Goal: Task Accomplishment & Management: Manage account settings

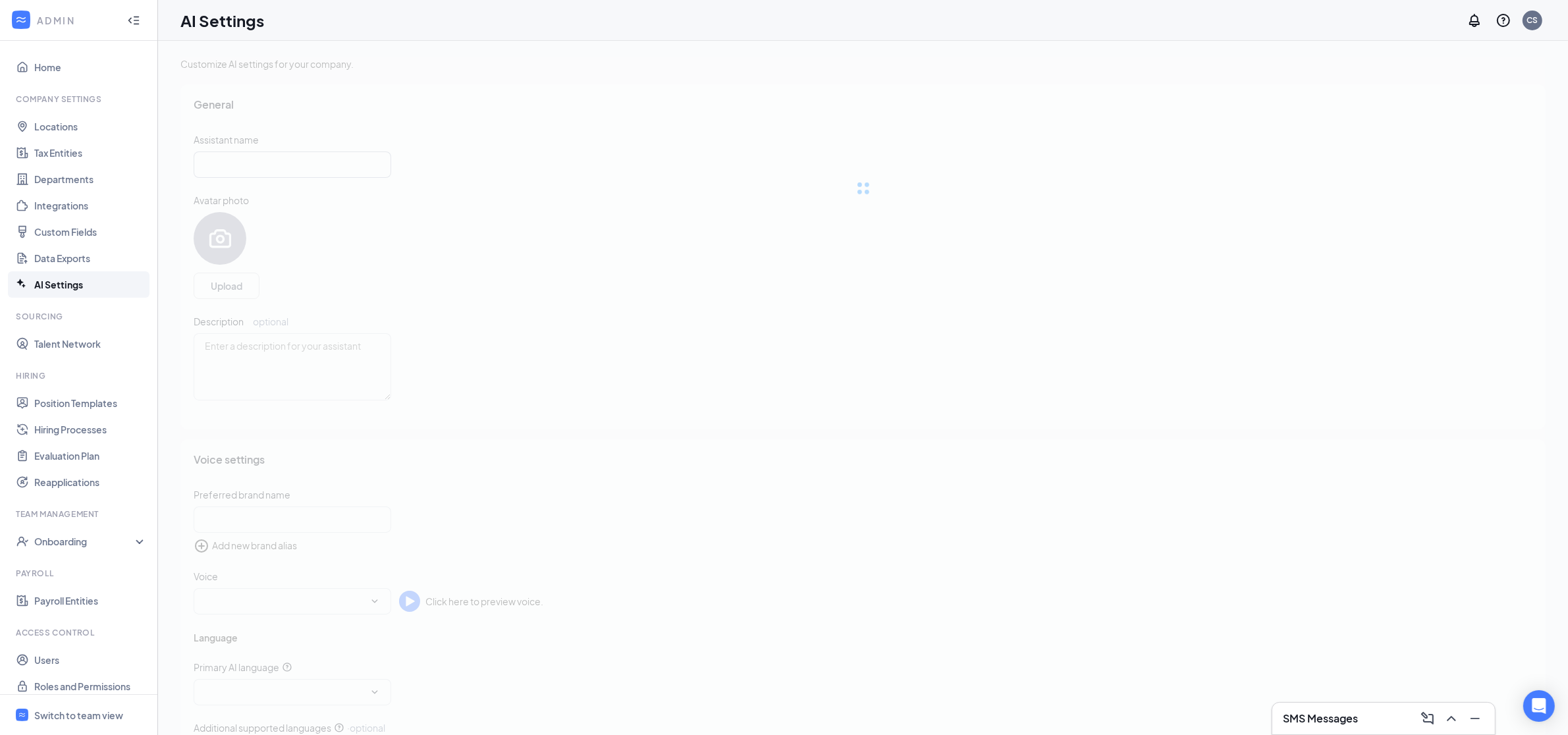
type input "AI Assistant"
type textarea "Hello! I'm an AI-powered assistant, and I'm here to help you find and apply for…"
type input "Colton Patten Demo Account"
checkbox input "true"
type input "English"
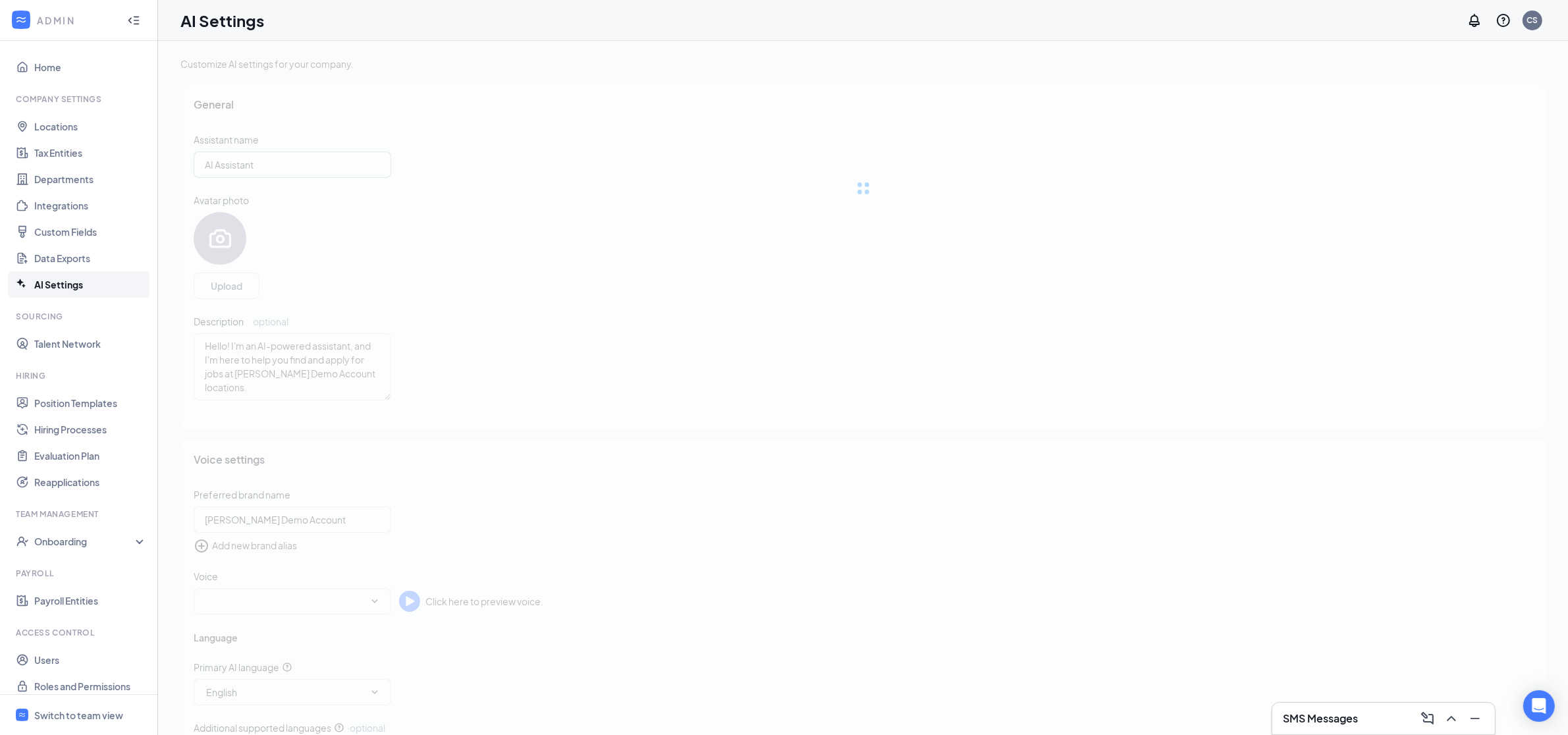
type input "Nova"
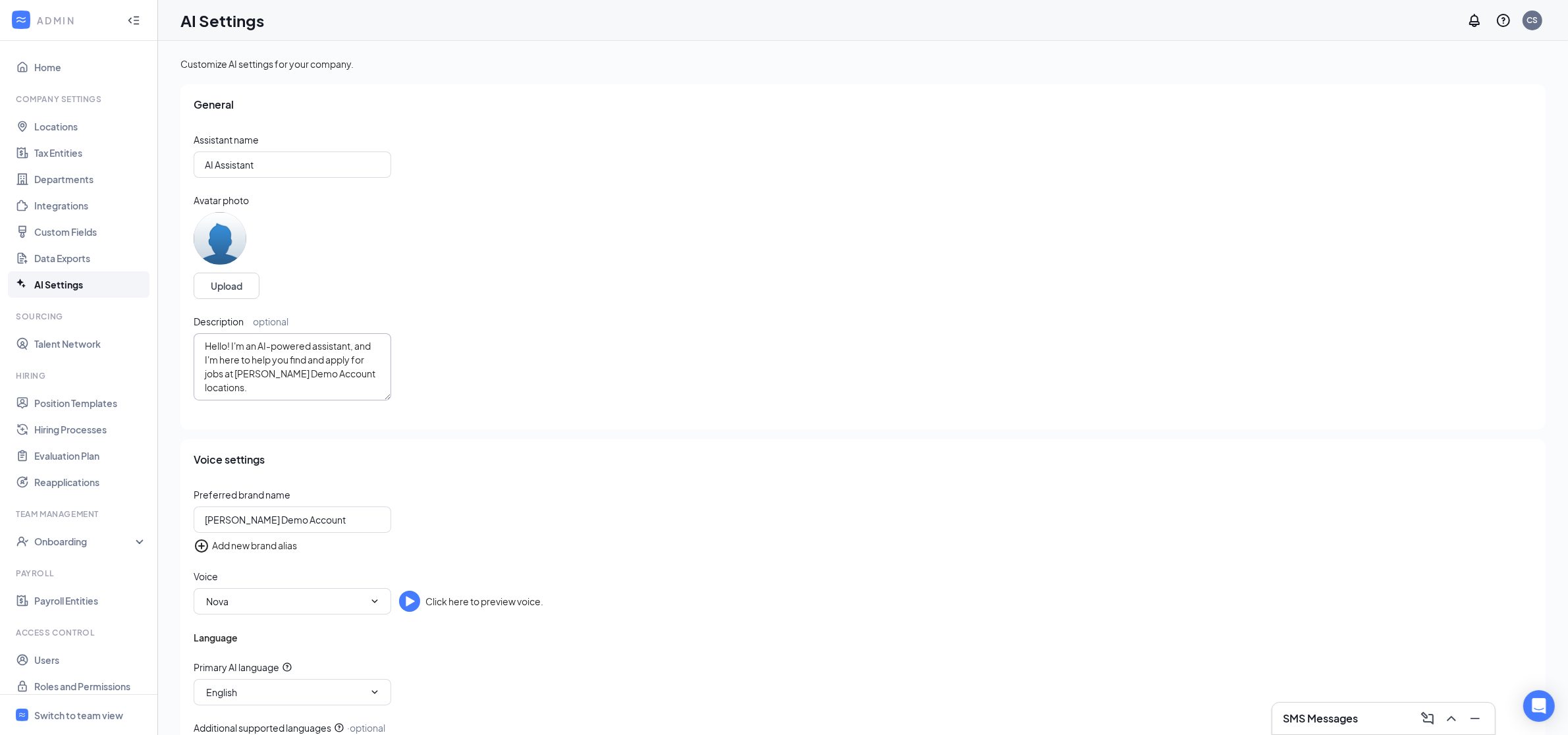
drag, startPoint x: 258, startPoint y: 385, endPoint x: 218, endPoint y: 324, distance: 72.9
click at [218, 323] on div "Description optional Hello! I'm an AI-powered assistant, and I'm here to help y…" at bounding box center [292, 358] width 197 height 86
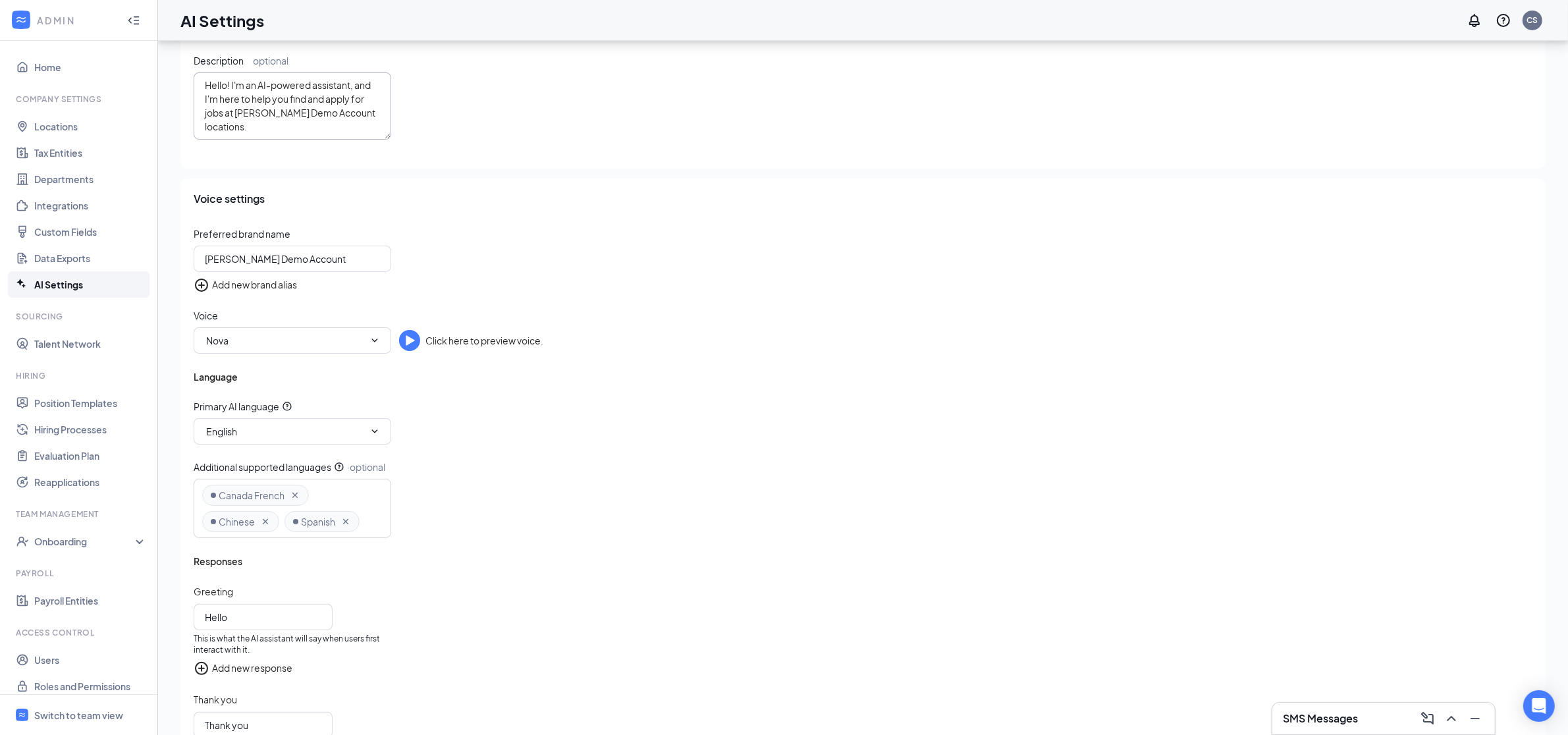
scroll to position [257, 0]
click at [263, 351] on input "Nova" at bounding box center [285, 344] width 160 height 14
click at [309, 259] on input "Colton Patten Demo Account" at bounding box center [292, 263] width 197 height 26
click at [355, 264] on input "Colton Patten Demo Account" at bounding box center [292, 263] width 197 height 26
click at [379, 294] on div "Add new brand alias" at bounding box center [863, 288] width 1338 height 16
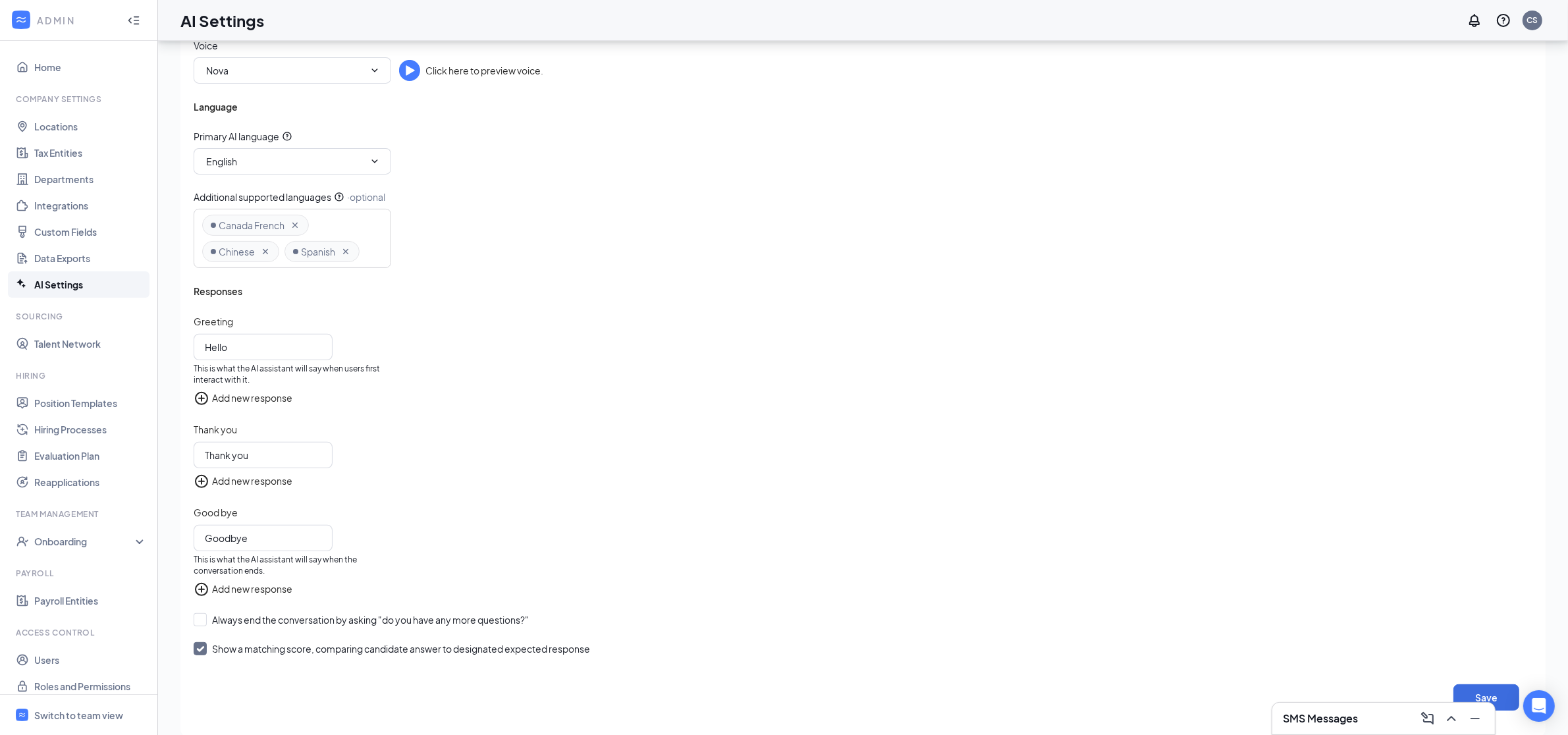
scroll to position [550, 0]
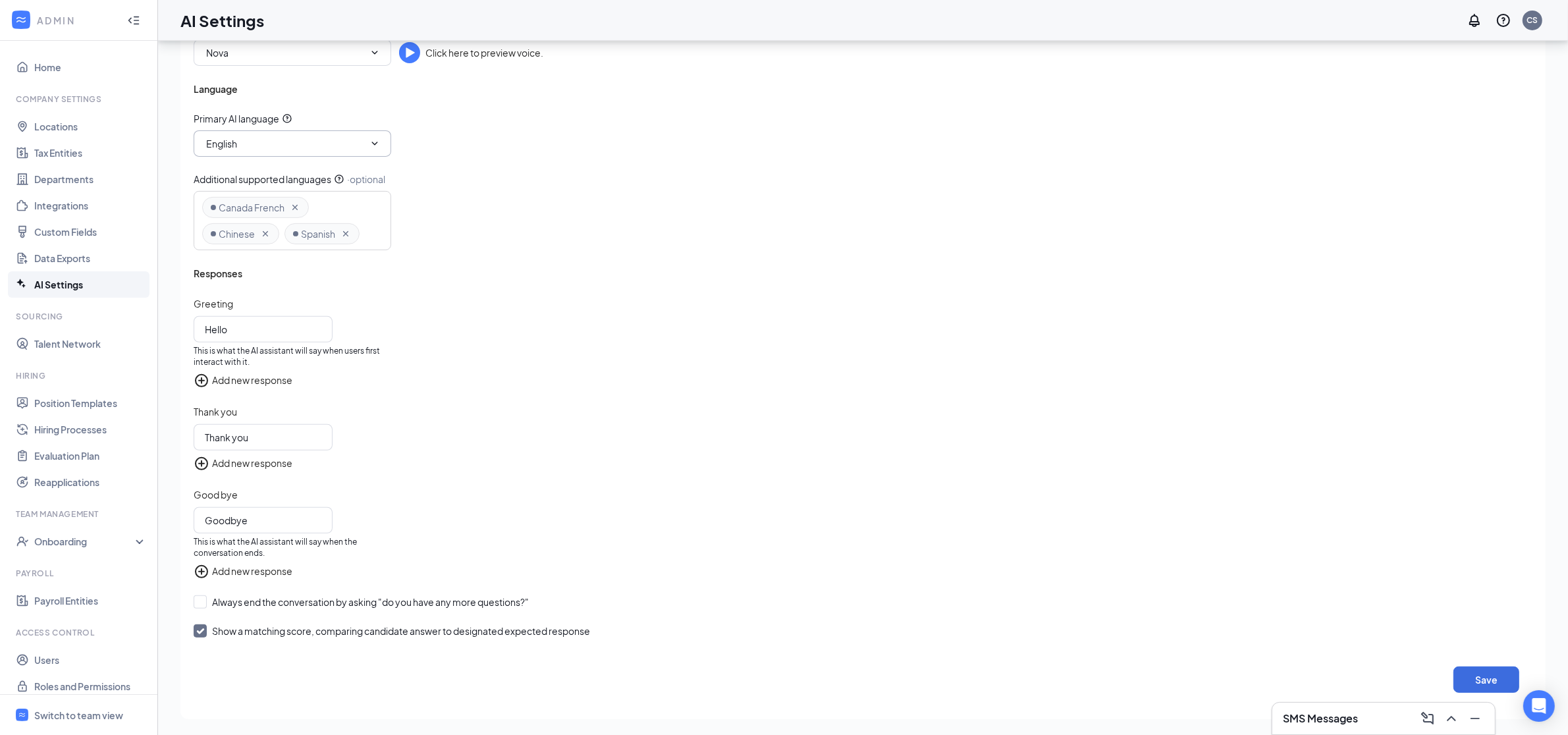
click at [266, 144] on input "English" at bounding box center [285, 143] width 160 height 14
click at [483, 350] on div "Preferred brand name Colton Patten Demo Account Add new brand alias Voice Nova …" at bounding box center [863, 323] width 1338 height 767
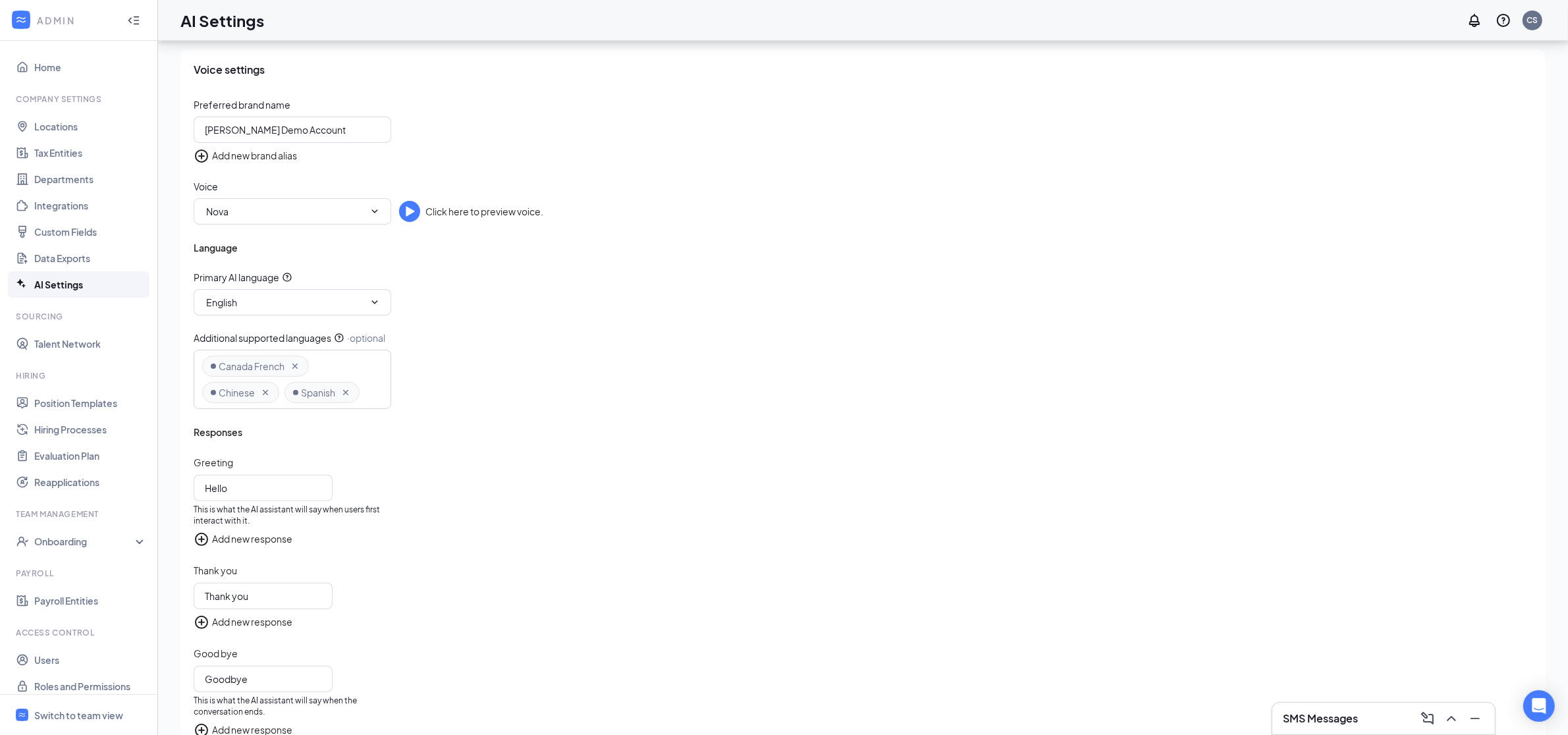
scroll to position [11, 0]
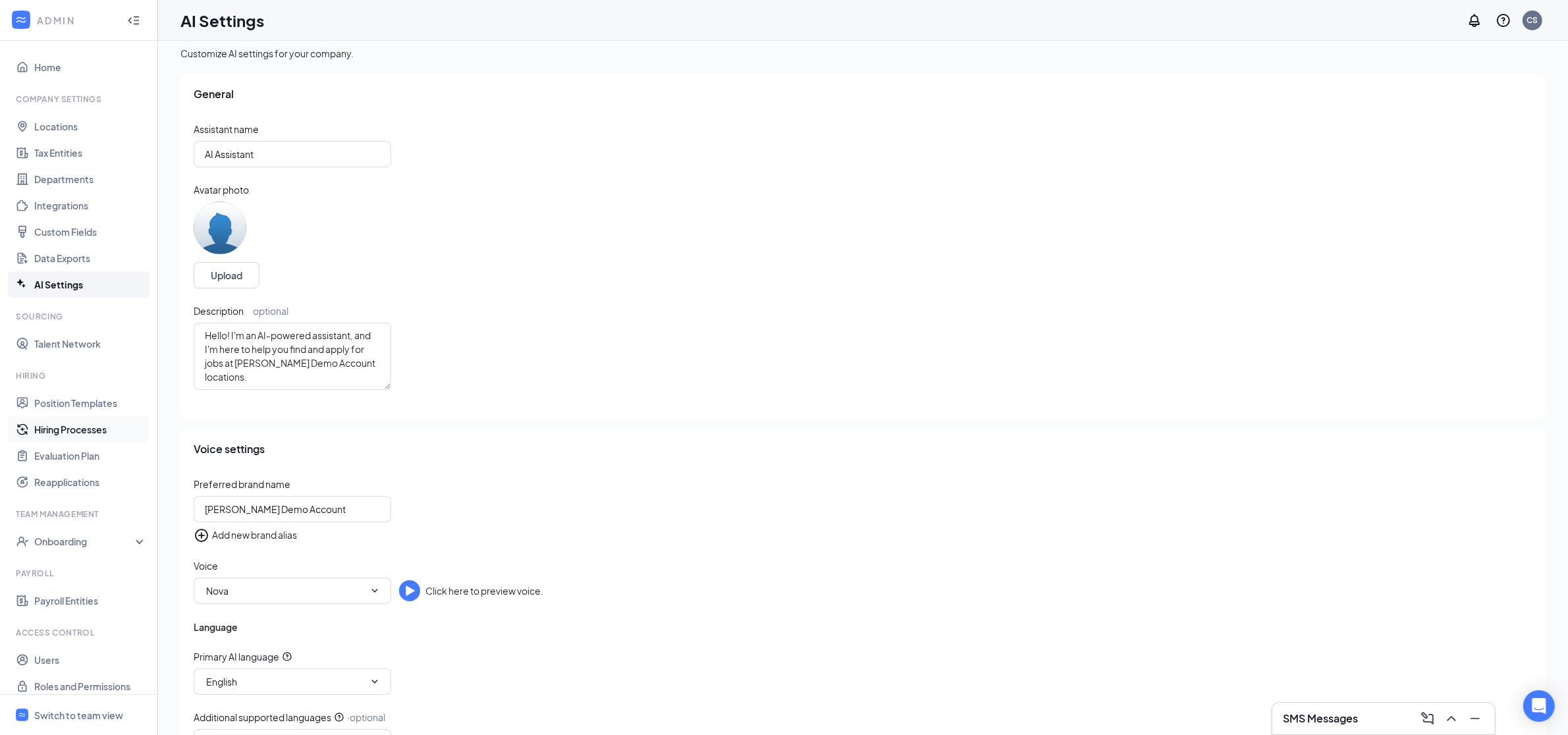
click at [78, 432] on link "Hiring Processes" at bounding box center [90, 429] width 113 height 26
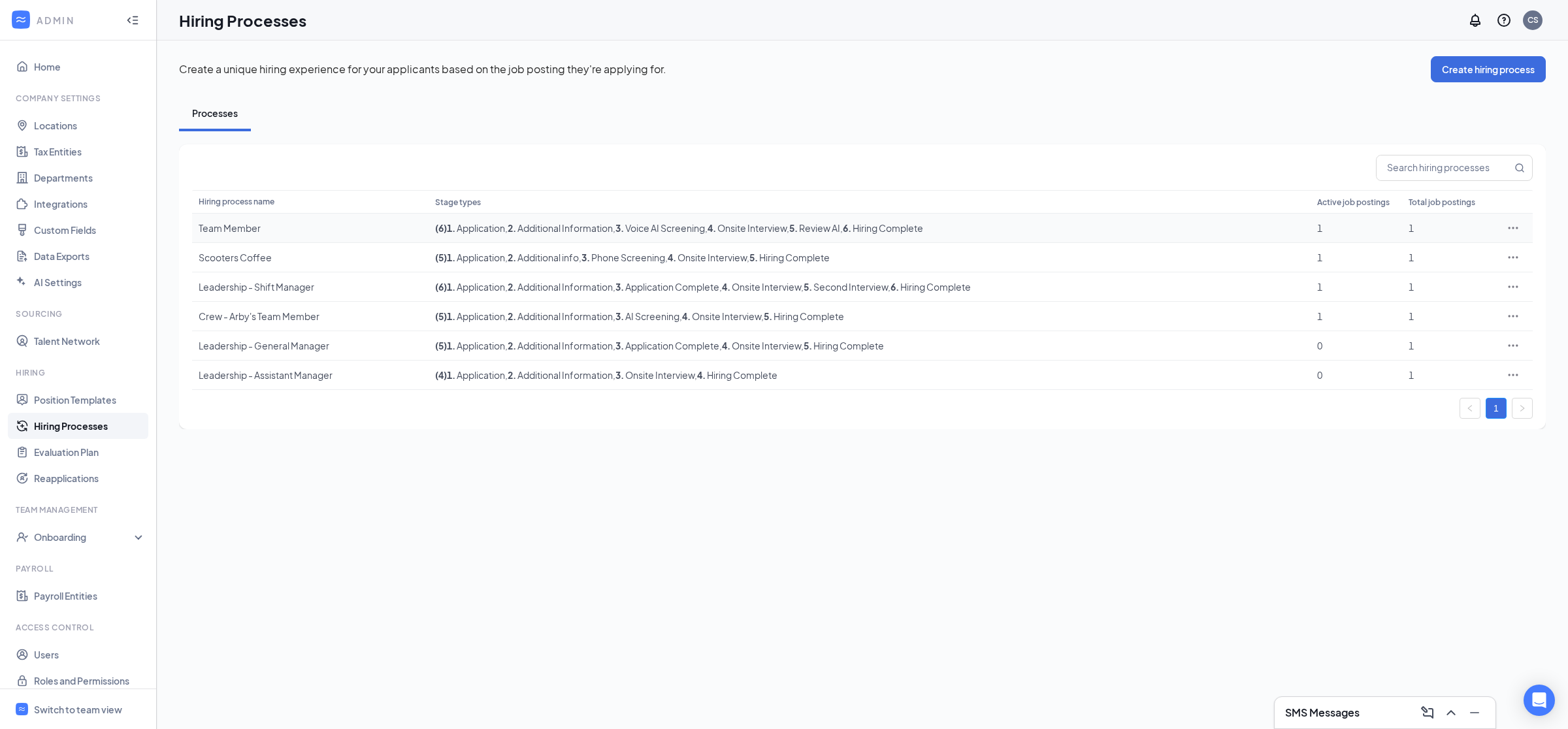
click at [1513, 229] on icon "Ellipses" at bounding box center [1513, 228] width 13 height 13
click at [1471, 252] on span "Edit" at bounding box center [1454, 255] width 112 height 14
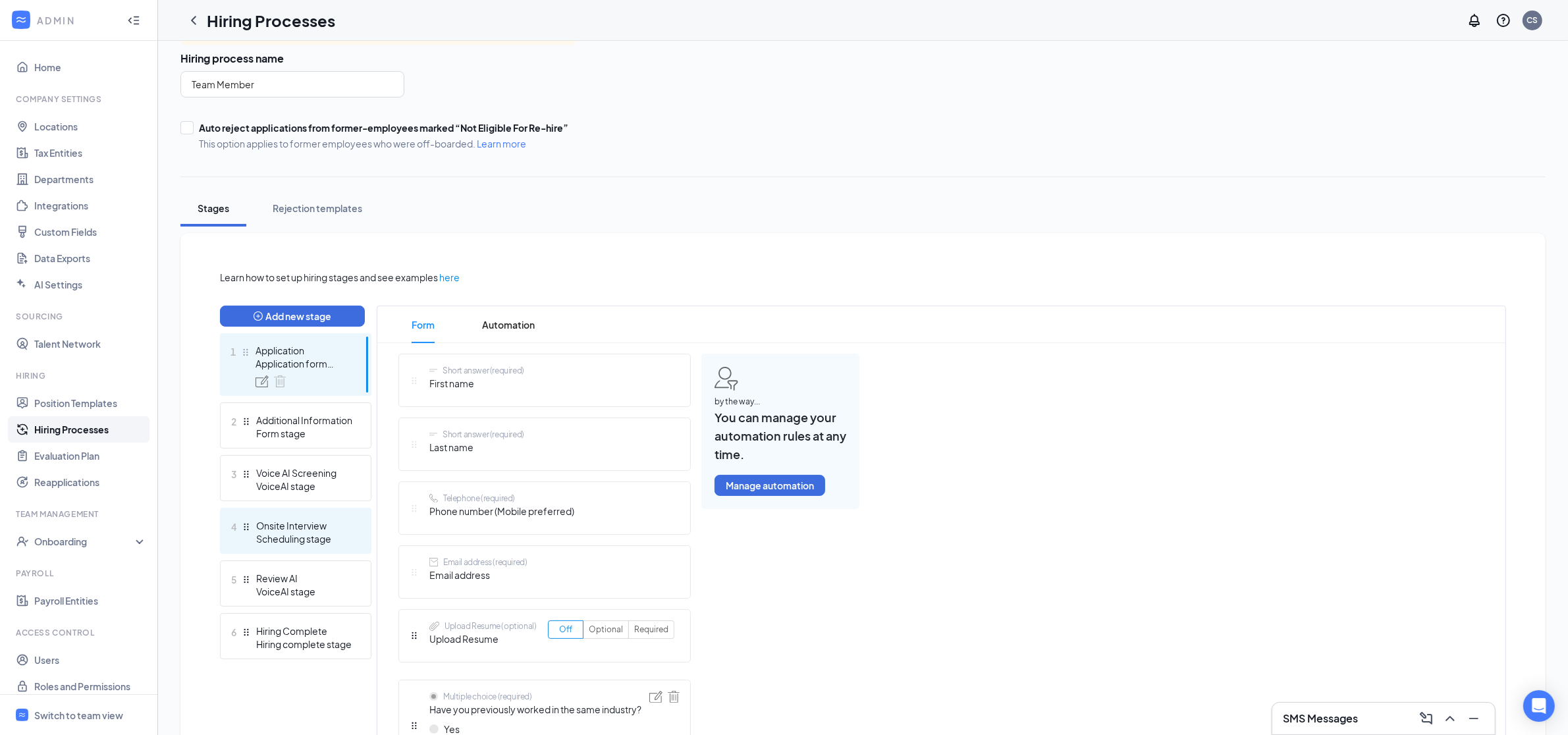
scroll to position [112, 0]
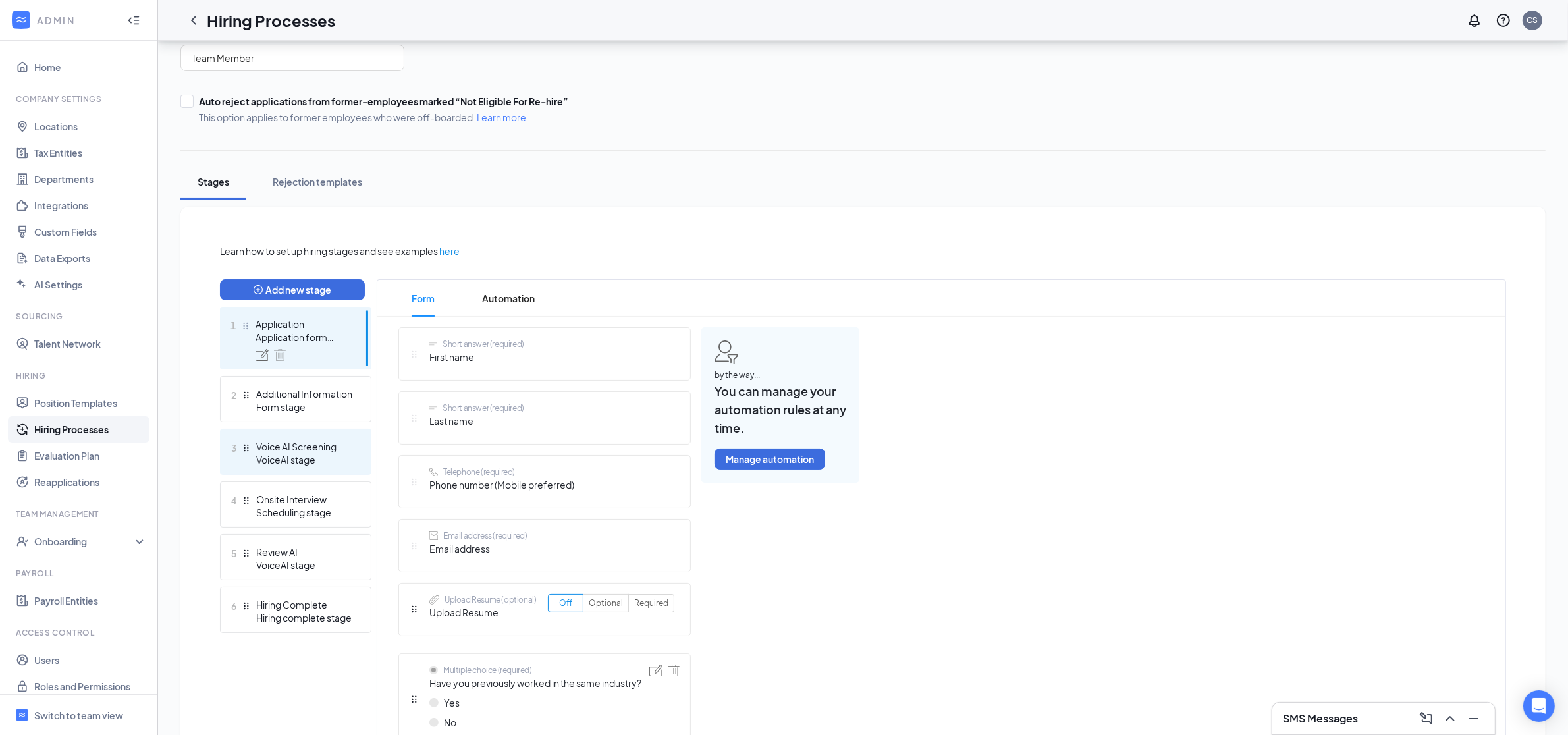
click at [281, 462] on div "VoiceAI stage" at bounding box center [304, 459] width 96 height 13
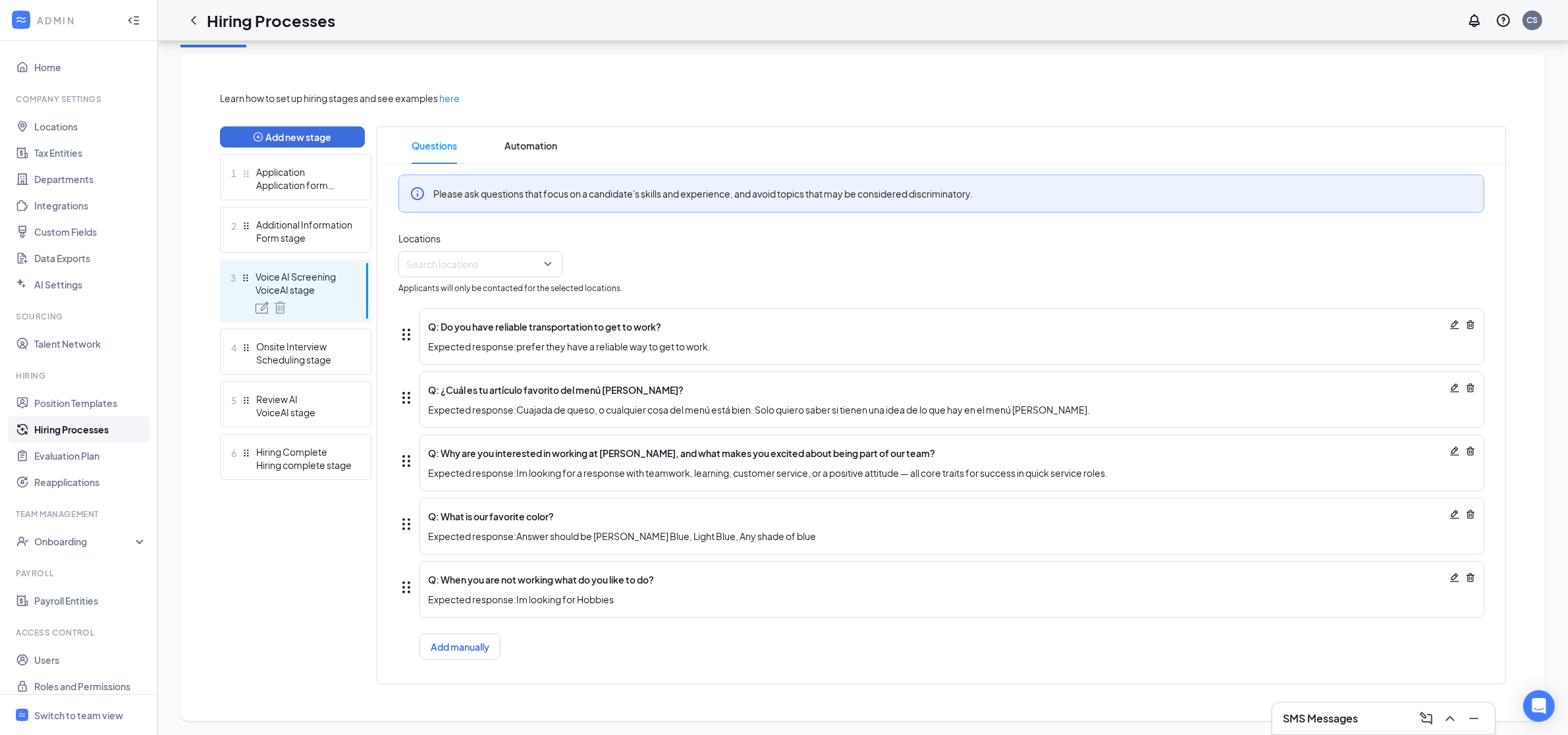
scroll to position [268, 0]
click at [1457, 386] on icon "Pencil" at bounding box center [1454, 386] width 11 height 11
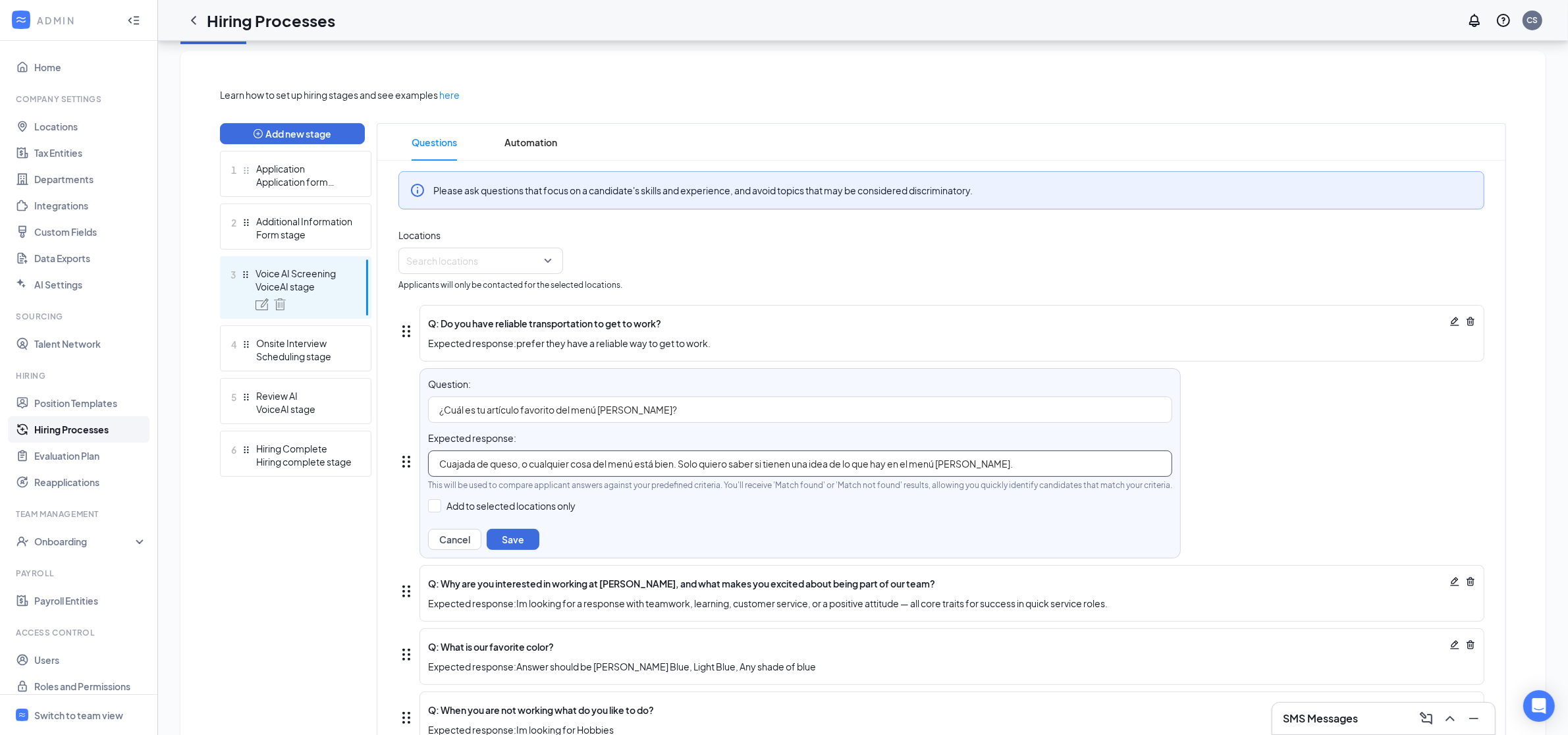
drag, startPoint x: 1006, startPoint y: 465, endPoint x: 452, endPoint y: 457, distance: 554.1
click at [452, 457] on input "Cuajada de queso, o cualquier cosa del menú está bien. Solo quiero saber si tie…" at bounding box center [800, 463] width 744 height 26
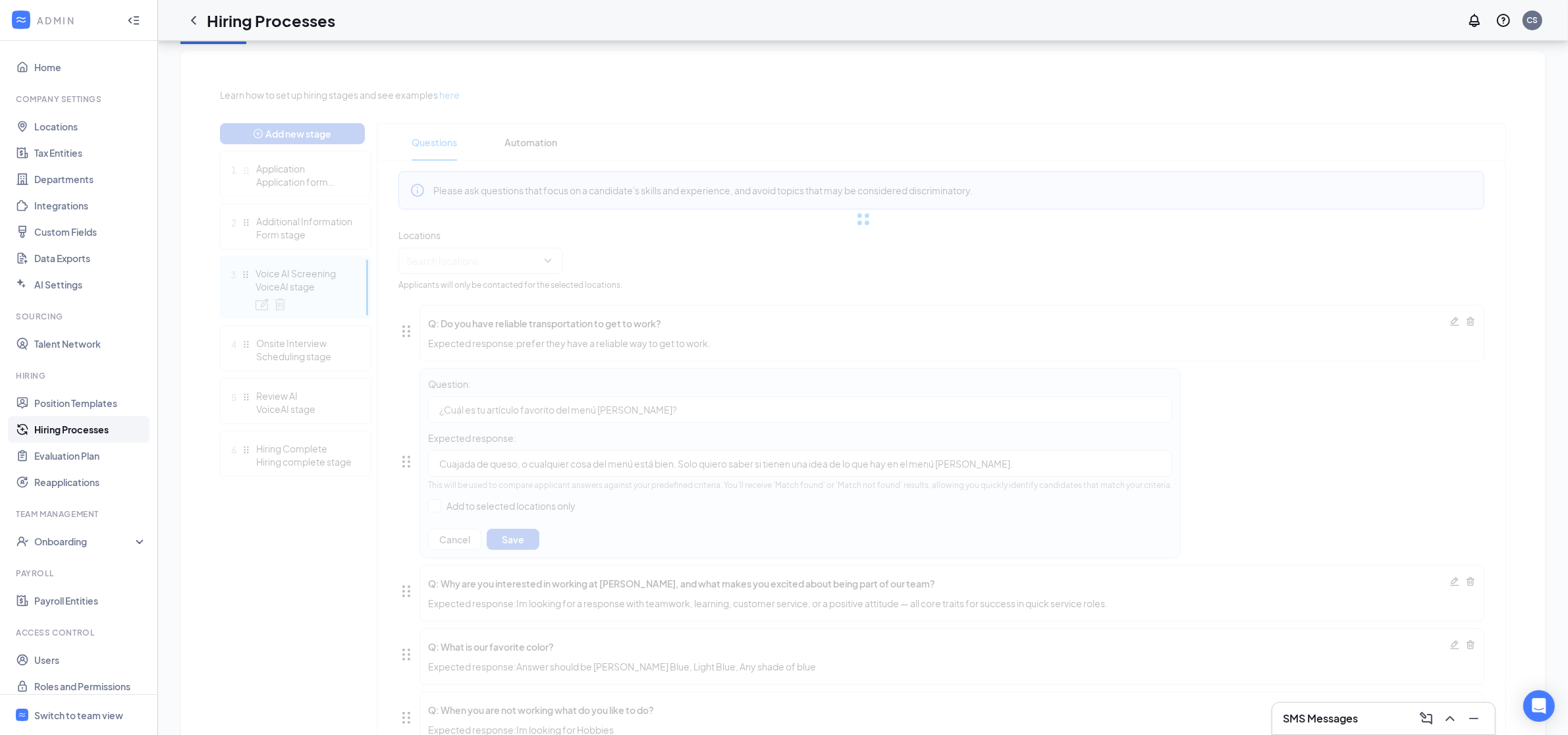
click at [589, 410] on div "Learn how to set up hiring stages and see examples here Add new stage 1 Applica…" at bounding box center [863, 451] width 1286 height 727
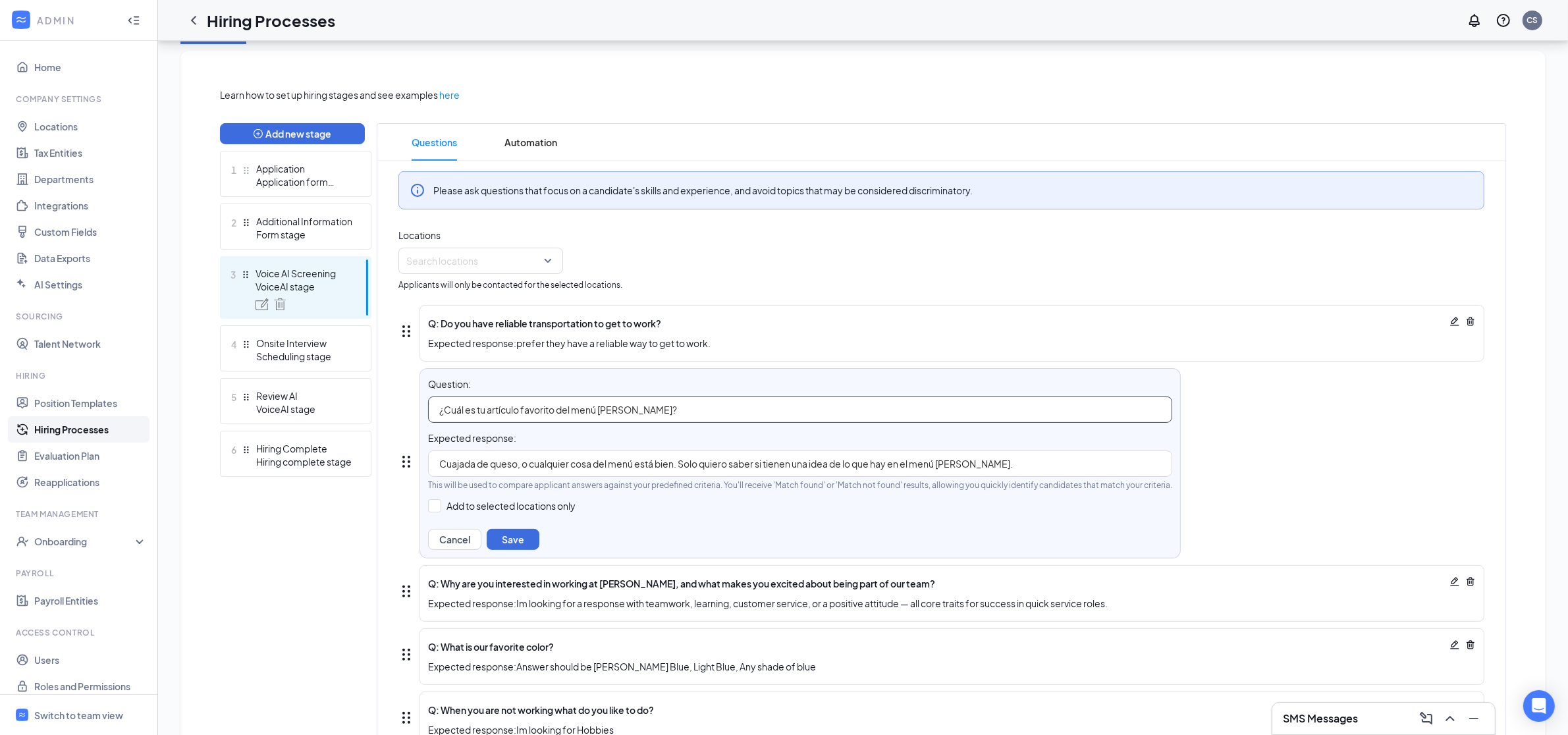
click at [609, 411] on input "¿Cuál es tu artículo favorito del menú de Culver's?" at bounding box center [800, 410] width 744 height 26
click at [611, 410] on input "What is your favorite item on the Culvers menu?" at bounding box center [800, 410] width 744 height 26
click at [608, 413] on input "What is your favorite item on the Culvers menu?" at bounding box center [800, 410] width 744 height 26
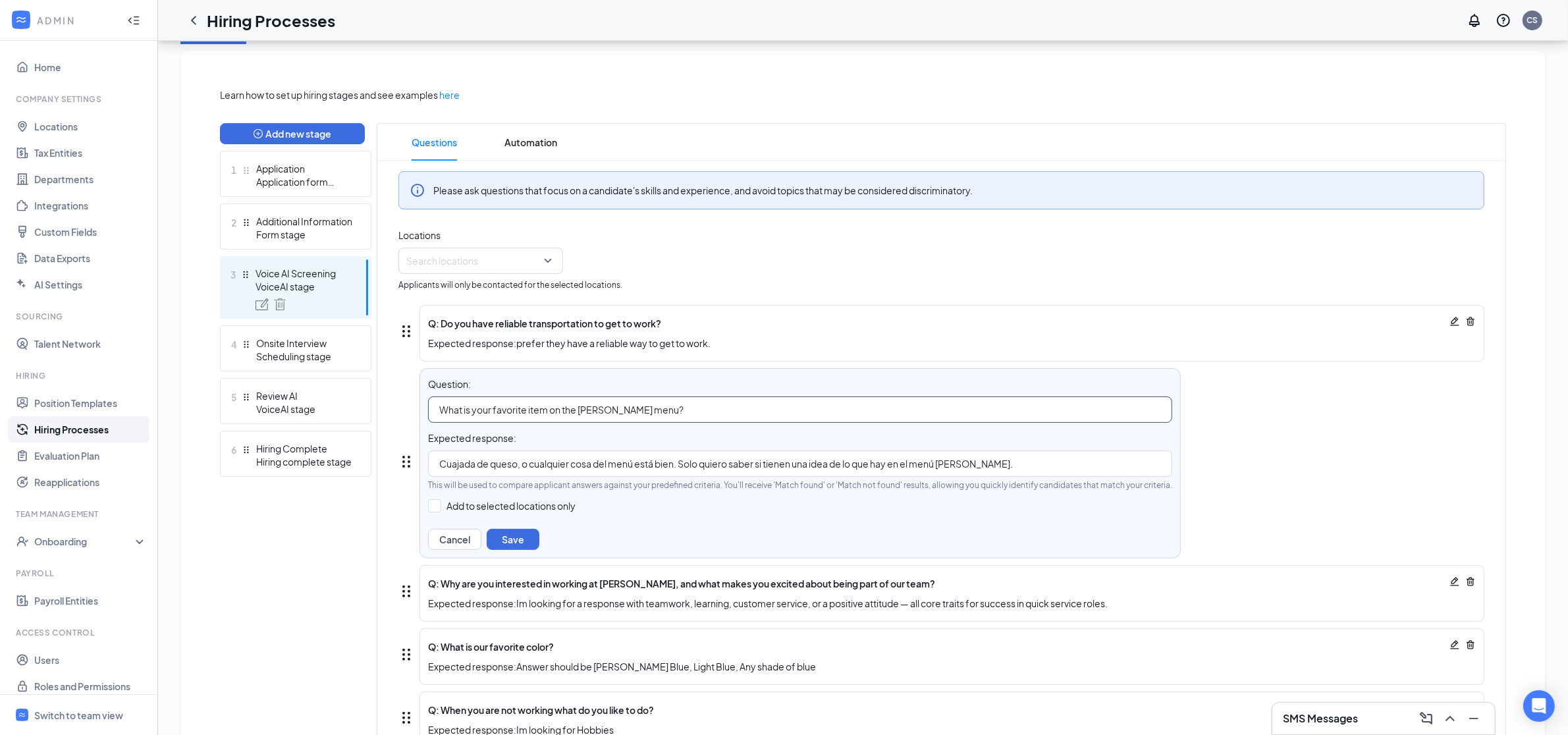
type input "What is your favorite item on the Culver's menu?"
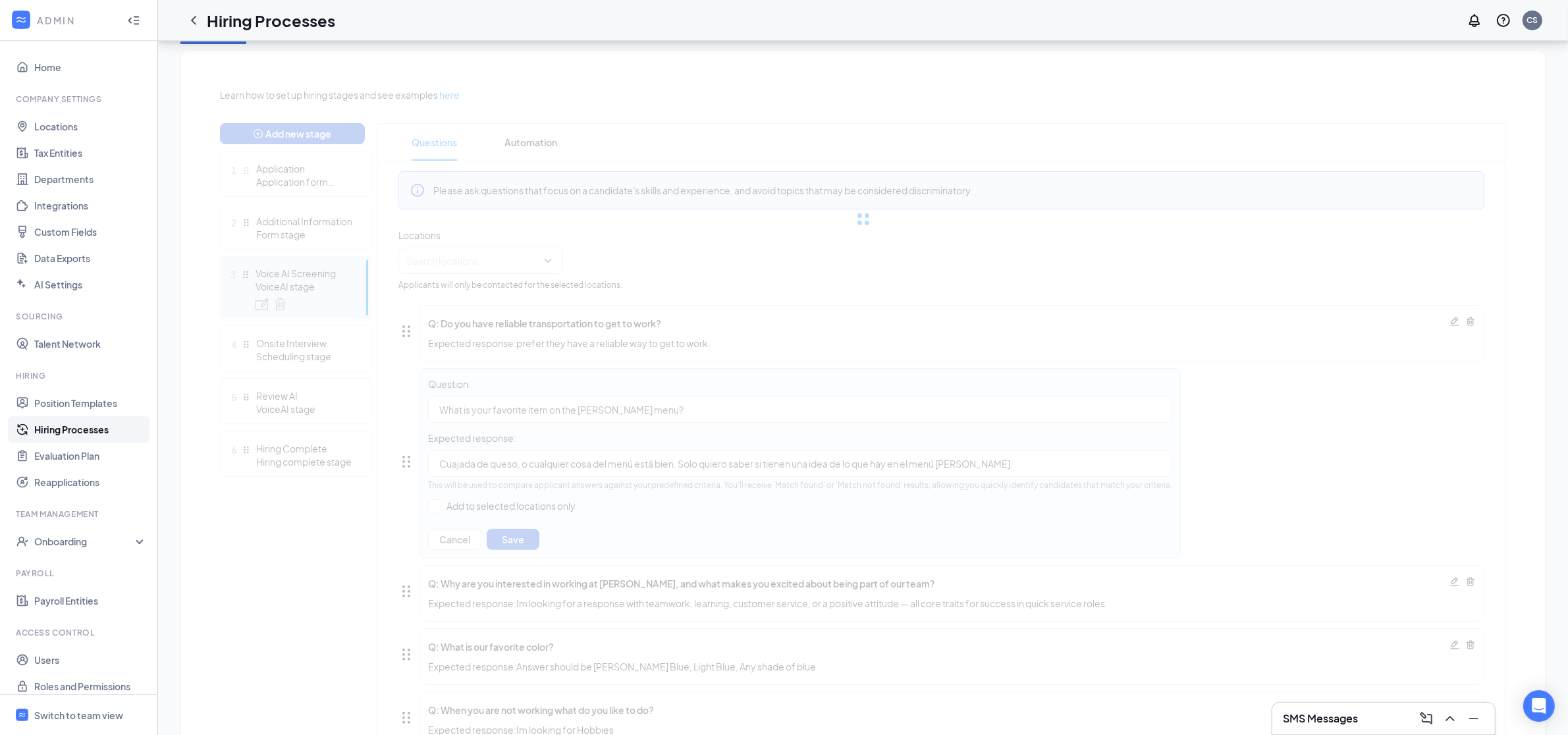
click at [711, 462] on div "Learn how to set up hiring stages and see examples here Add new stage 1 Applica…" at bounding box center [863, 451] width 1286 height 727
click at [712, 462] on div "Learn how to set up hiring stages and see examples here Add new stage 1 Applica…" at bounding box center [863, 451] width 1286 height 727
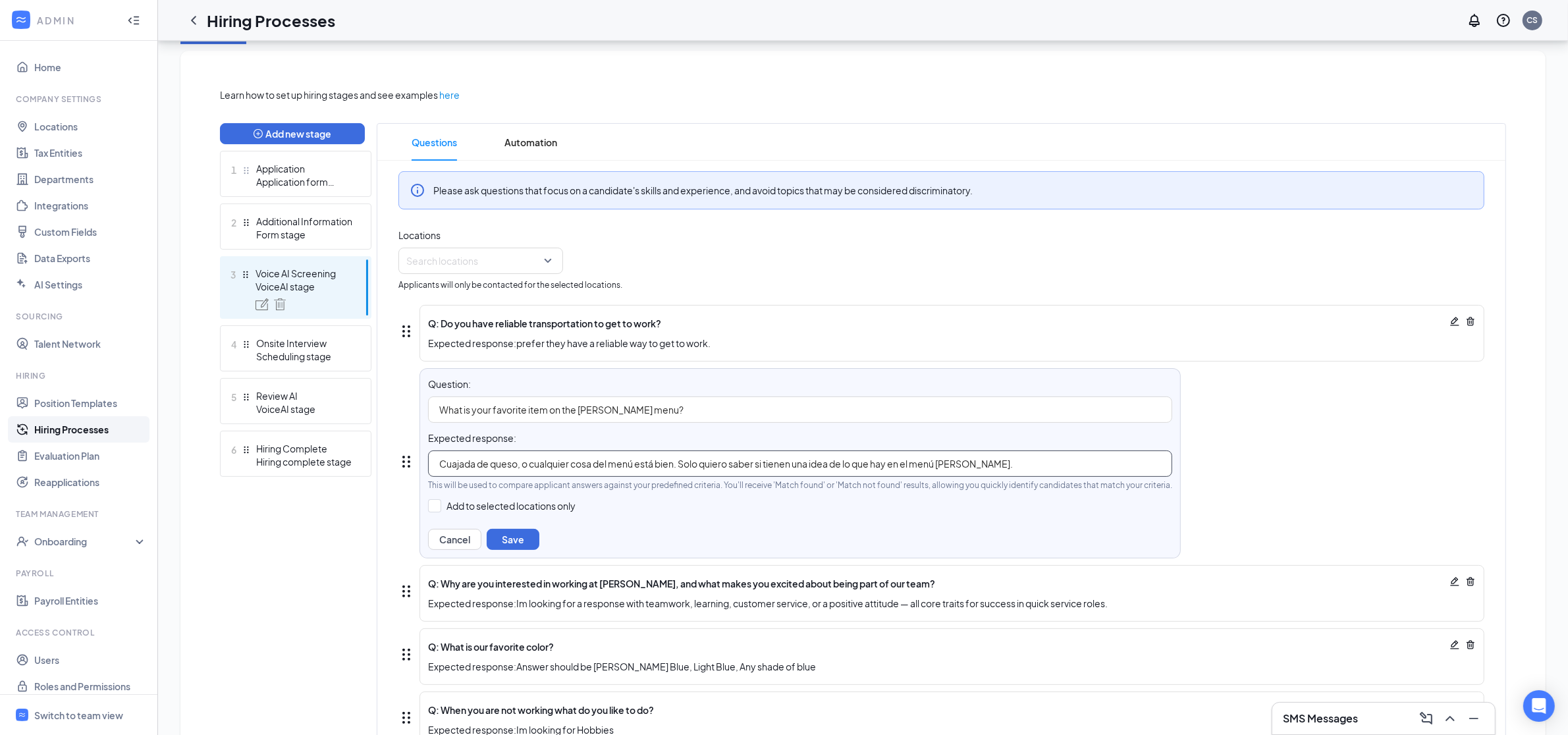
click at [717, 465] on input "Cuajada de queso, o cualquier cosa del menú está bien. Solo quiero saber si tie…" at bounding box center [800, 463] width 744 height 26
click at [718, 465] on input "Cuajada de queso, o cualquier cosa del menú está bien. Solo quiero saber si tie…" at bounding box center [800, 463] width 744 height 26
paste input "heese curds, or anything from the menu is fine. I just want to know if you have…"
type input "Cheese curds, or anything from the menu is fine. I just want to know if you hav…"
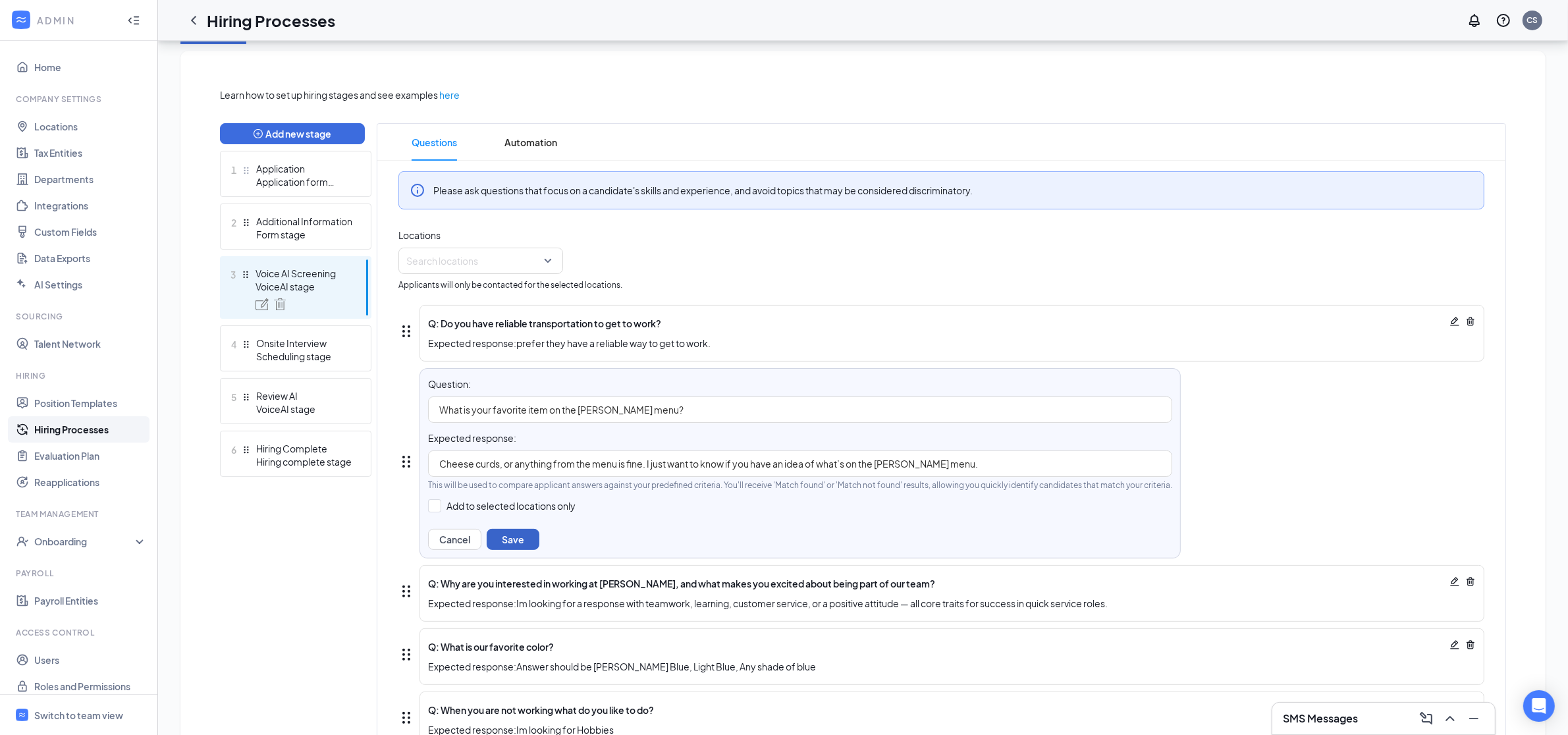
click at [499, 534] on button "Save" at bounding box center [513, 539] width 53 height 21
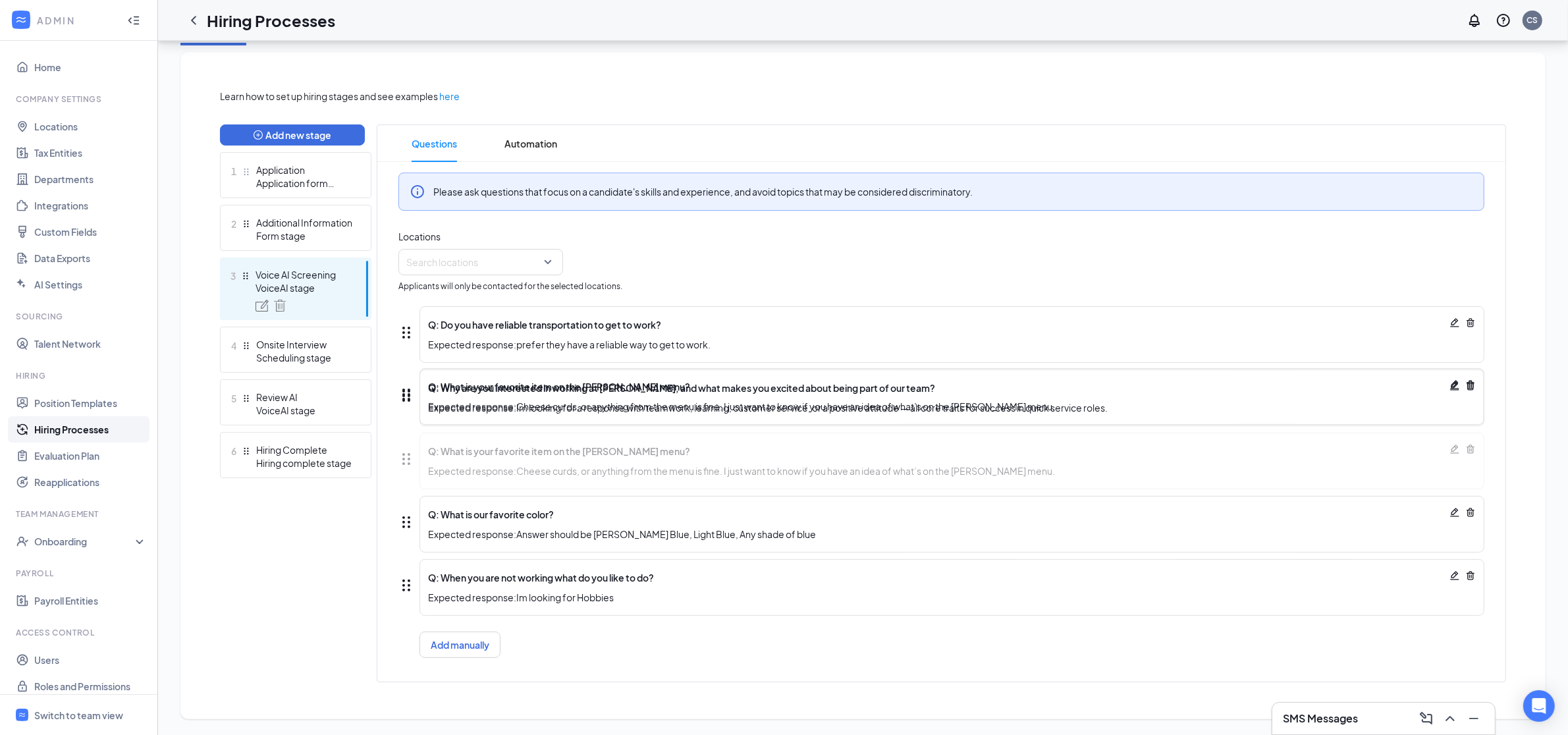
drag, startPoint x: 410, startPoint y: 393, endPoint x: 409, endPoint y: 458, distance: 65.0
click at [409, 458] on div "Q: Do you have reliable transportation to get to work? Expected response: prefe…" at bounding box center [941, 482] width 1085 height 378
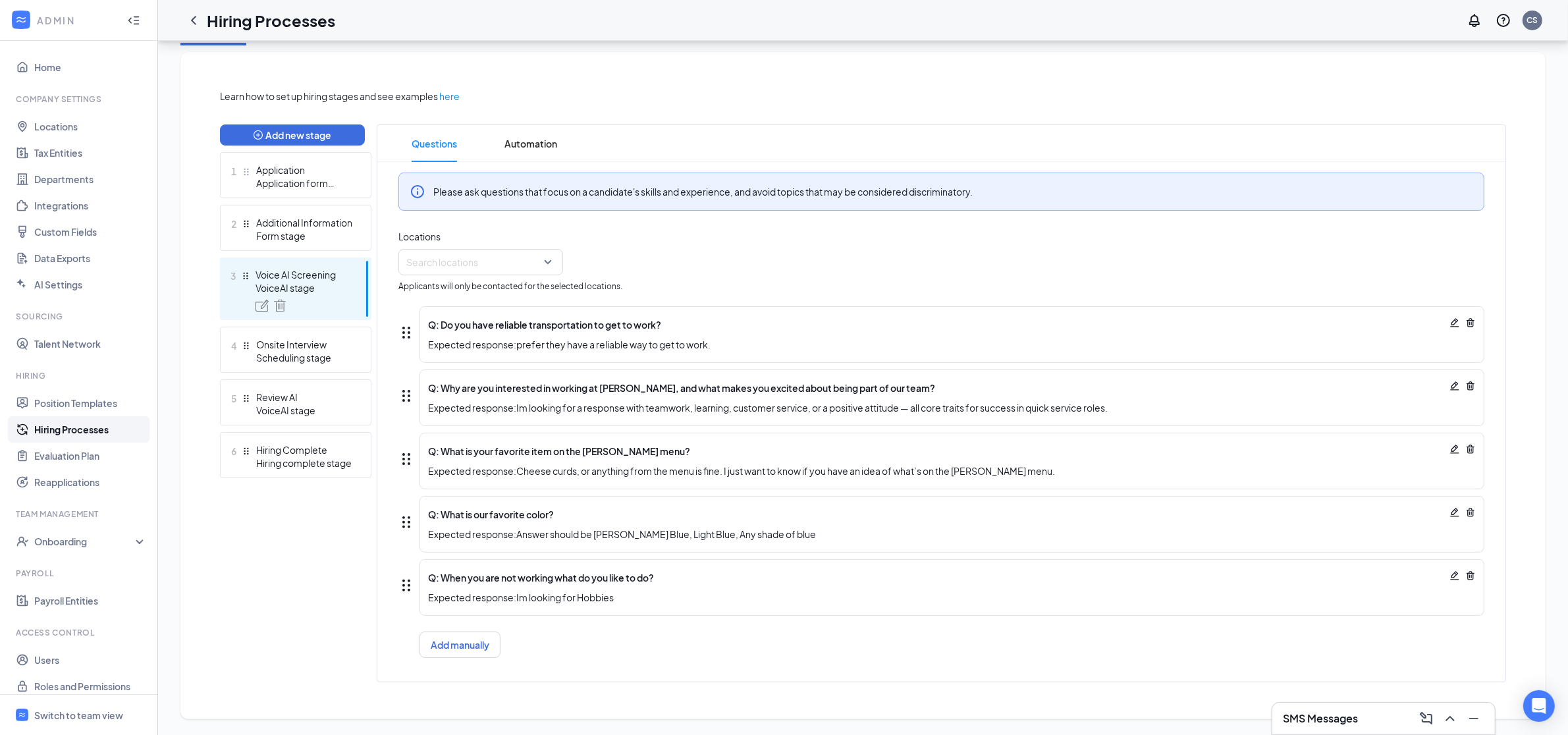
click at [1458, 573] on icon "Pencil" at bounding box center [1454, 575] width 11 height 11
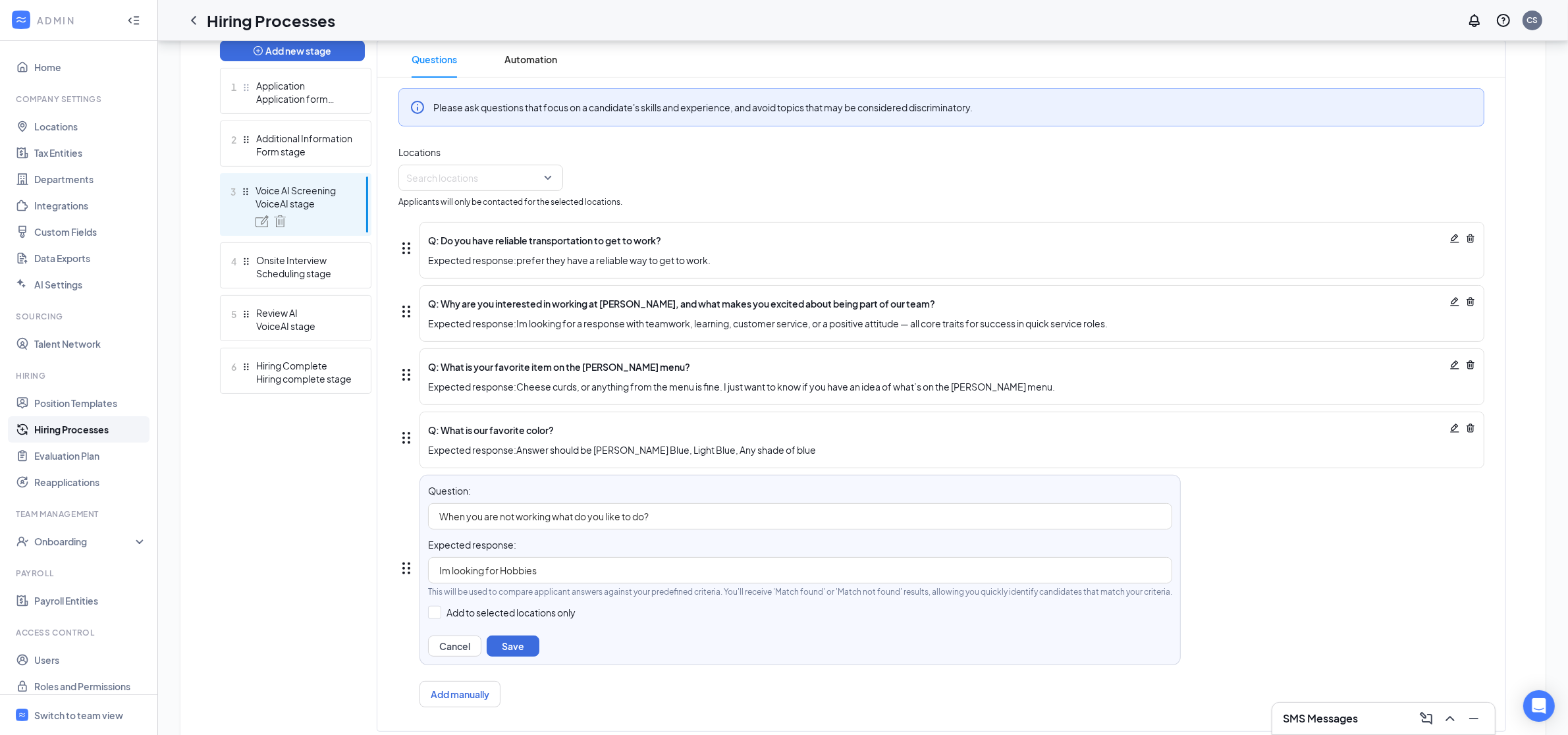
scroll to position [391, 0]
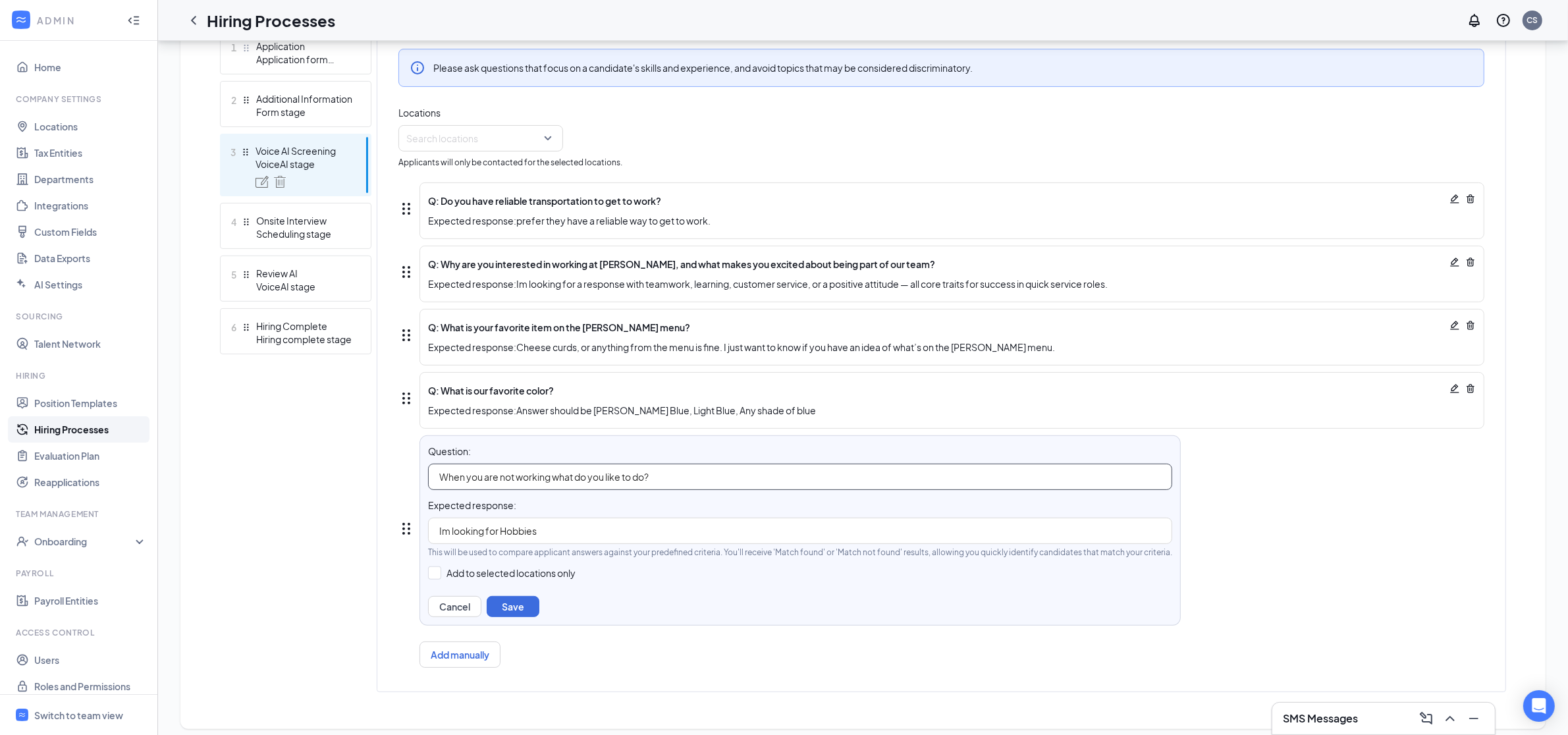
drag, startPoint x: 683, startPoint y: 483, endPoint x: 463, endPoint y: 477, distance: 220.1
click at [462, 477] on input "When you are not working what do you like to do?" at bounding box center [800, 477] width 744 height 26
drag, startPoint x: 660, startPoint y: 478, endPoint x: 419, endPoint y: 478, distance: 241.0
click at [419, 478] on div "Question: When you are not working what do you like to do? Expected response: I…" at bounding box center [799, 530] width 761 height 191
type input "W"
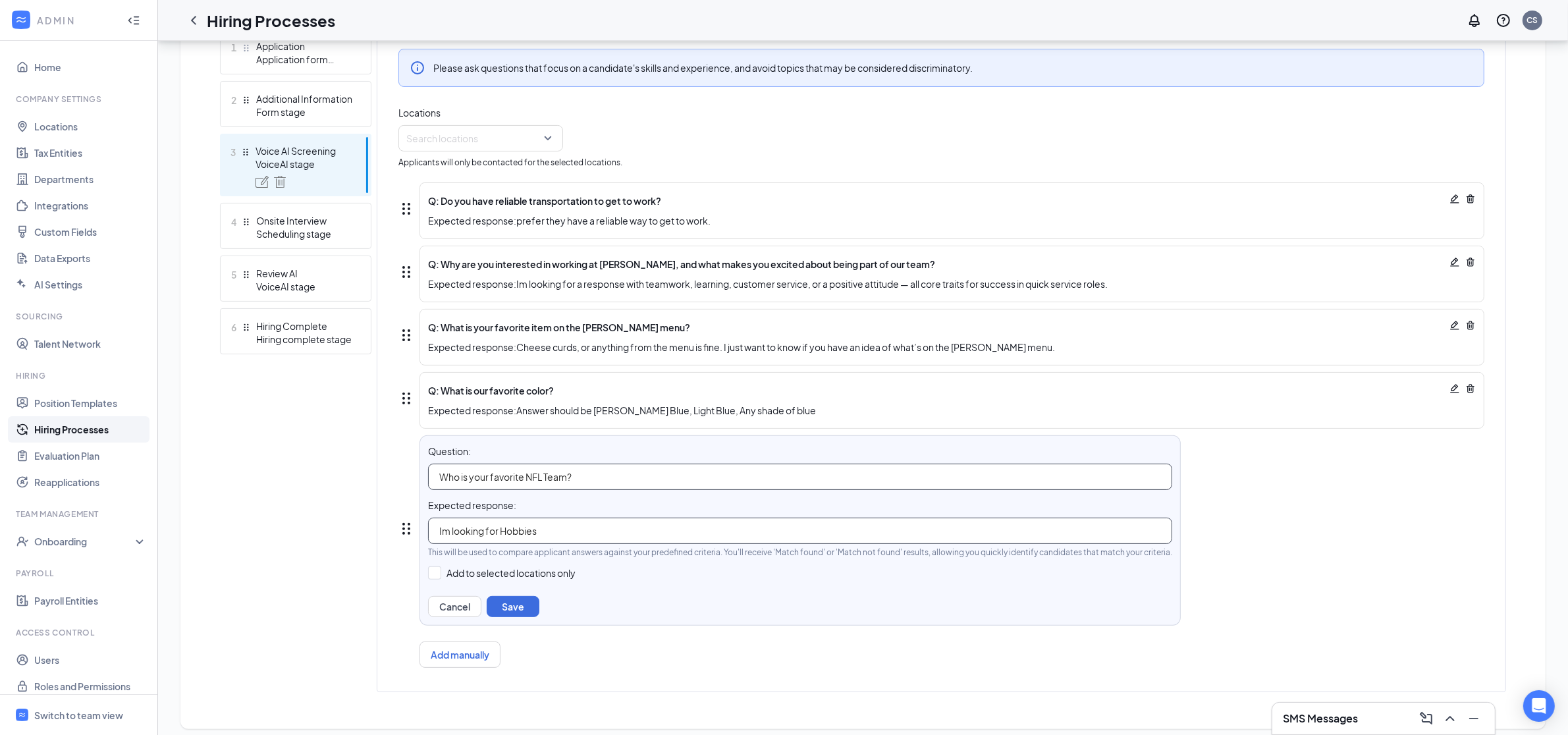
type input "Who is your favorite NFL Team?"
drag, startPoint x: 554, startPoint y: 536, endPoint x: 431, endPoint y: 538, distance: 123.0
click at [428, 538] on input "Im looking for Hobbies" at bounding box center [800, 531] width 744 height 26
drag, startPoint x: 582, startPoint y: 524, endPoint x: 631, endPoint y: 532, distance: 49.6
click at [631, 532] on input "Im looking for HobbiesAnswe" at bounding box center [800, 531] width 744 height 26
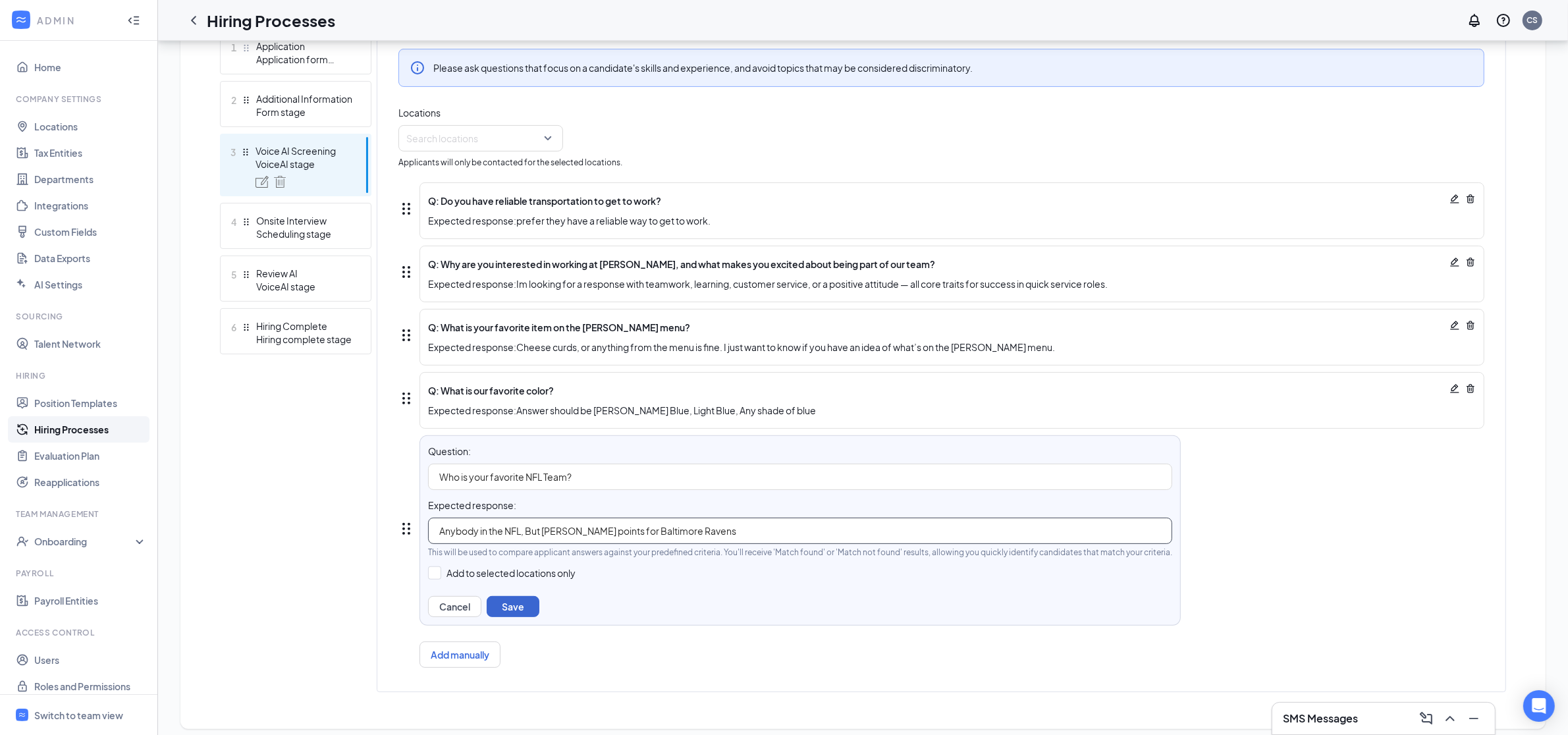
type input "Anybody in the NFL, But brownie points for Baltimore Ravens"
click at [512, 606] on button "Save" at bounding box center [513, 607] width 53 height 21
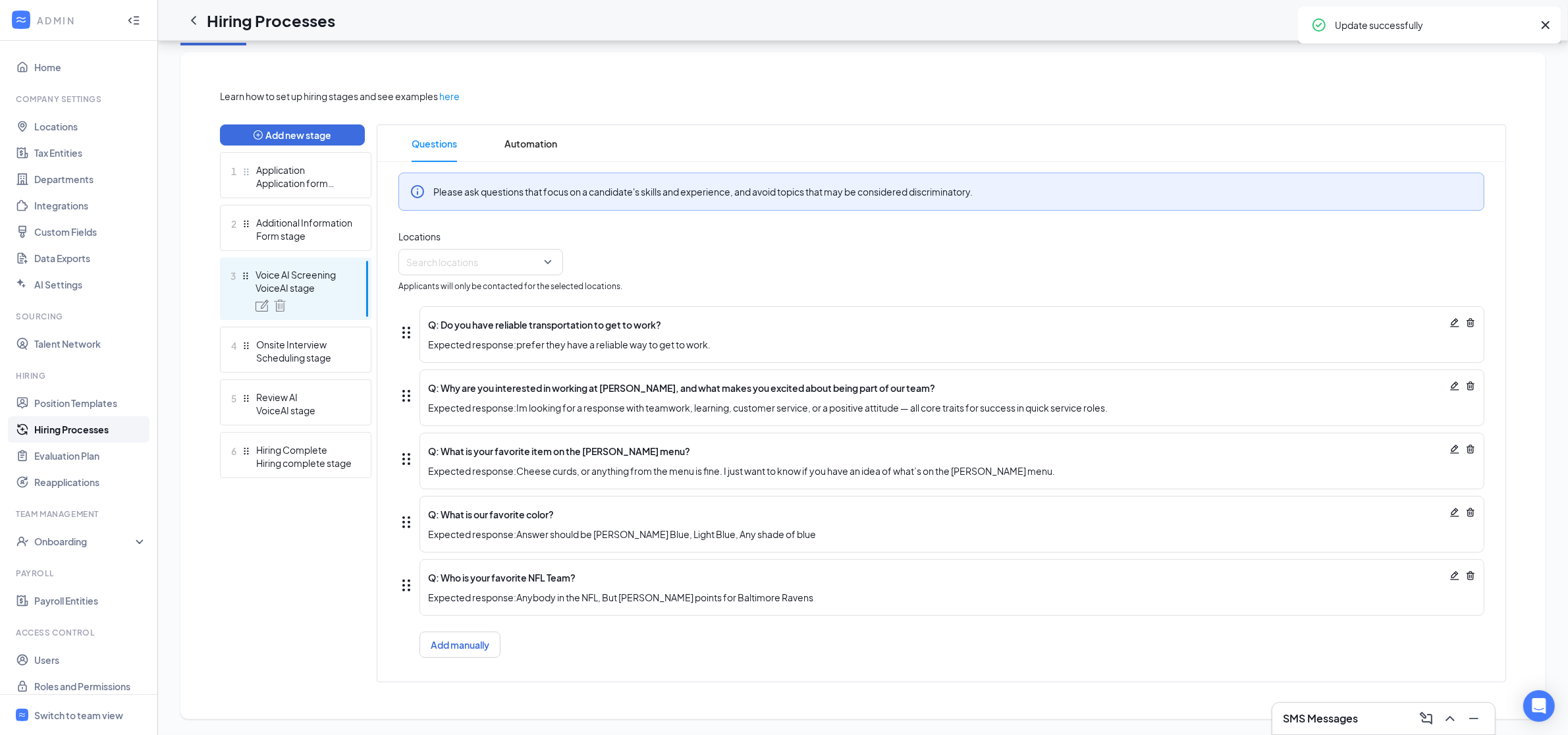
scroll to position [268, 0]
drag, startPoint x: 604, startPoint y: 598, endPoint x: 849, endPoint y: 615, distance: 245.6
click at [849, 615] on div "Q: Who is your favorite NFL Team? Expected response: Anybody in the NFL, But br…" at bounding box center [951, 587] width 1064 height 56
drag, startPoint x: 442, startPoint y: 450, endPoint x: 671, endPoint y: 451, distance: 229.0
click at [671, 451] on span "Q: What is your favorite item on the Culver's menu?" at bounding box center [936, 451] width 1016 height 14
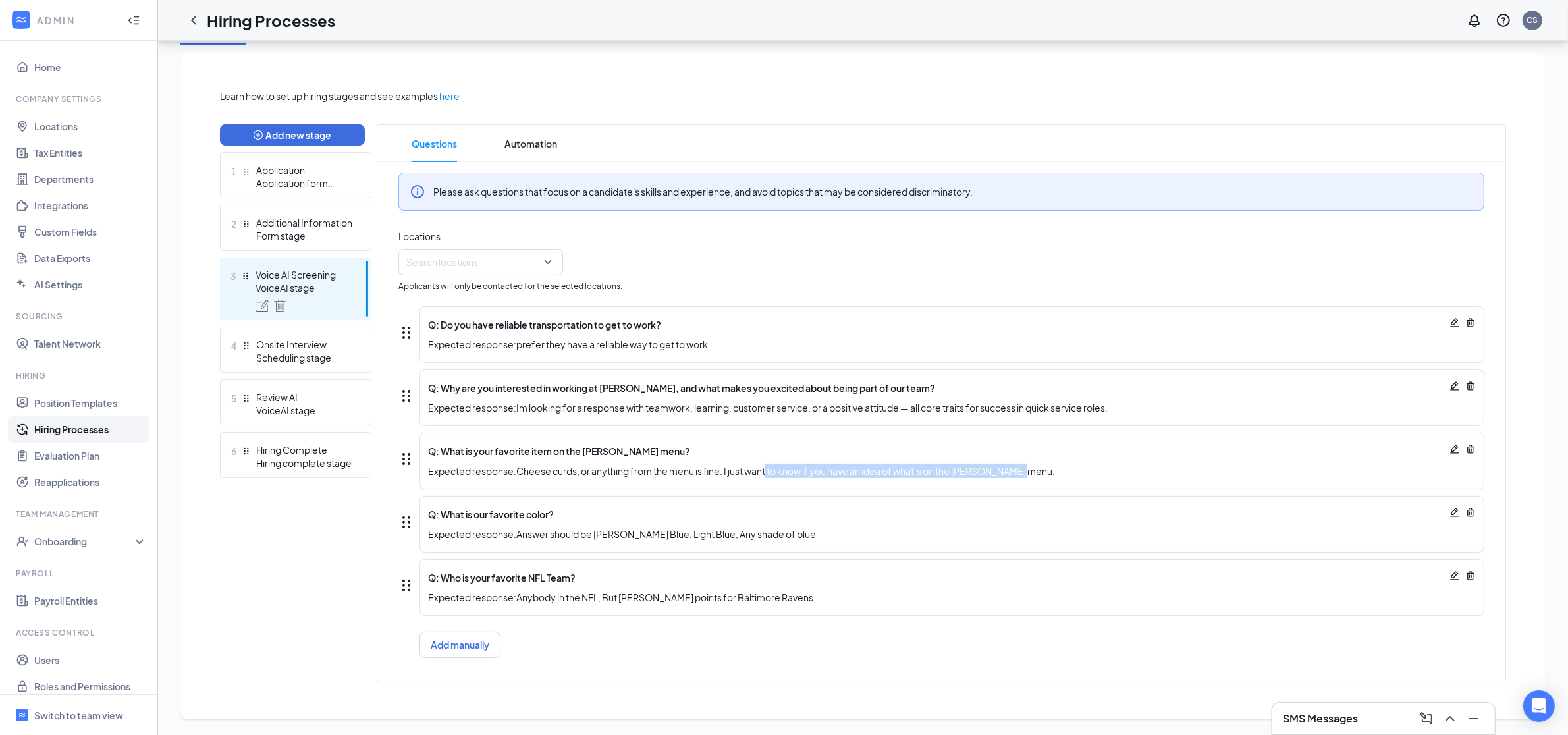
click at [785, 482] on div "Q: What is your favorite item on the Culver's menu? Expected response: Cheese c…" at bounding box center [951, 461] width 1064 height 56
click at [570, 467] on span "Expected response: Cheese curds, or anything from the menu is fine. I just want…" at bounding box center [936, 471] width 1016 height 14
click at [444, 644] on button "Add manually" at bounding box center [460, 645] width 81 height 26
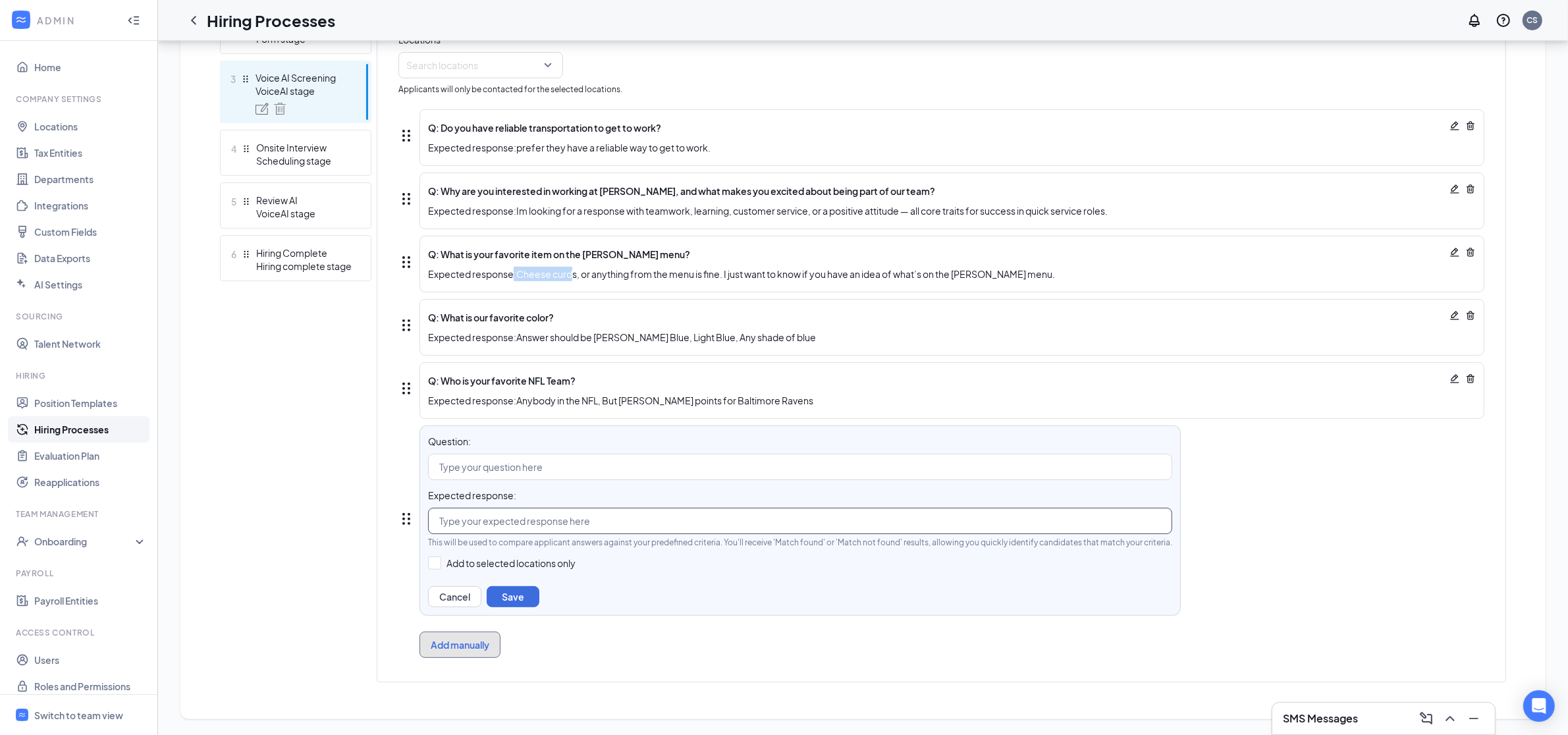
scroll to position [465, 0]
click at [446, 560] on input "Add to selected locations only" at bounding box center [502, 563] width 148 height 13
checkbox input "true"
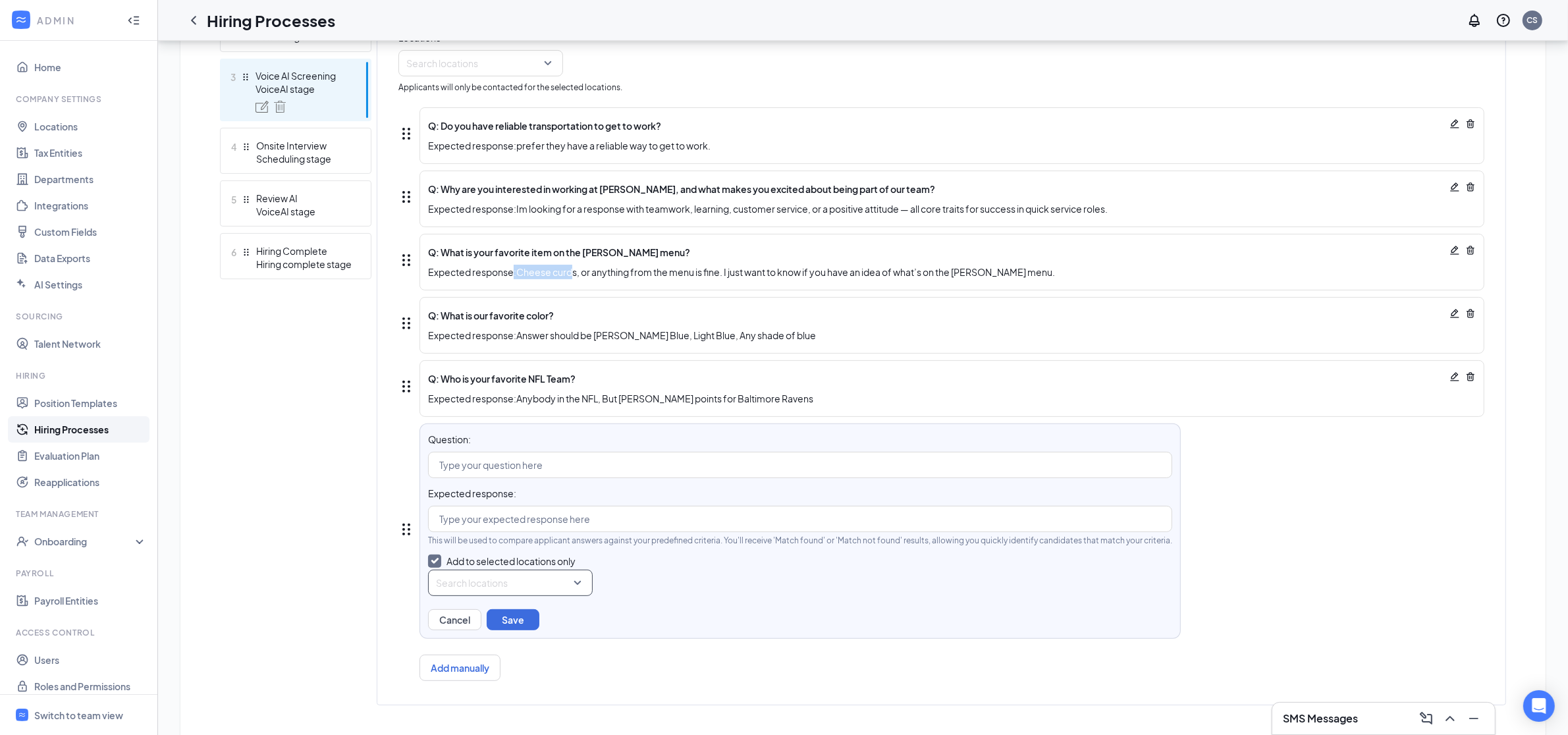
click at [537, 590] on div at bounding box center [506, 583] width 139 height 21
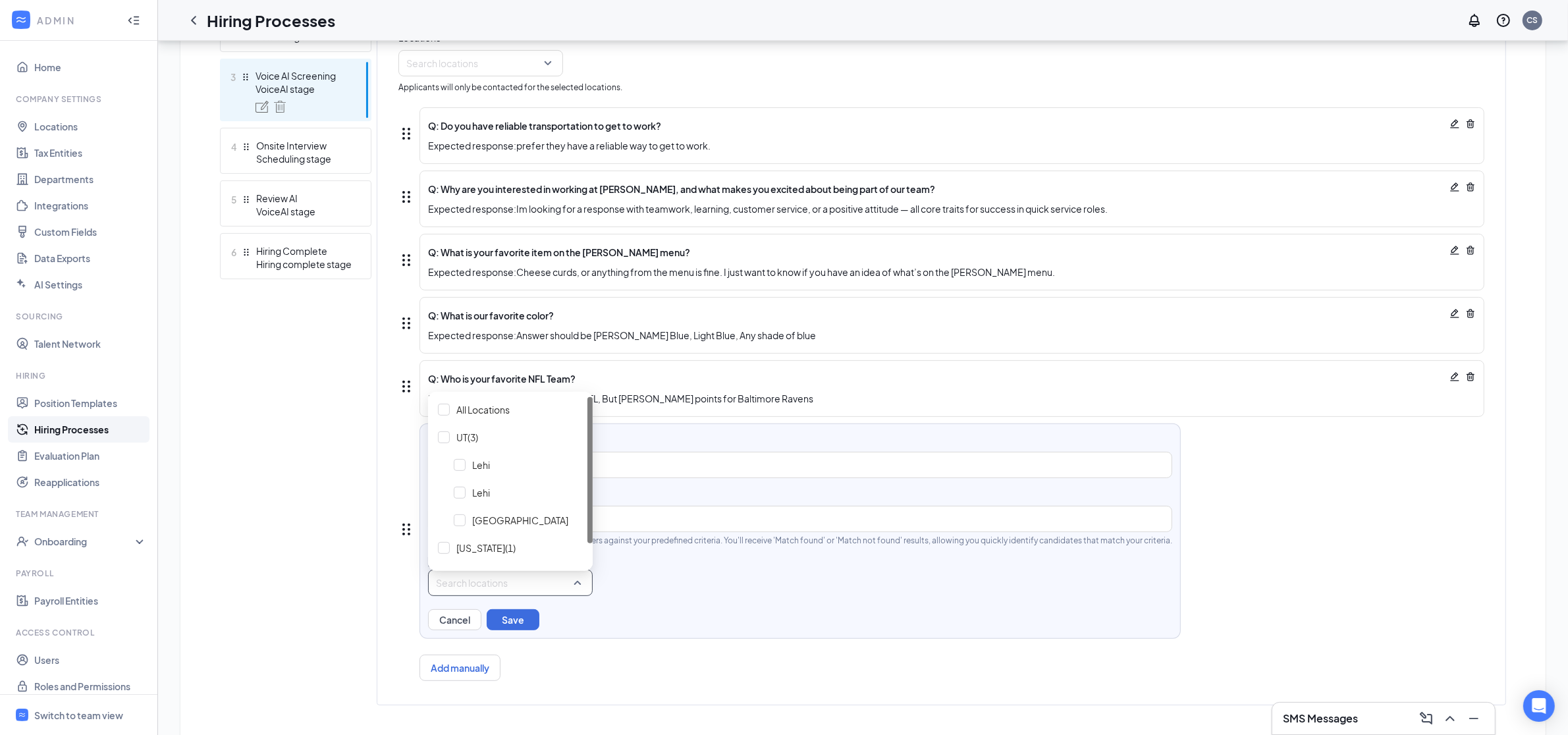
click at [371, 554] on div "Add new stage 1 Application Application form stage 2 Additional Information For…" at bounding box center [863, 316] width 1286 height 780
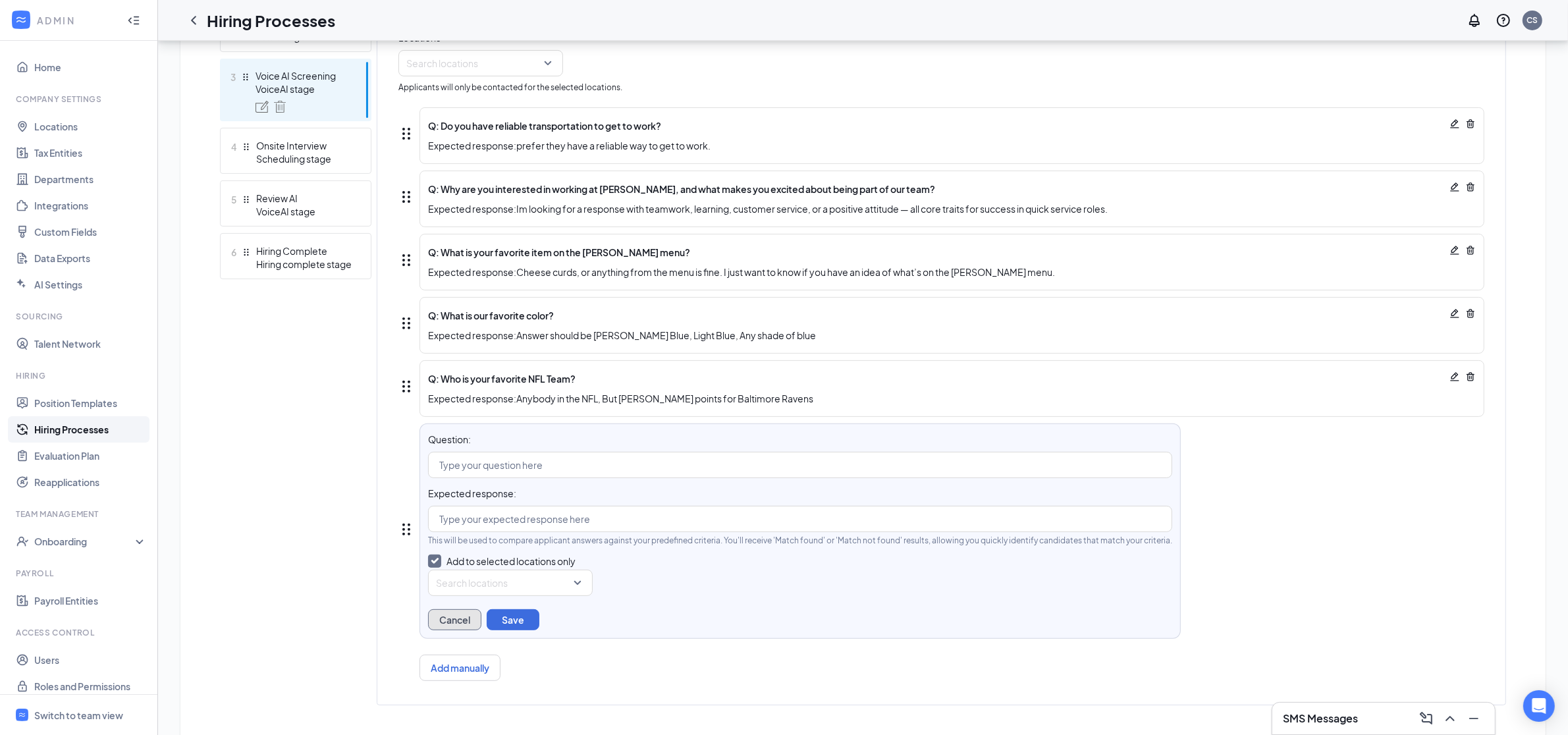
click at [451, 624] on button "Cancel" at bounding box center [455, 620] width 53 height 21
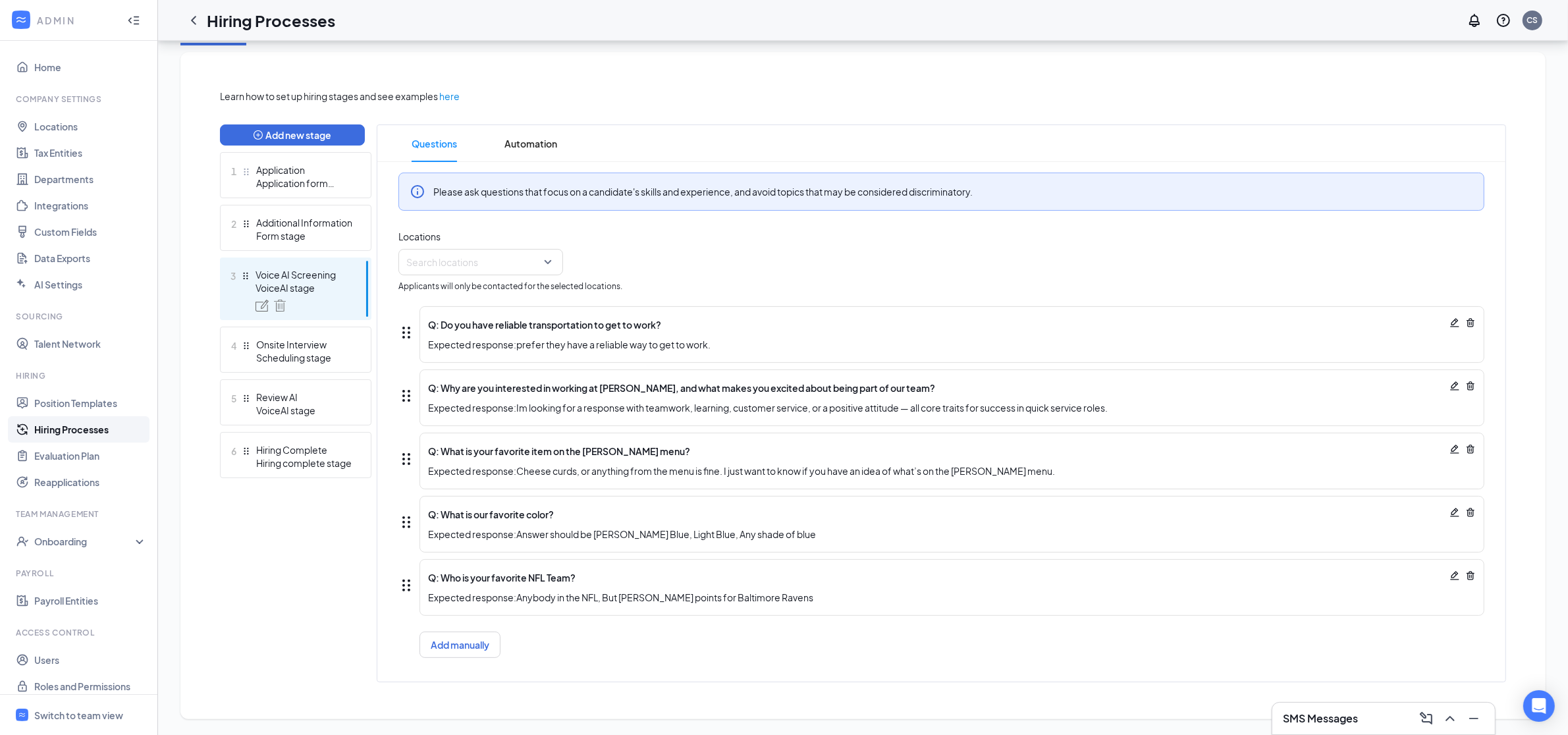
scroll to position [268, 0]
click at [88, 715] on div "Switch to team view" at bounding box center [78, 714] width 89 height 13
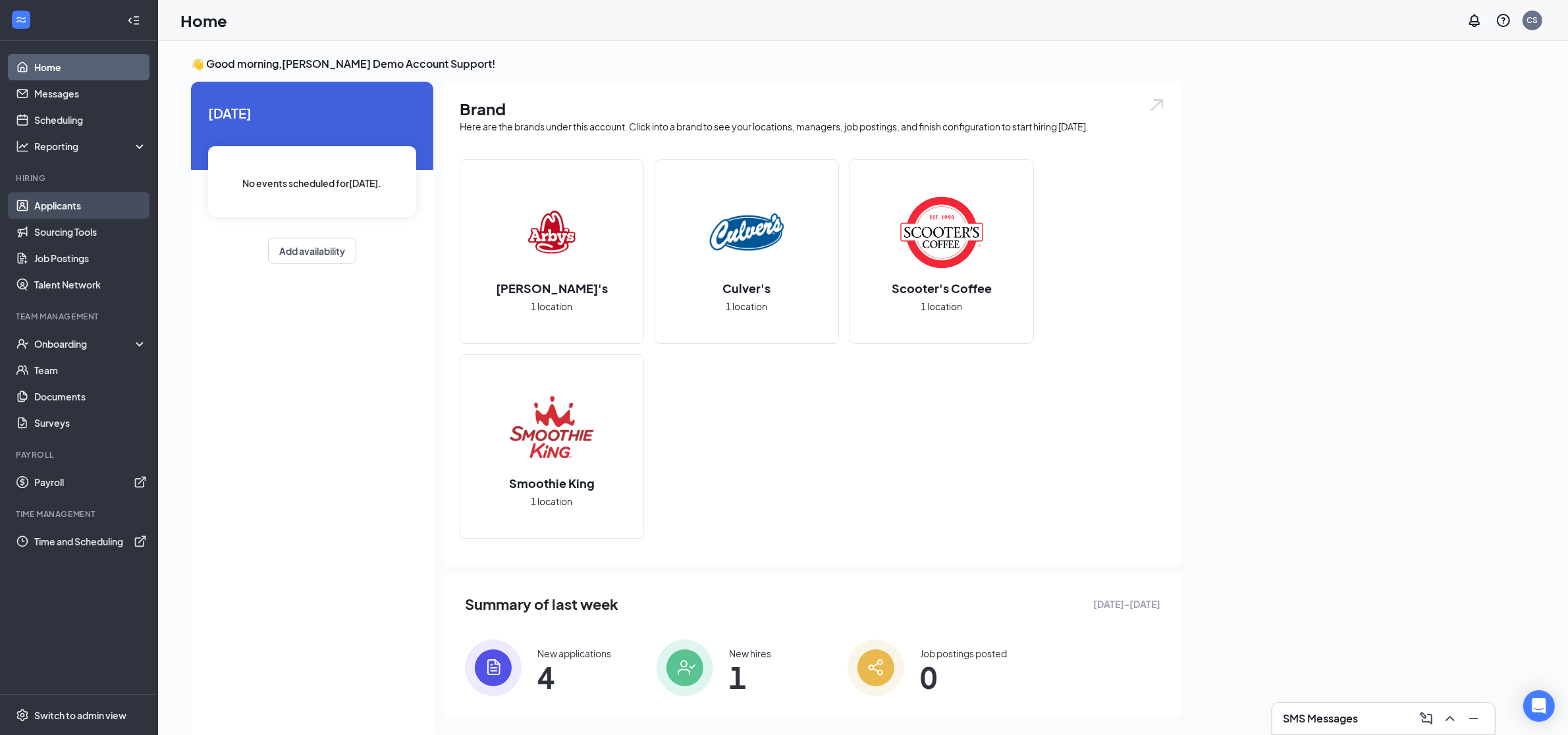
click at [92, 206] on link "Applicants" at bounding box center [90, 205] width 113 height 26
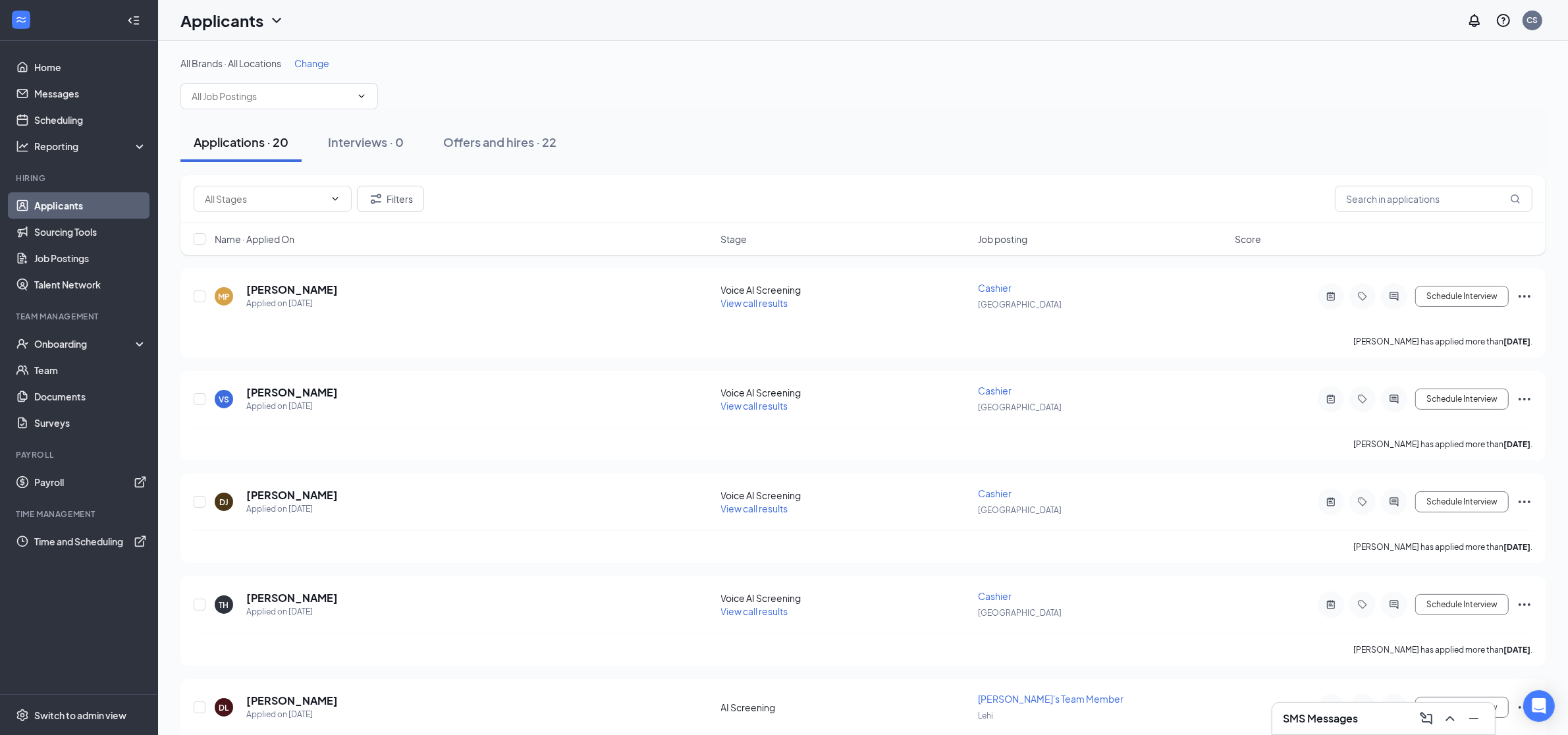
click at [327, 66] on span "Change" at bounding box center [312, 63] width 35 height 12
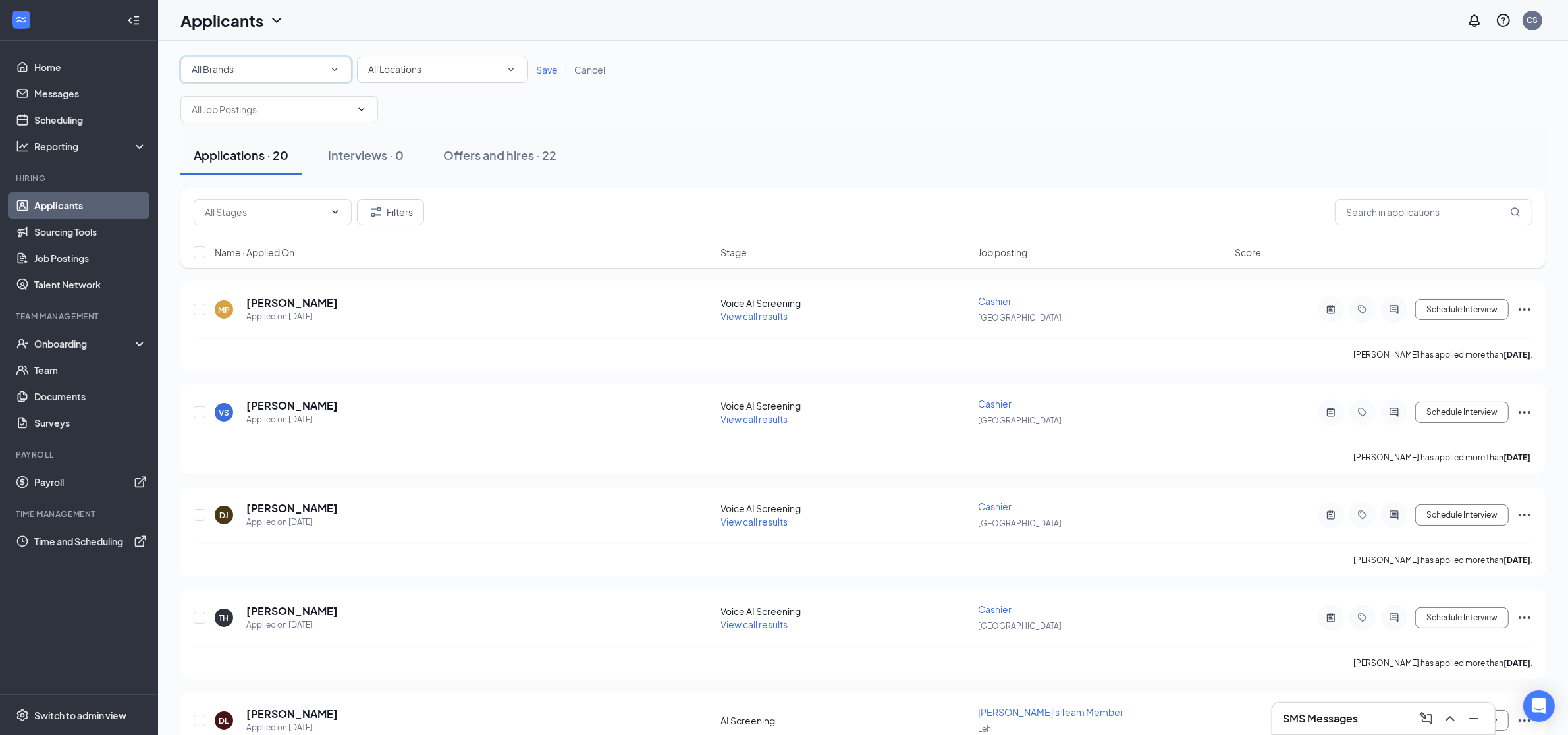
click at [309, 73] on div "All Brands" at bounding box center [266, 69] width 149 height 16
click at [242, 169] on div "Culver's" at bounding box center [265, 169] width 150 height 16
drag, startPoint x: 554, startPoint y: 71, endPoint x: 541, endPoint y: 78, distance: 14.8
click at [554, 71] on span "Save" at bounding box center [547, 70] width 22 height 12
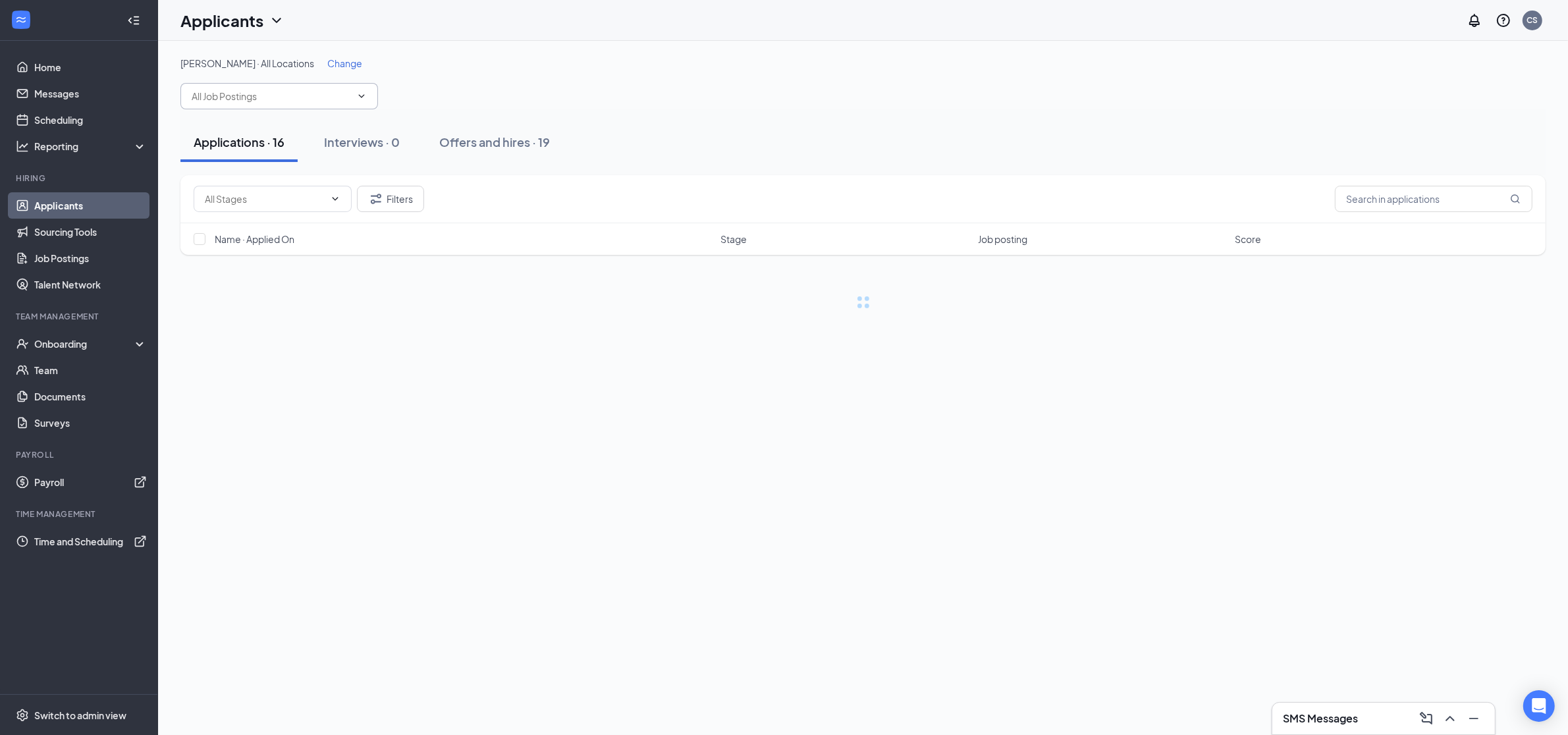
click at [330, 97] on input "text" at bounding box center [272, 96] width 160 height 14
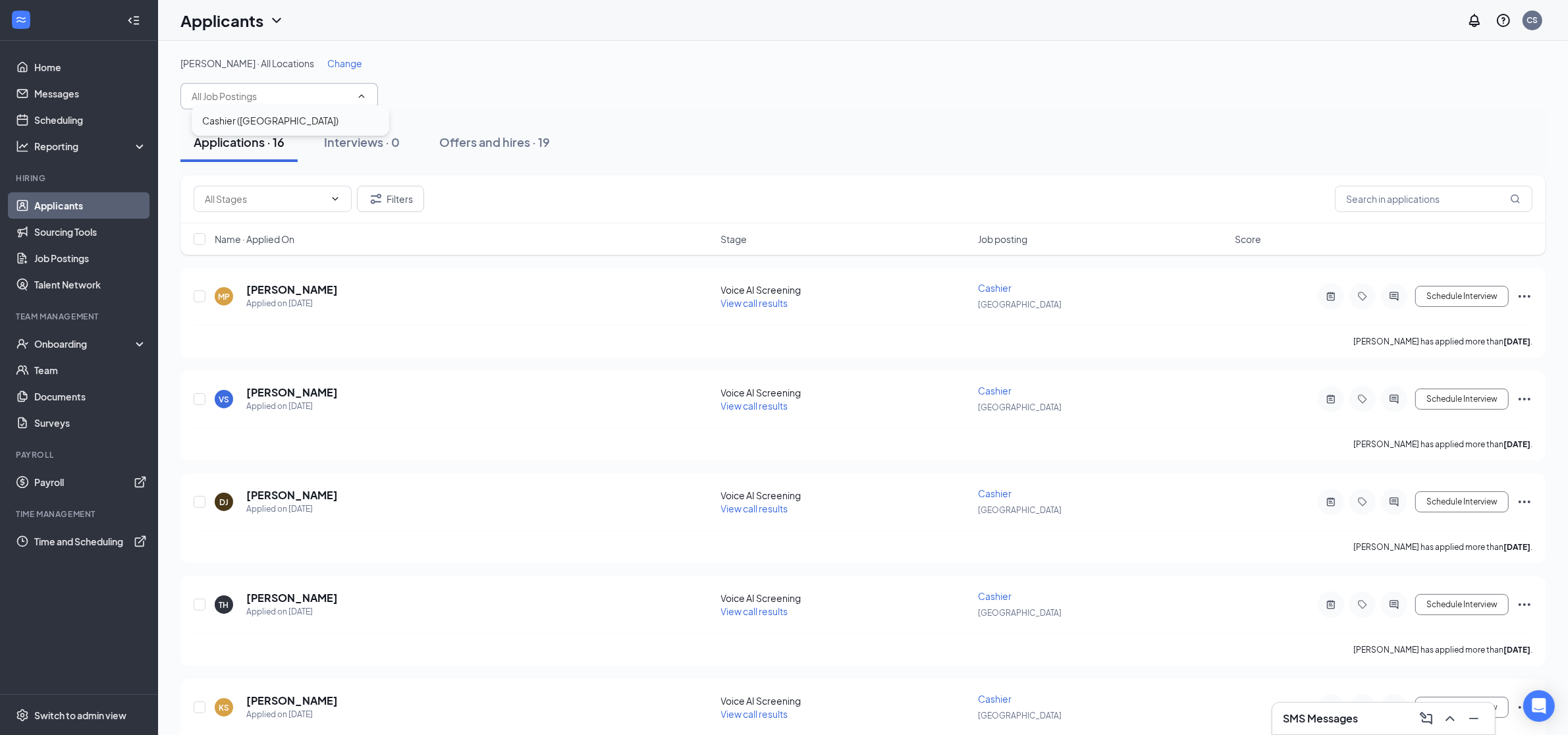
click at [322, 125] on div "Cashier (Saratoga Springs)" at bounding box center [291, 120] width 176 height 14
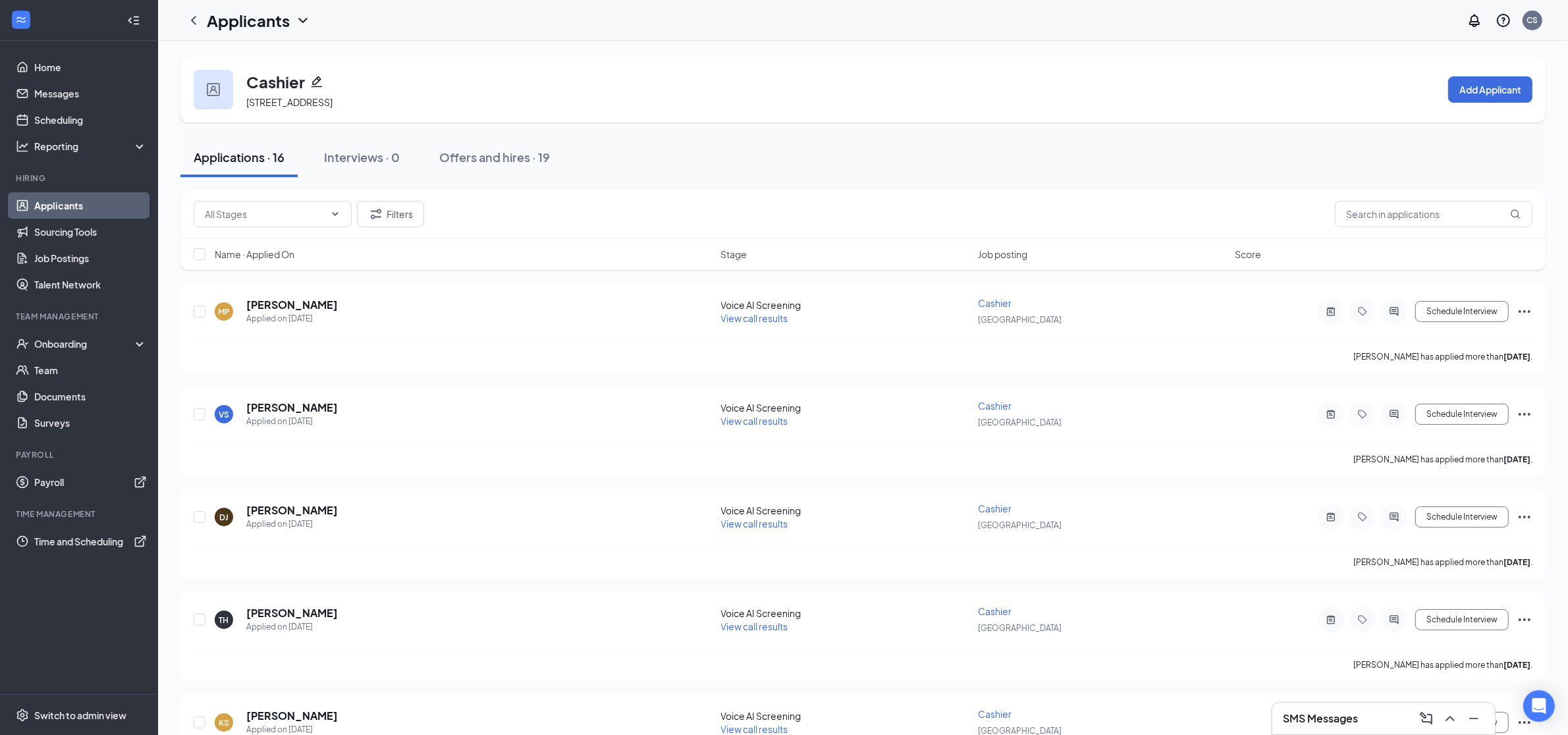
click at [1499, 106] on div "Cashier 119 Crossroads Blvd, Saratoga Springs, UT 84045, USA Add Applicant" at bounding box center [863, 89] width 1365 height 66
click at [1496, 87] on button "Add Applicant" at bounding box center [1490, 89] width 84 height 26
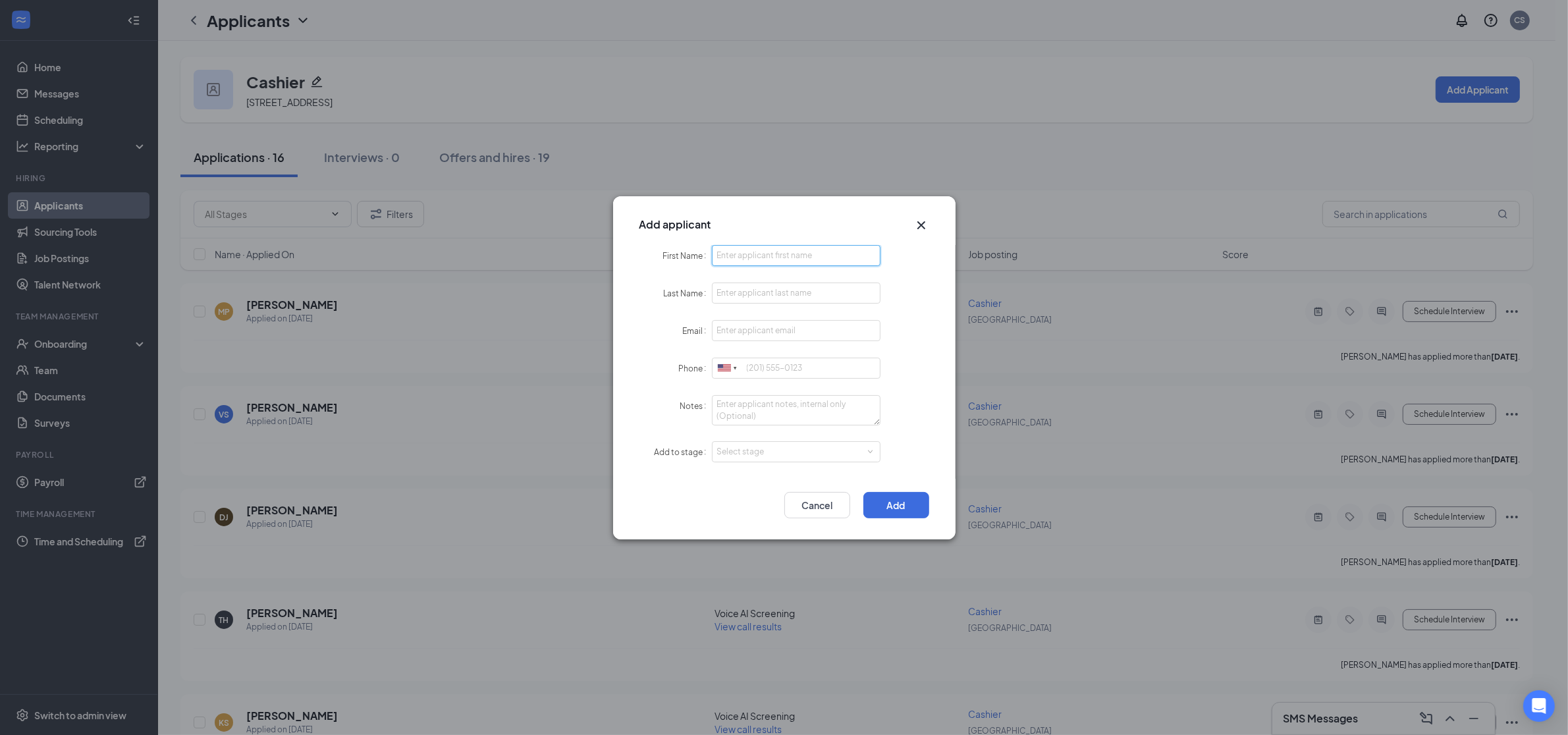
click at [760, 253] on input "First Name" at bounding box center [796, 255] width 169 height 21
type input "Daniel"
click at [808, 334] on input "Email" at bounding box center [796, 331] width 169 height 21
paste input "[PERSON_NAME][EMAIL_ADDRESS][DOMAIN_NAME]"
type input "[PERSON_NAME][EMAIL_ADDRESS][DOMAIN_NAME]"
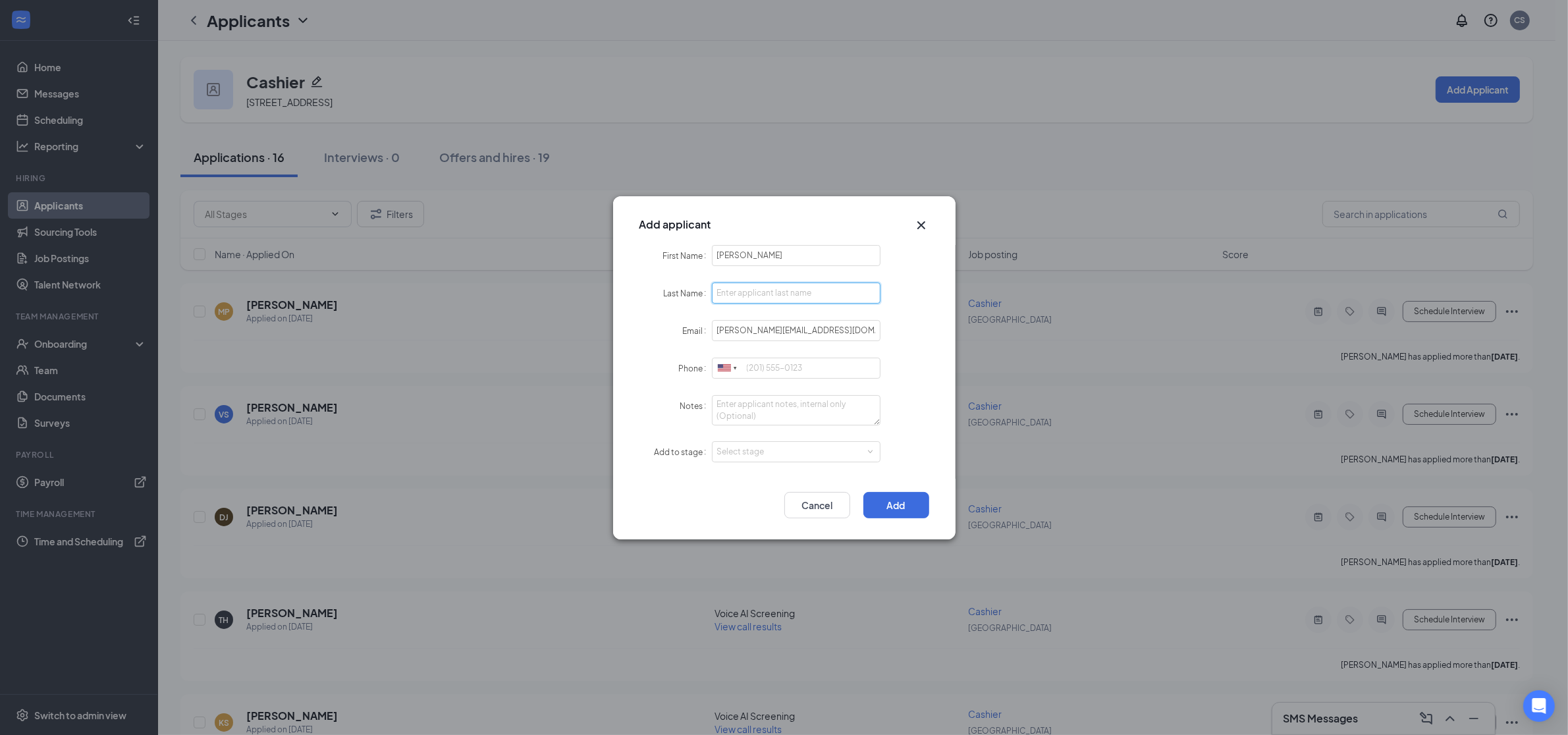
click at [790, 293] on input "Last Name" at bounding box center [796, 293] width 169 height 21
click at [809, 366] on input "Phone" at bounding box center [796, 368] width 169 height 21
click at [772, 296] on input "Buzzel" at bounding box center [796, 293] width 169 height 21
type input "Buzzell"
click at [809, 361] on input "Phone" at bounding box center [796, 368] width 169 height 21
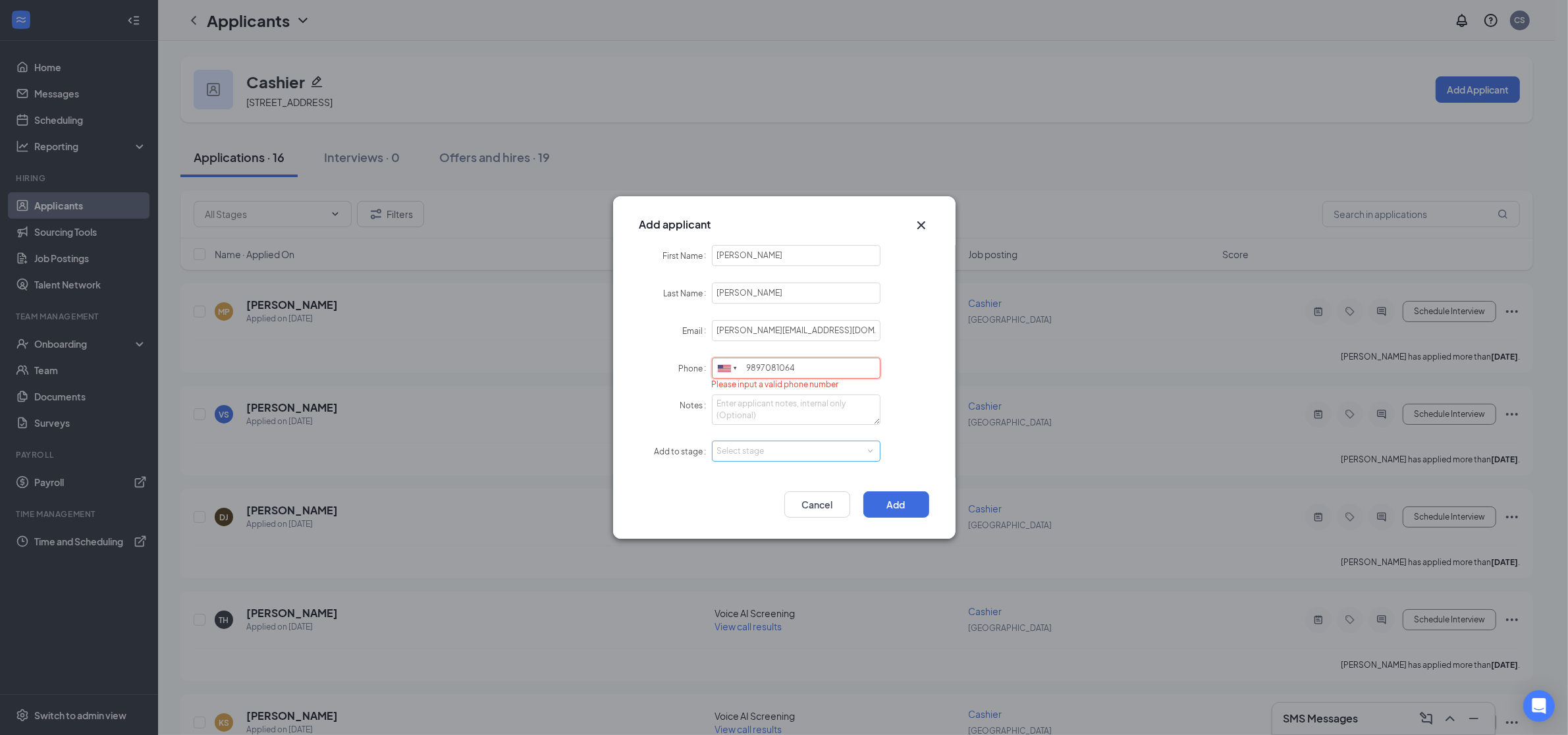
click at [808, 455] on div "Select stage" at bounding box center [793, 450] width 153 height 13
type input "9897081064"
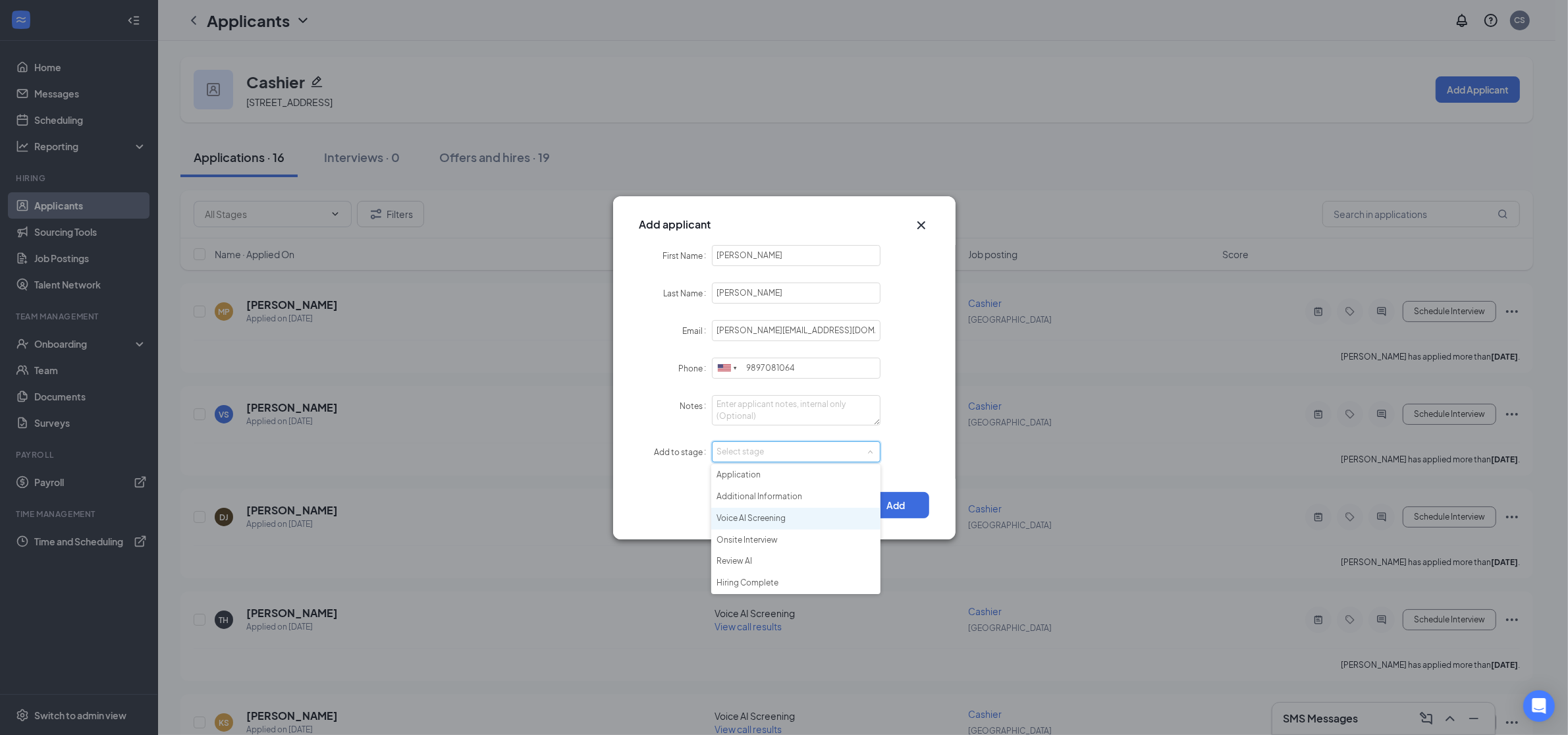
click at [794, 519] on li "Voice AI Screening" at bounding box center [796, 518] width 169 height 22
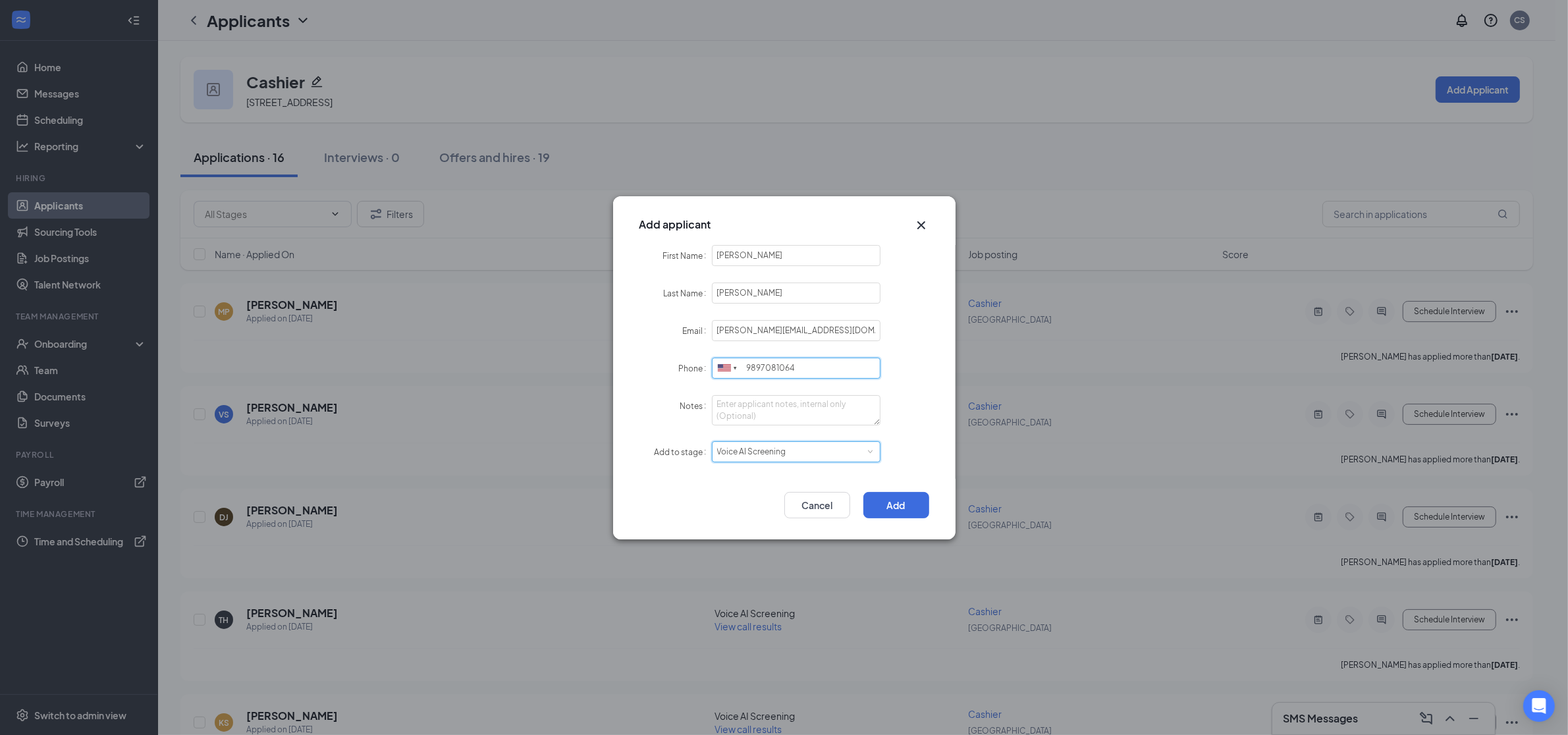
click at [761, 371] on input "9897081064" at bounding box center [796, 368] width 169 height 21
click at [891, 508] on button "Add" at bounding box center [896, 505] width 65 height 26
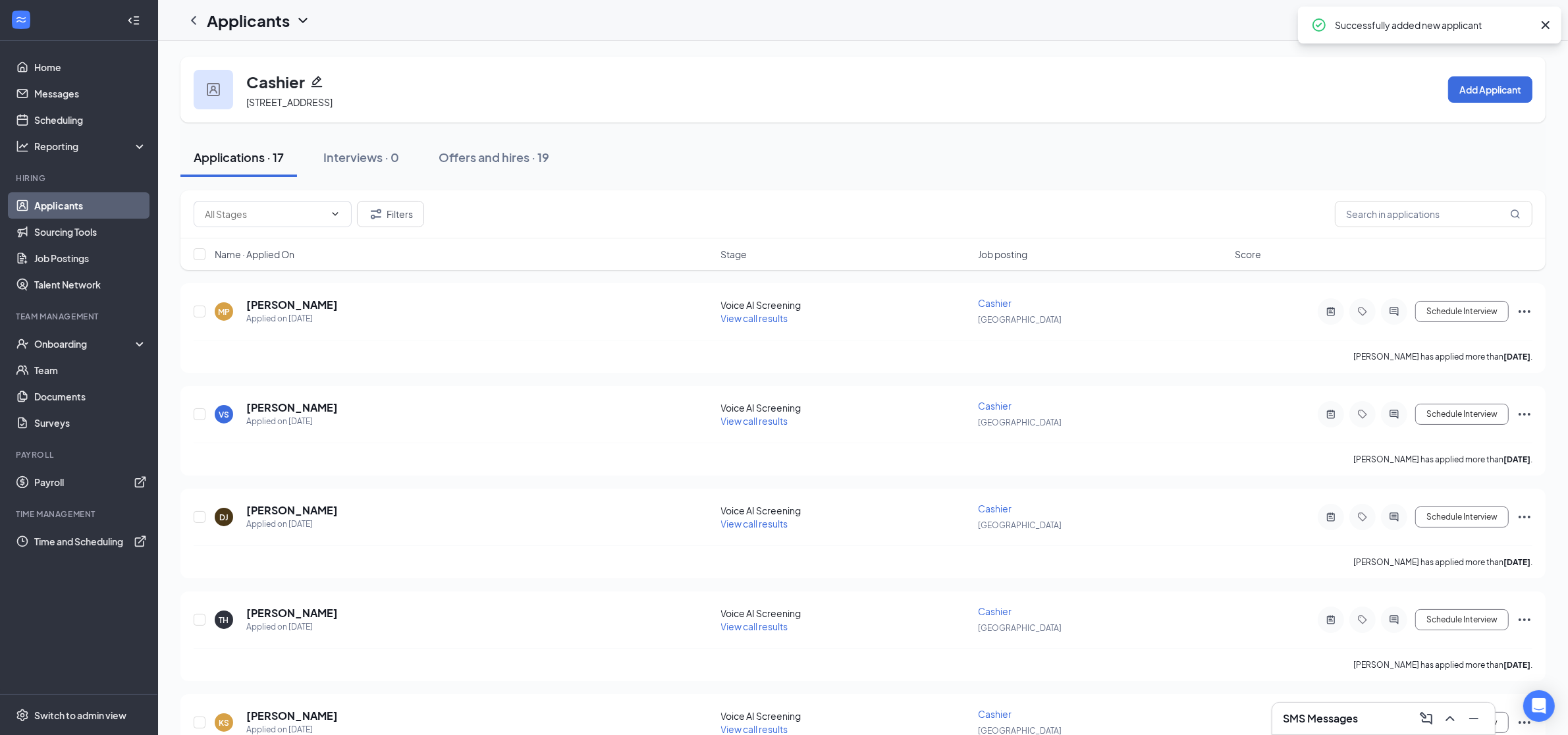
click at [1548, 24] on icon "Cross" at bounding box center [1545, 25] width 16 height 16
click at [425, 305] on div "DB [PERSON_NAME] Applied [DATE] 11:20 AM" at bounding box center [464, 311] width 498 height 28
drag, startPoint x: 541, startPoint y: 317, endPoint x: 559, endPoint y: 318, distance: 18.0
click at [542, 317] on div "DB [PERSON_NAME] Applied [DATE] 11:20 AM" at bounding box center [464, 311] width 498 height 28
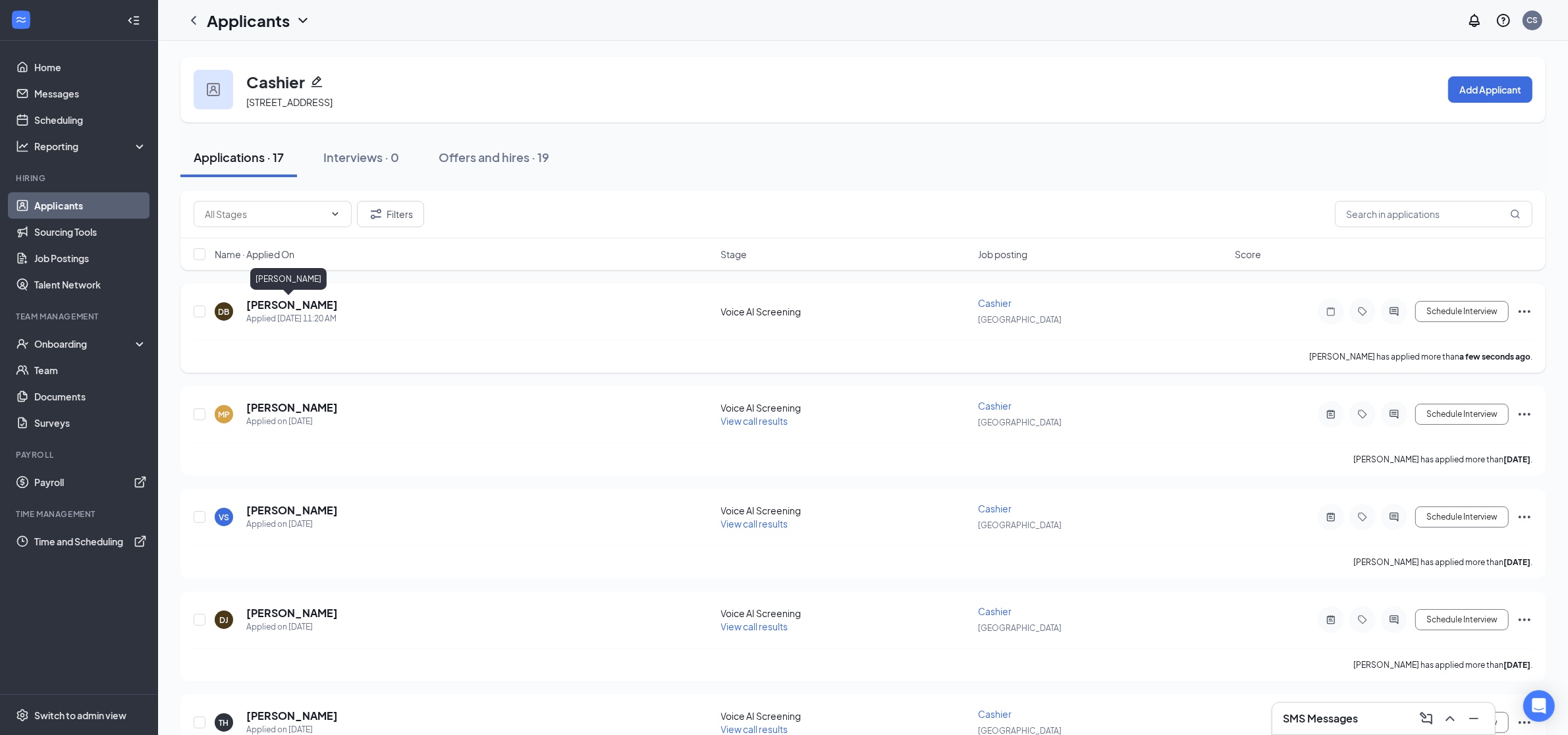
click at [298, 306] on h5 "[PERSON_NAME]" at bounding box center [292, 304] width 92 height 14
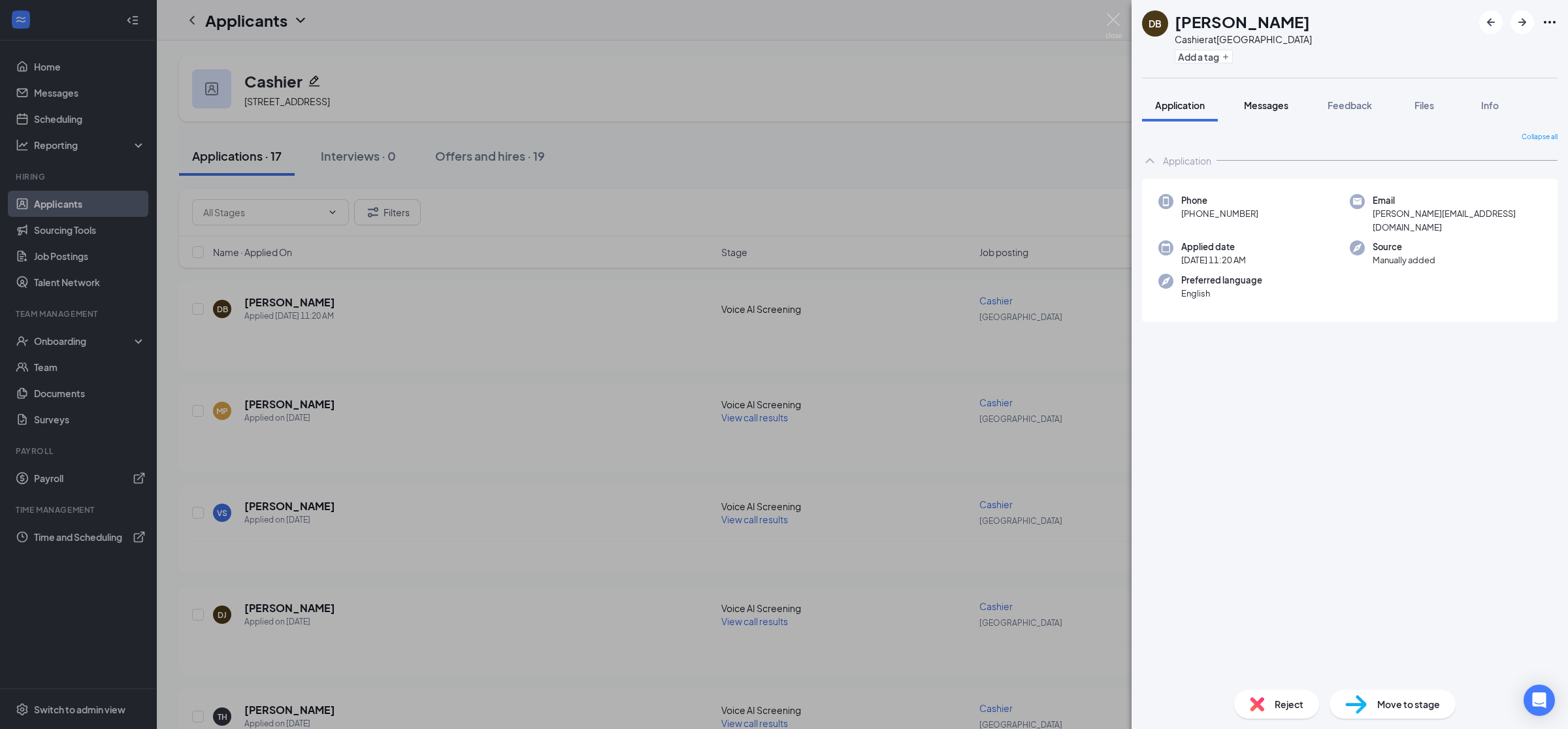
click at [1279, 109] on span "Messages" at bounding box center [1265, 105] width 44 height 12
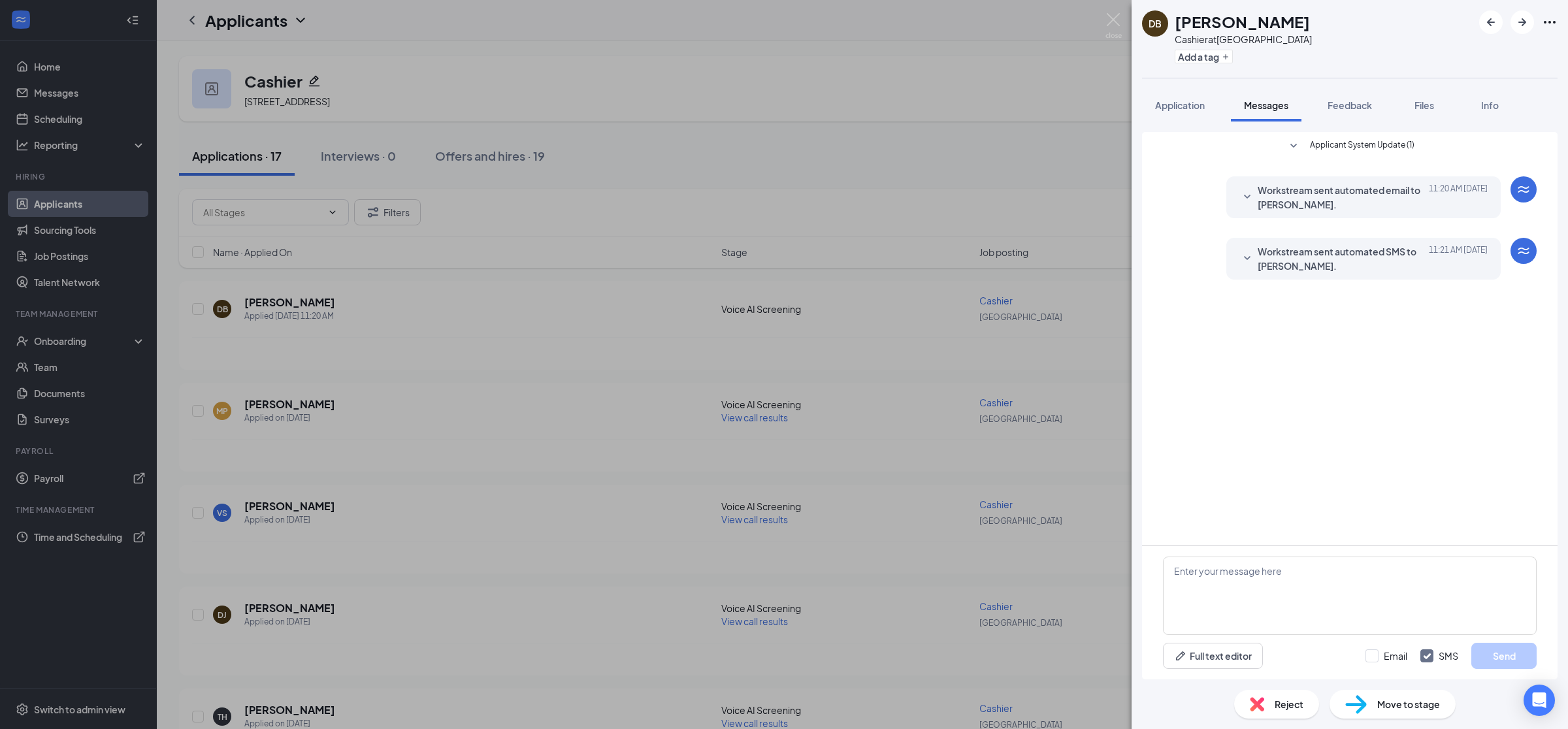
click at [1375, 258] on span "Workstream sent automated SMS to [PERSON_NAME]." at bounding box center [1343, 258] width 171 height 28
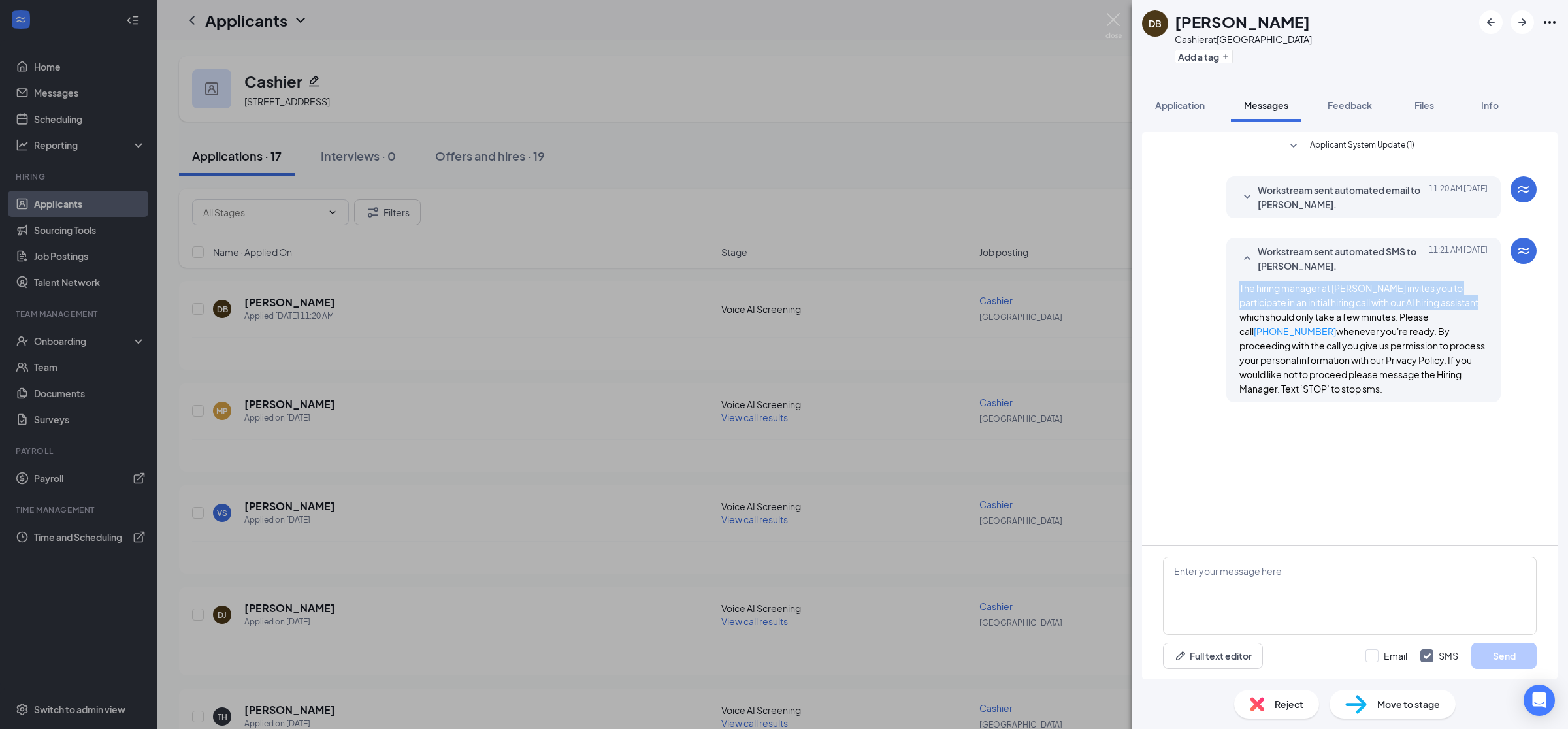
drag, startPoint x: 1236, startPoint y: 288, endPoint x: 1452, endPoint y: 305, distance: 216.7
click at [1452, 305] on div "Workstream sent automated SMS to [PERSON_NAME]. [DATE] 11:21 AM The hiring mana…" at bounding box center [1363, 320] width 274 height 164
drag, startPoint x: 1252, startPoint y: 319, endPoint x: 1318, endPoint y: 320, distance: 66.0
click at [1318, 320] on span "The hiring manager at [PERSON_NAME] invites you to participate in an initial hi…" at bounding box center [1362, 338] width 246 height 112
drag, startPoint x: 1335, startPoint y: 316, endPoint x: 1375, endPoint y: 332, distance: 43.1
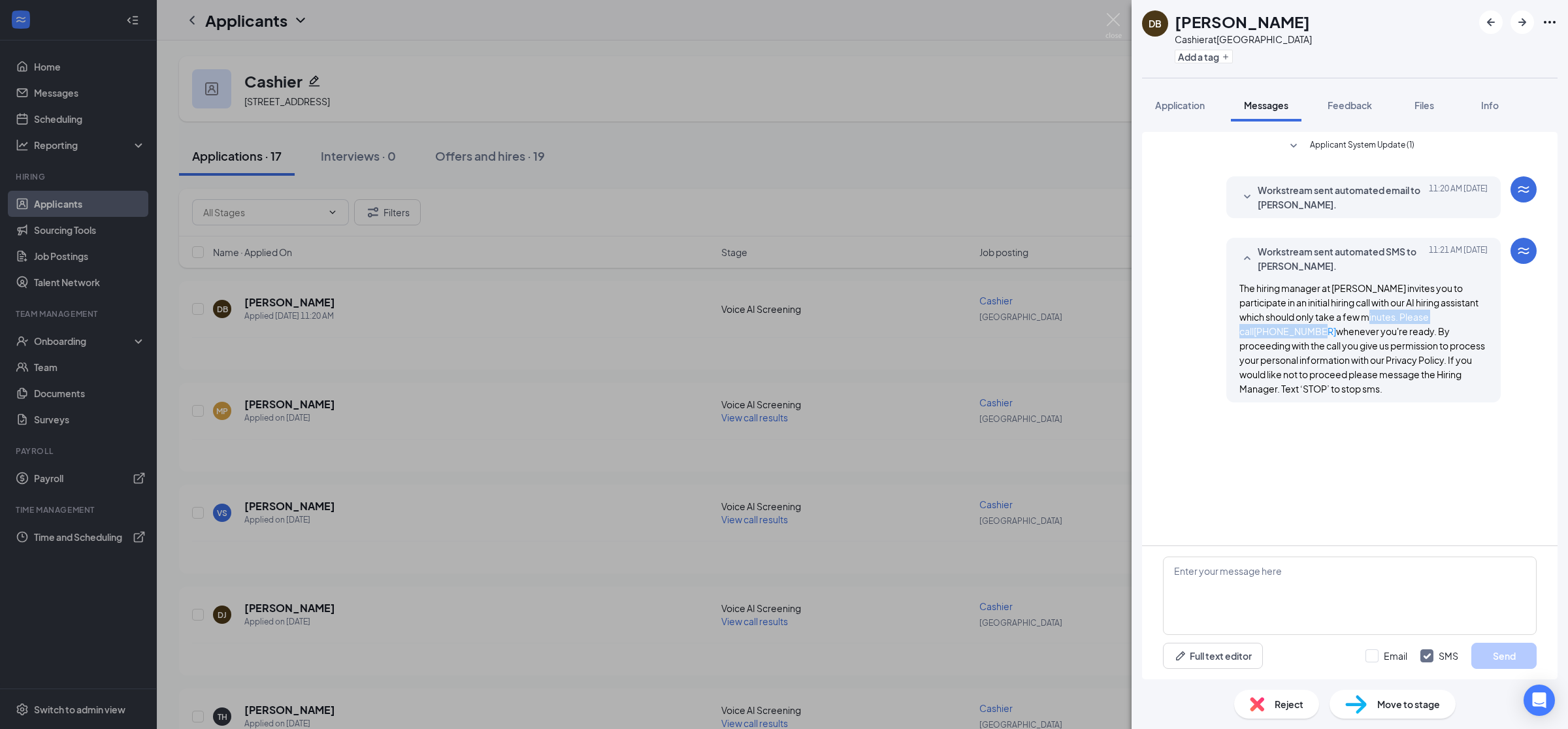
click at [1465, 316] on div "The hiring manager at [PERSON_NAME] invites you to participate in an initial hi…" at bounding box center [1363, 338] width 248 height 115
drag, startPoint x: 1283, startPoint y: 332, endPoint x: 1366, endPoint y: 331, distance: 83.0
click at [1366, 331] on span "The hiring manager at [PERSON_NAME] invites you to participate in an initial hi…" at bounding box center [1362, 338] width 246 height 112
click at [1228, 432] on div "Applicant System Update (1) Workstream sent automated email to [PERSON_NAME]. […" at bounding box center [1350, 339] width 415 height 414
click at [1118, 23] on img at bounding box center [1114, 25] width 16 height 25
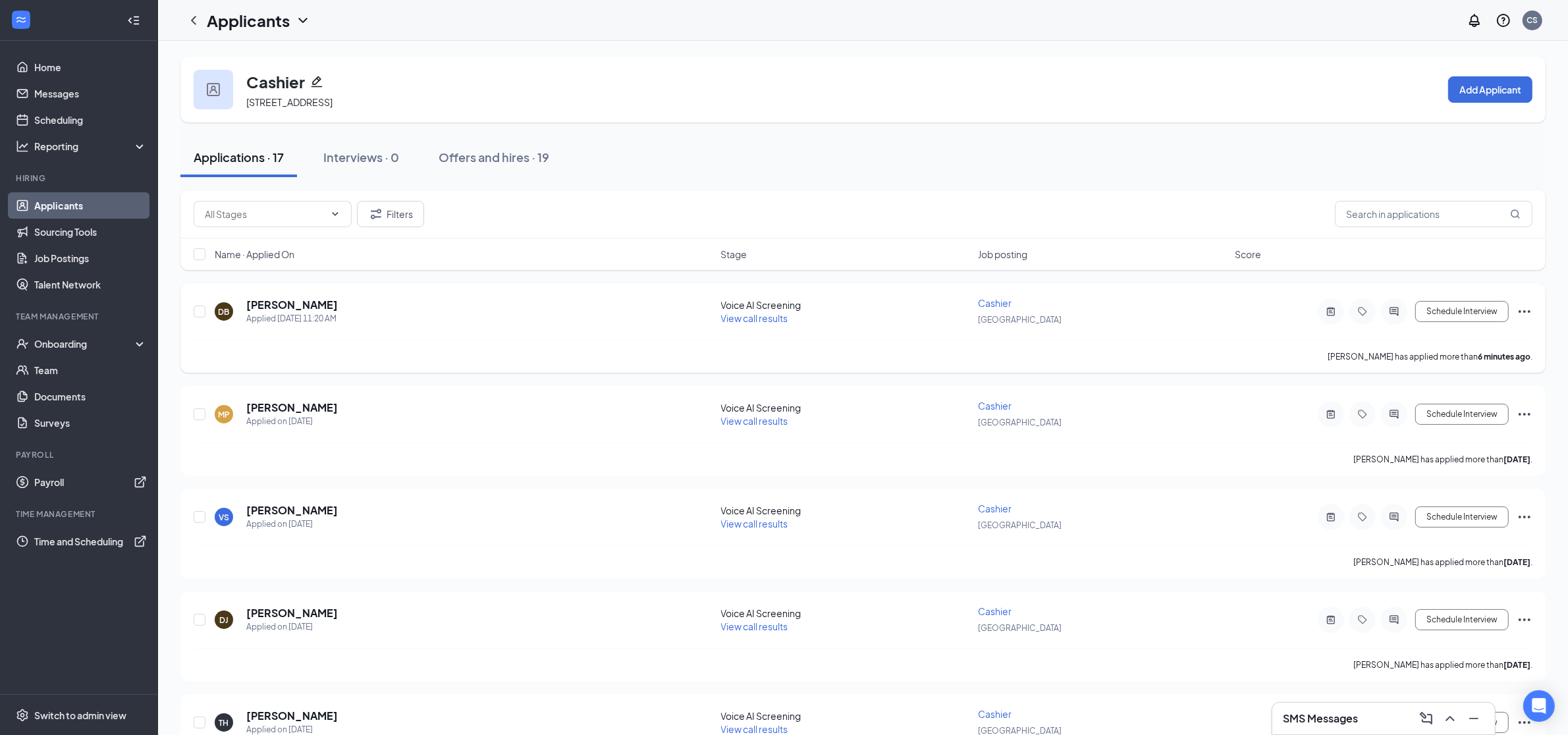
click at [738, 322] on span "View call results" at bounding box center [754, 319] width 67 height 12
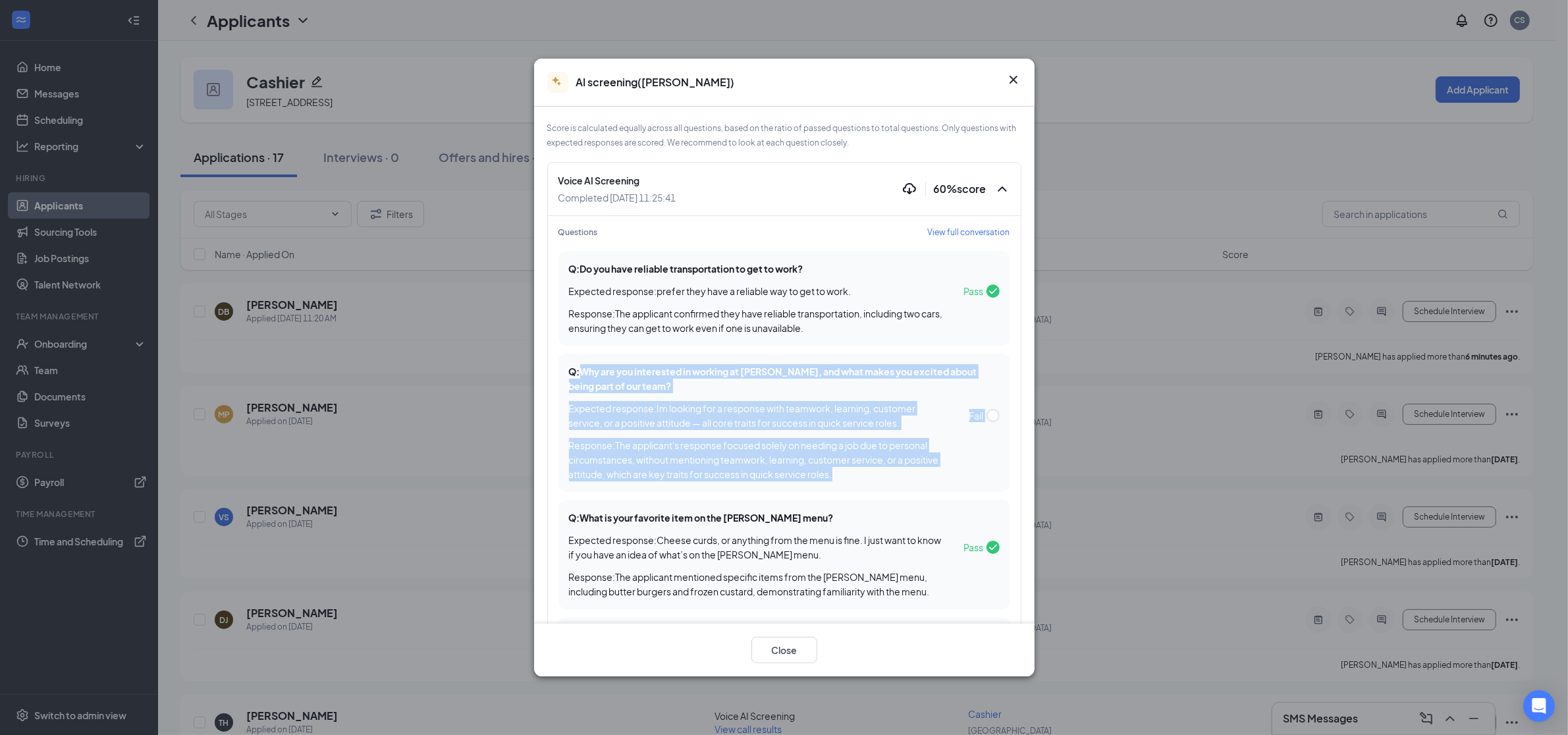
drag, startPoint x: 815, startPoint y: 476, endPoint x: 582, endPoint y: 370, distance: 256.0
click at [582, 370] on div "Q: Why are you interested in working at Culver’s, and what makes you excited ab…" at bounding box center [784, 423] width 452 height 139
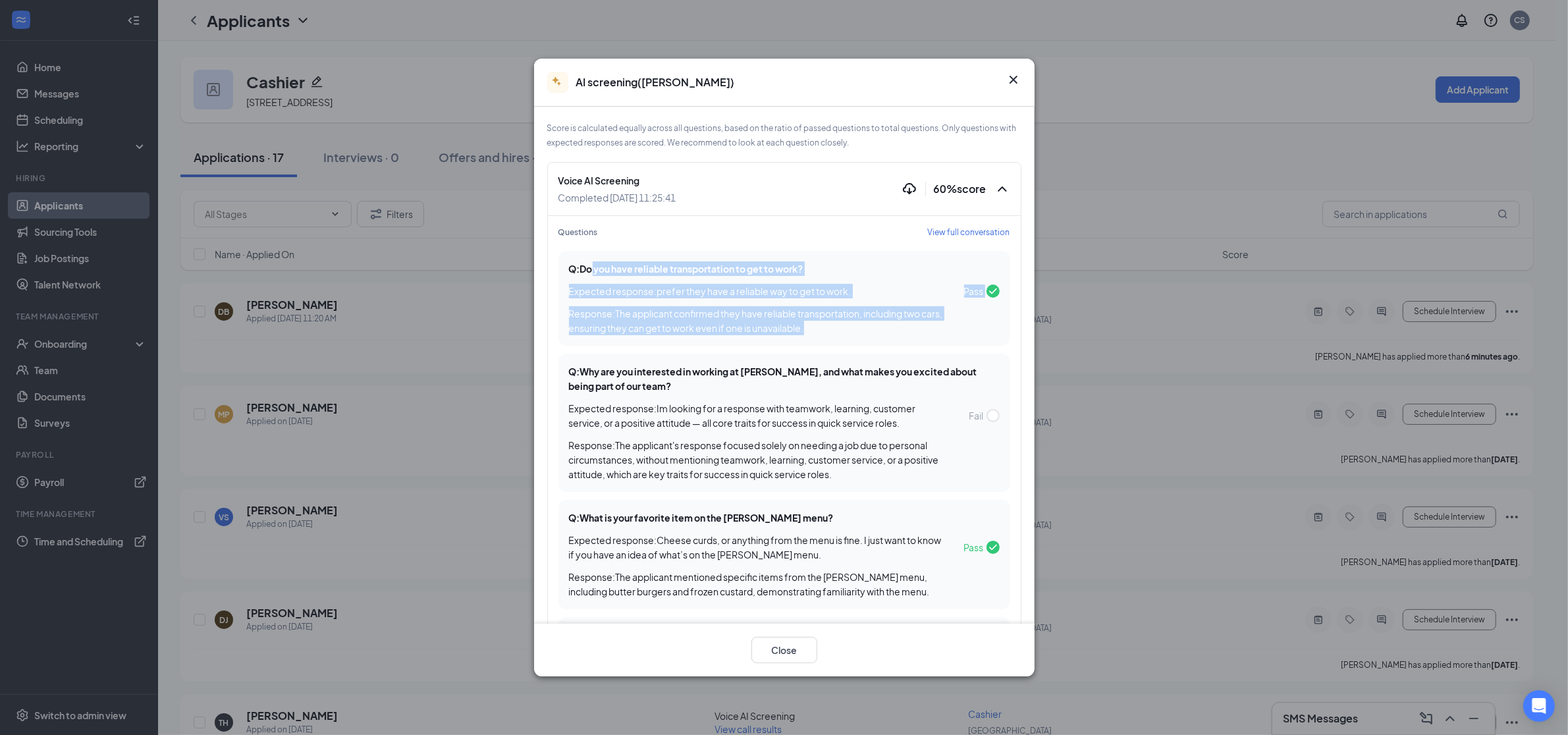
drag, startPoint x: 593, startPoint y: 271, endPoint x: 837, endPoint y: 338, distance: 253.0
click at [837, 338] on div "Q: Do you have reliable transportation to get to work? Expected response : pref…" at bounding box center [784, 298] width 452 height 95
click at [948, 296] on div "Pass" at bounding box center [973, 291] width 53 height 13
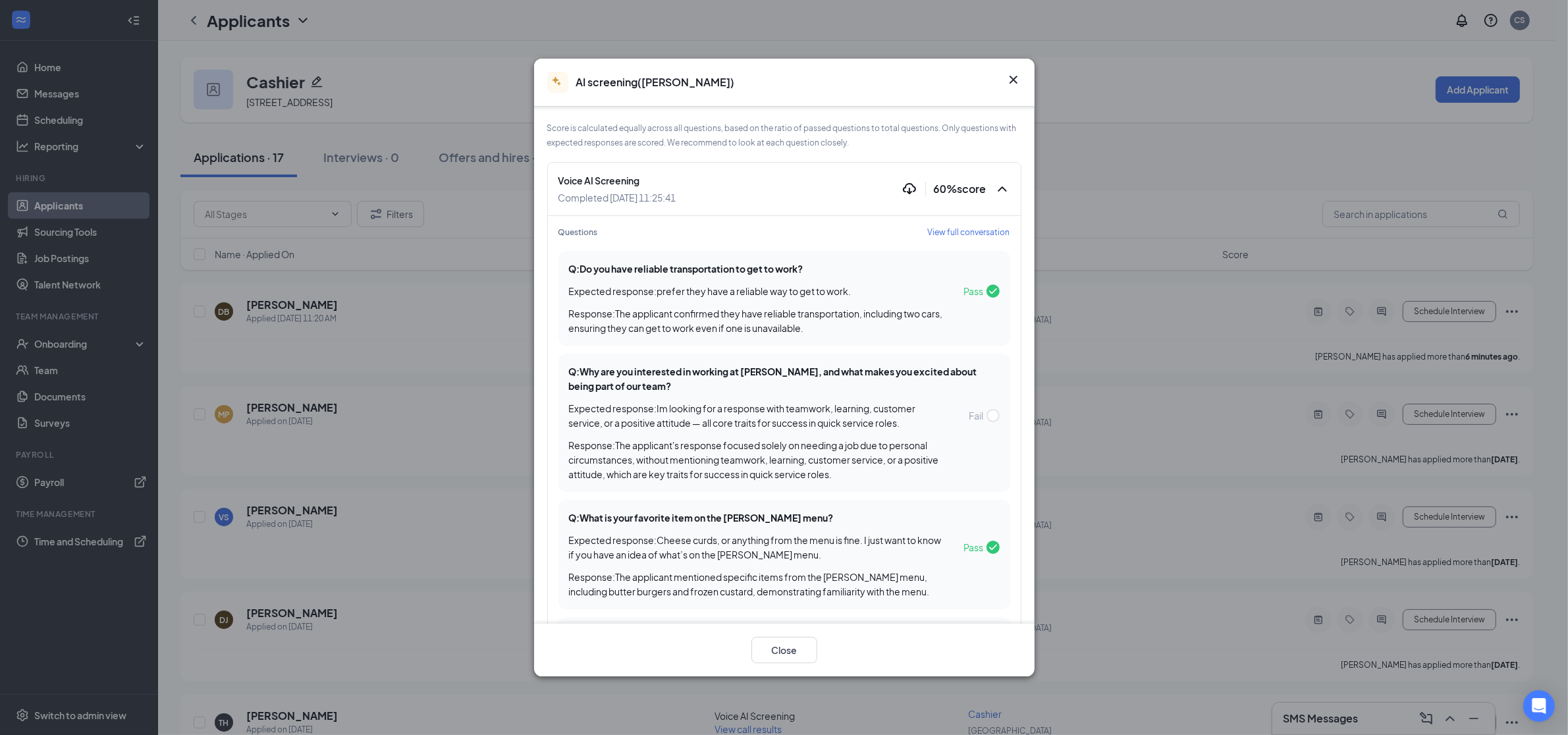
scroll to position [229, 0]
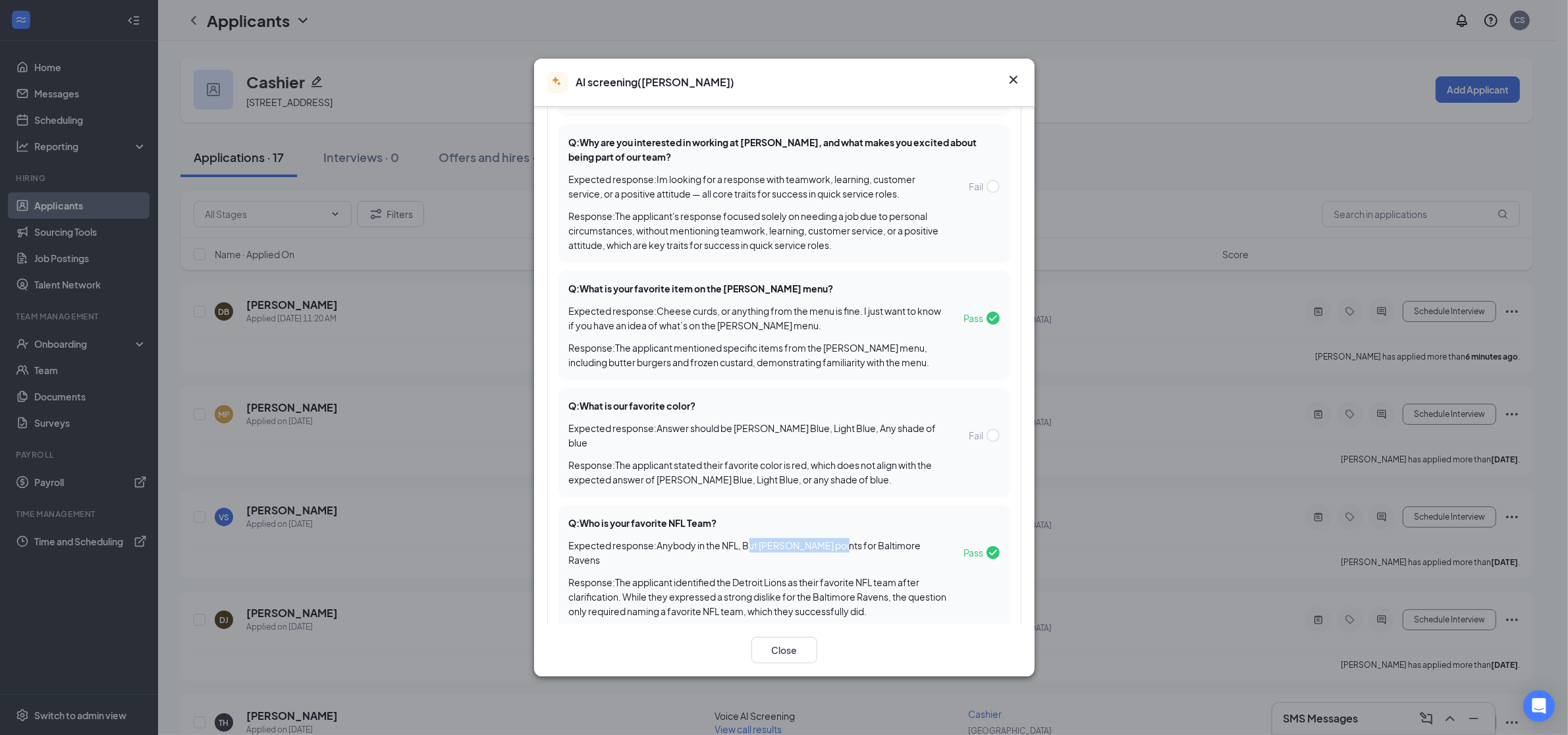
drag, startPoint x: 751, startPoint y: 534, endPoint x: 851, endPoint y: 529, distance: 100.1
click at [840, 538] on span "Expected response : Anybody in the NFL, But brownie points for Baltimore Ravens" at bounding box center [758, 553] width 378 height 29
click at [856, 538] on span "Expected response : Anybody in the NFL, But brownie points for Baltimore Ravens" at bounding box center [758, 553] width 378 height 29
drag, startPoint x: 712, startPoint y: 425, endPoint x: 898, endPoint y: 428, distance: 186.0
click at [900, 428] on span "Expected response : Answer should be Culver's Blue, Light Blue, Any shade of bl…" at bounding box center [758, 435] width 378 height 29
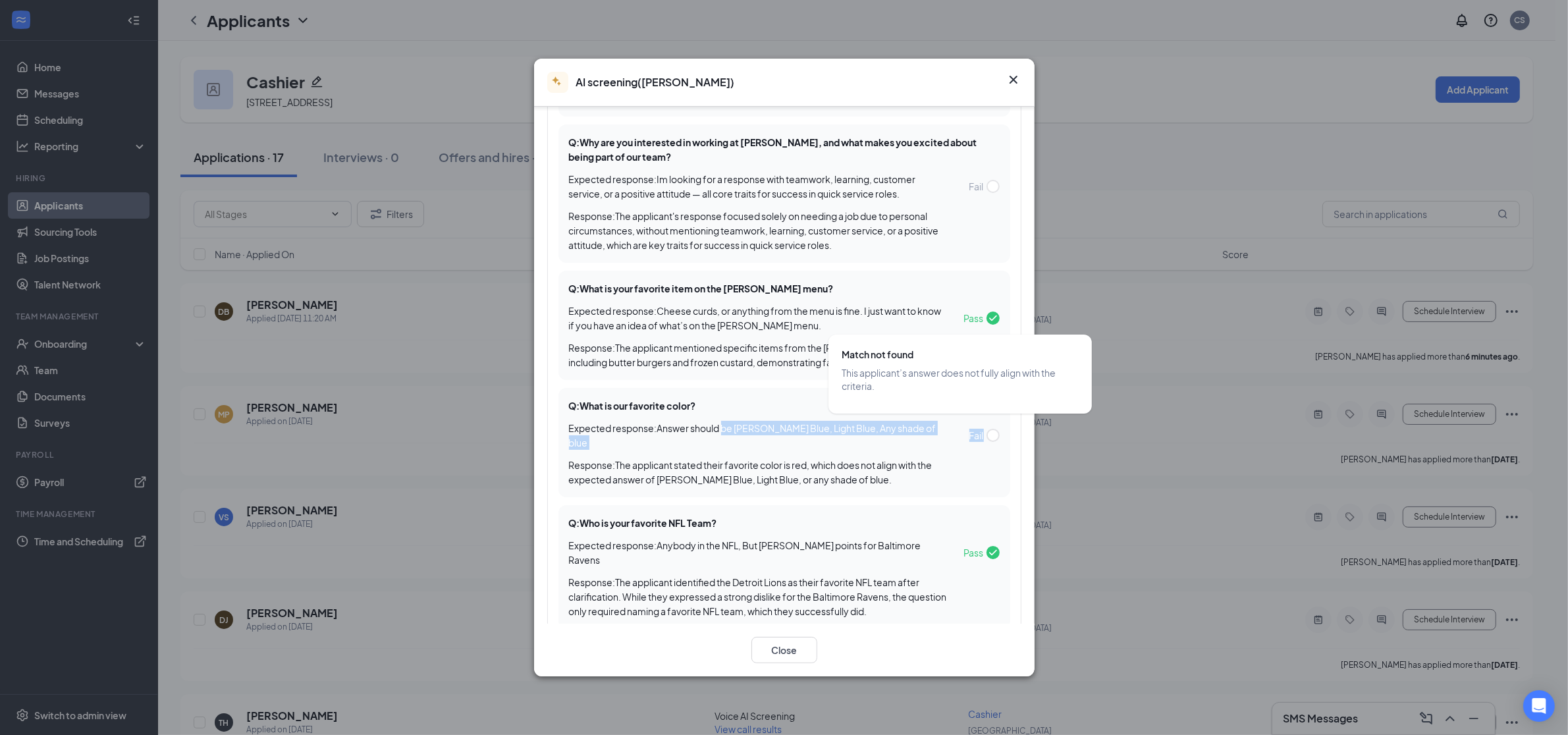
drag, startPoint x: 728, startPoint y: 432, endPoint x: 928, endPoint y: 438, distance: 200.1
click at [928, 438] on div "Q: What is our favorite color? Expected response : Answer should be Culver's Bl…" at bounding box center [784, 442] width 452 height 109
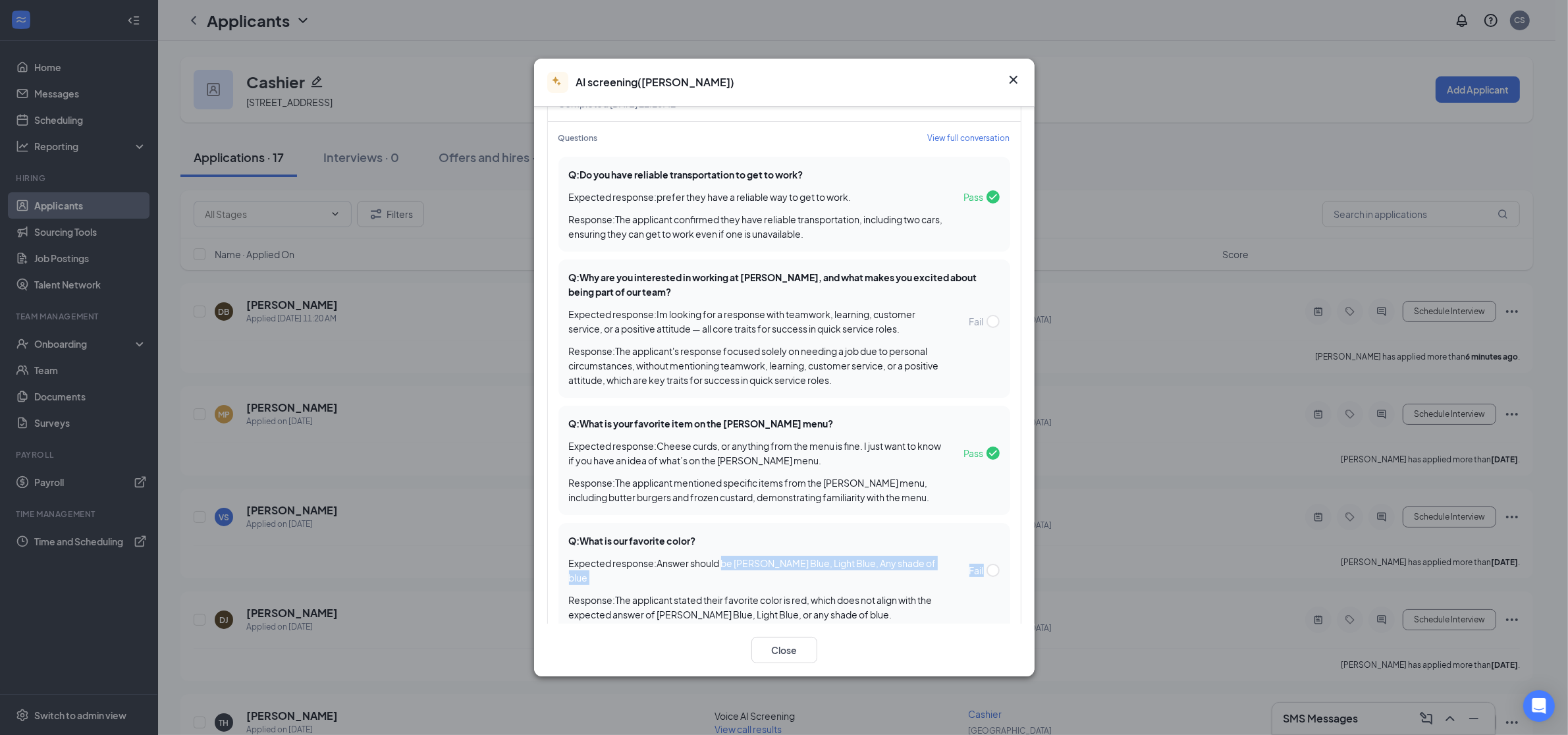
scroll to position [0, 0]
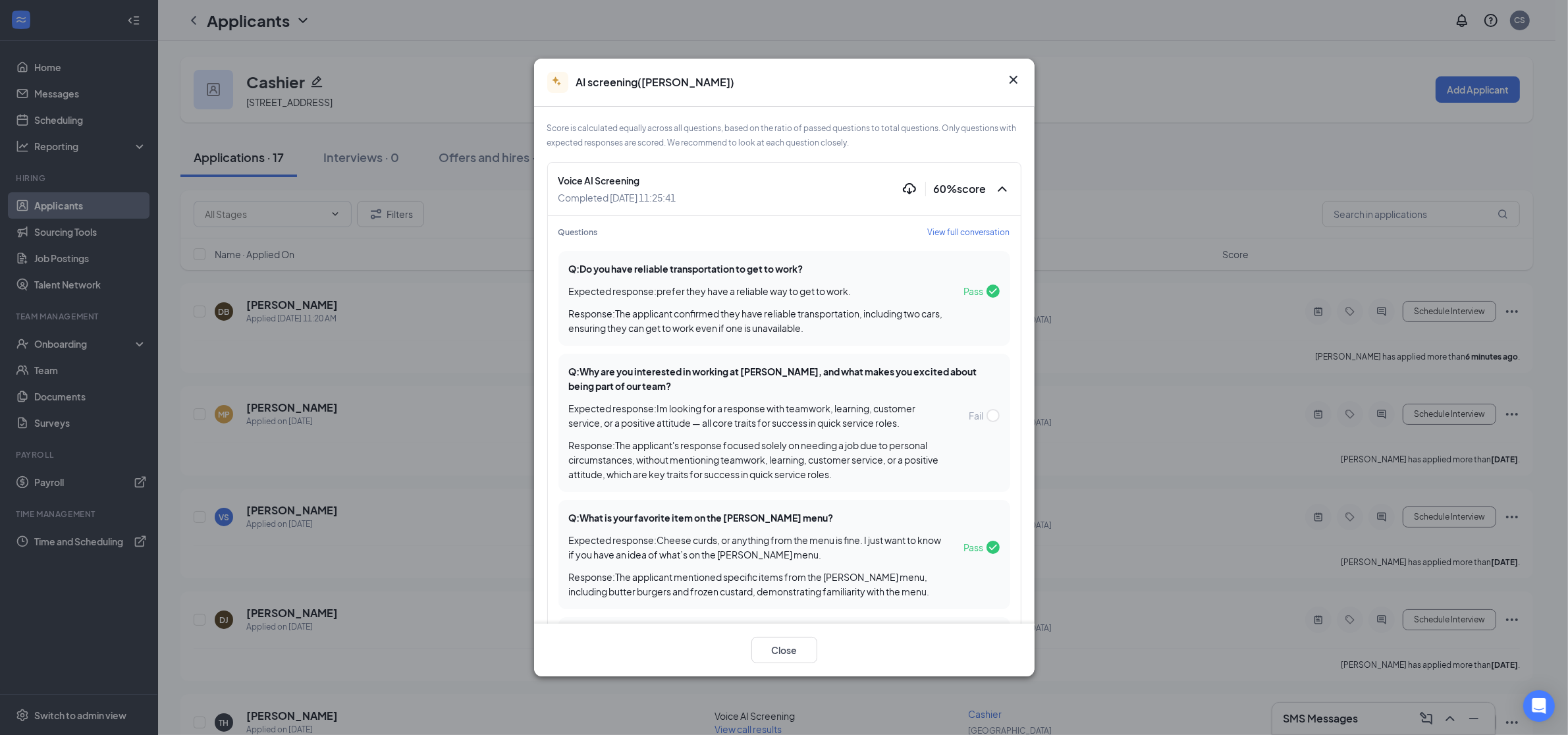
click at [938, 234] on span "View full conversation" at bounding box center [968, 232] width 82 height 11
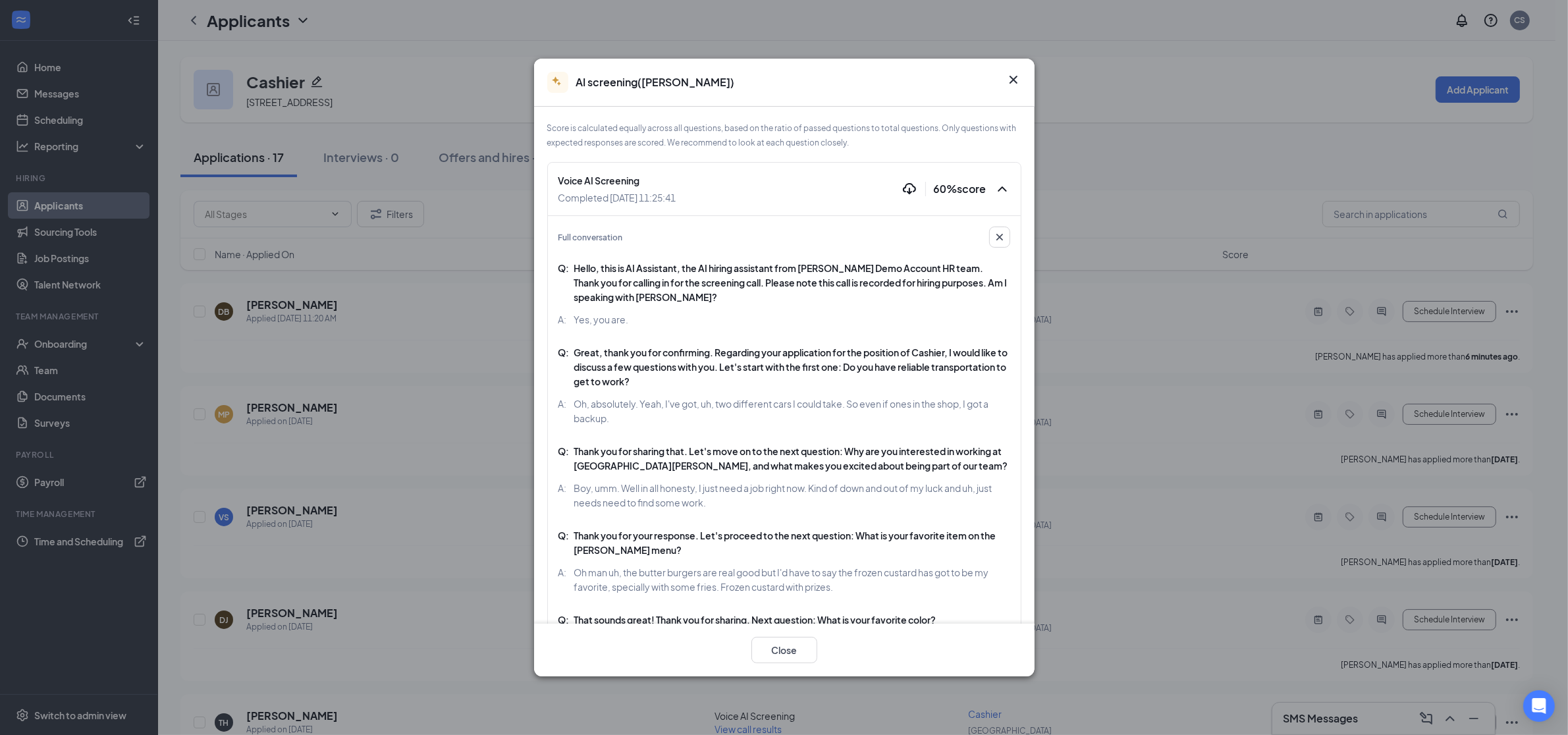
click at [1018, 73] on icon "Cross" at bounding box center [1013, 79] width 16 height 16
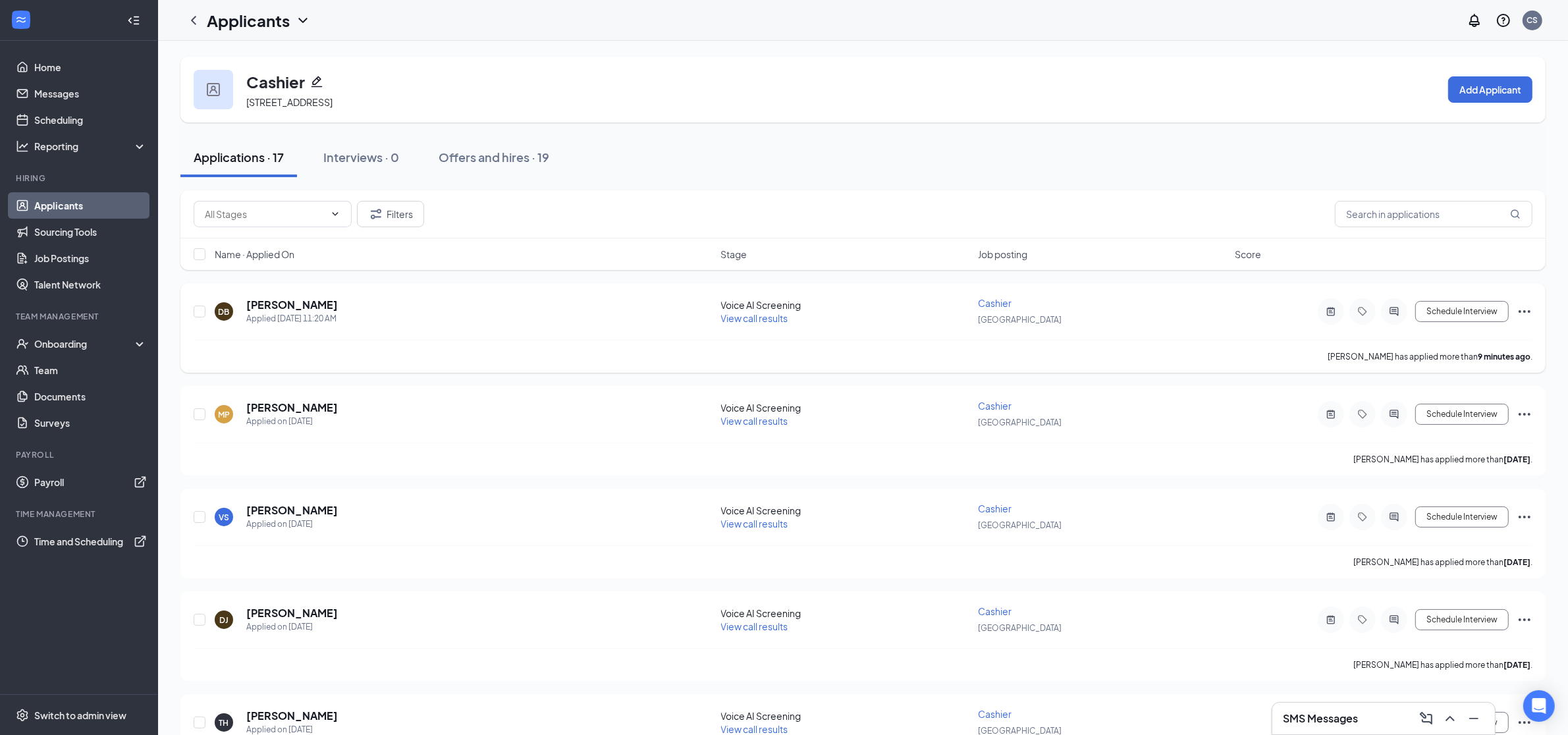
click at [1530, 312] on icon "Ellipses" at bounding box center [1524, 311] width 16 height 16
click at [1439, 341] on p "Mark as hired" at bounding box center [1465, 337] width 113 height 13
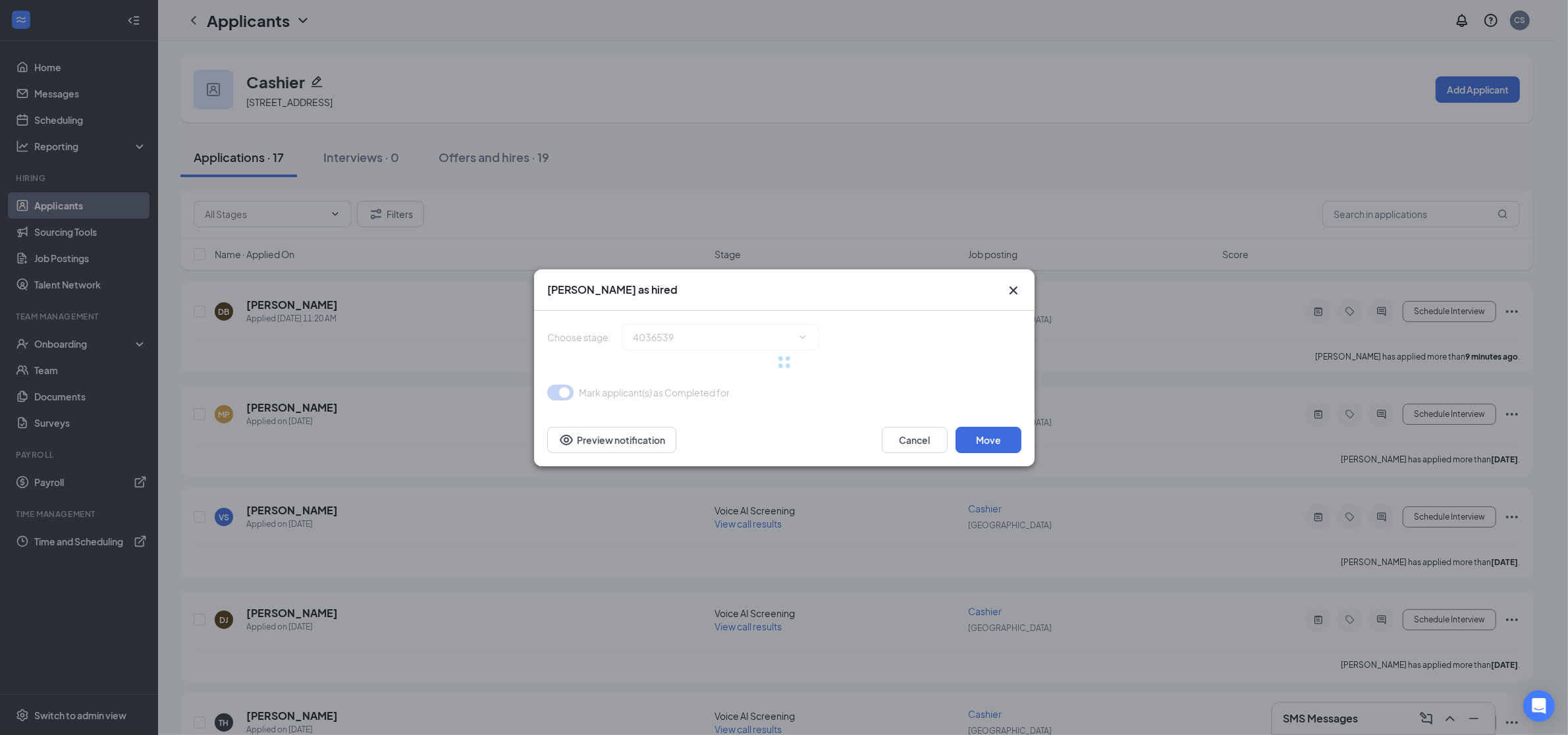
type input "Hiring Complete (final stage)"
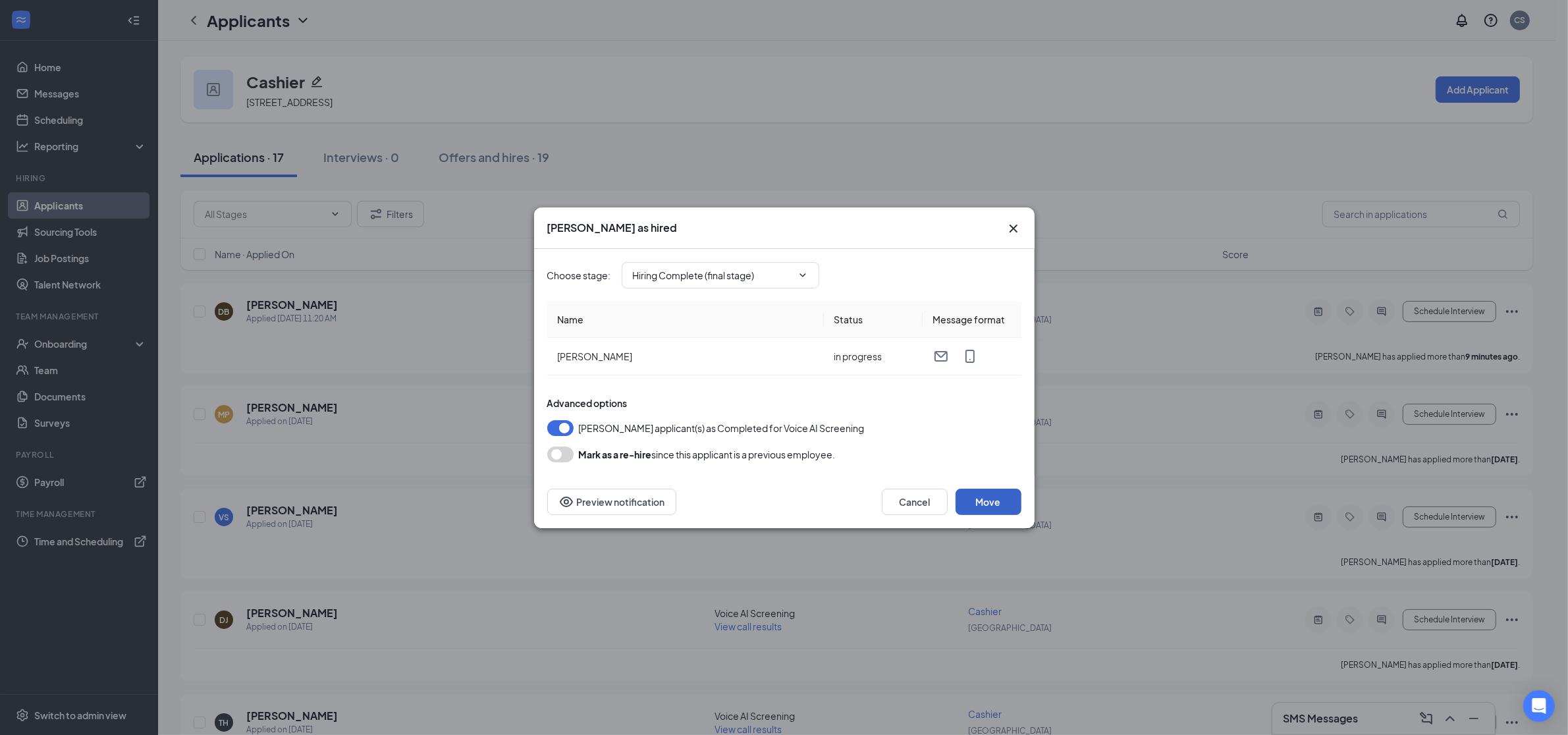
click at [989, 497] on button "Move" at bounding box center [988, 502] width 65 height 26
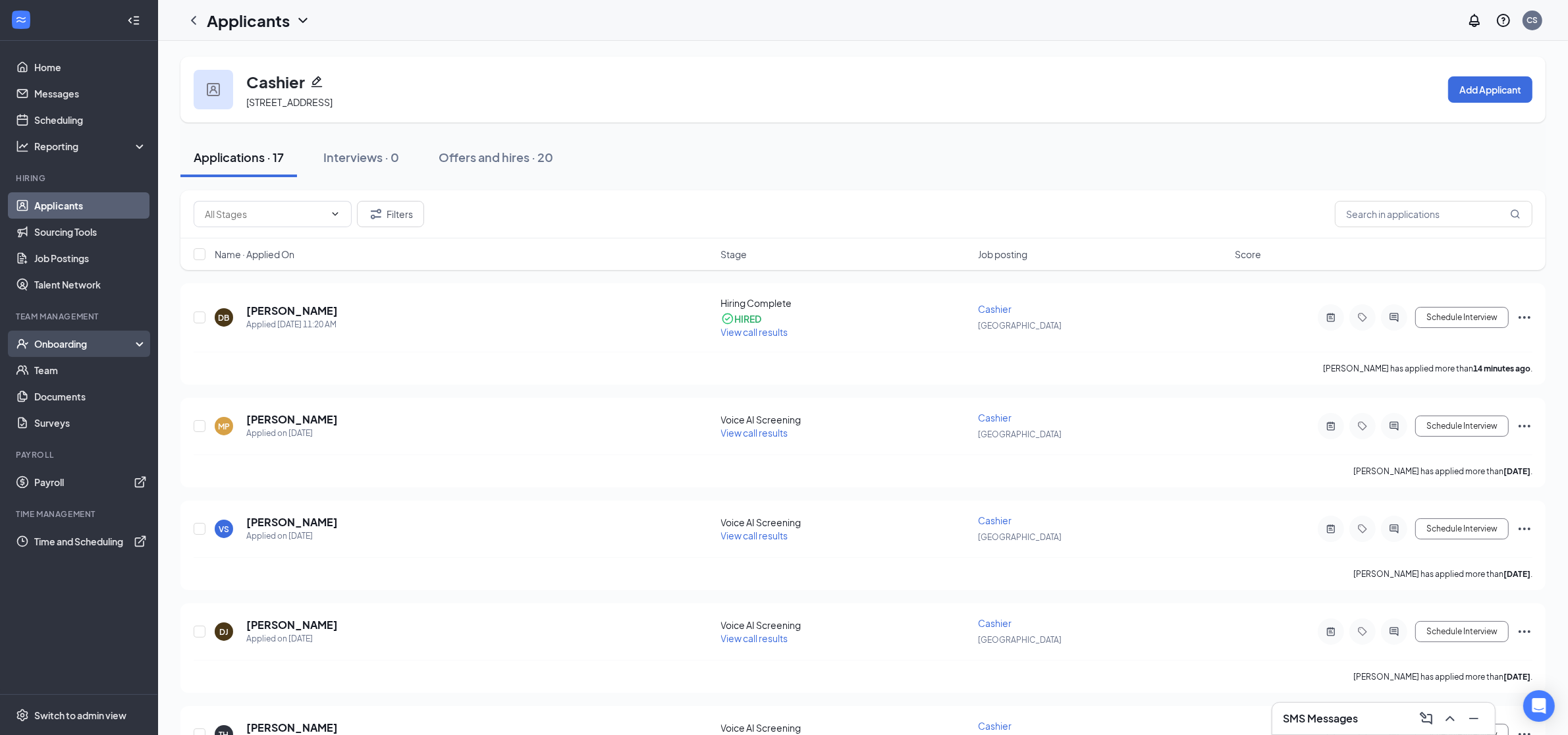
click at [91, 347] on div "Onboarding" at bounding box center [84, 343] width 102 height 13
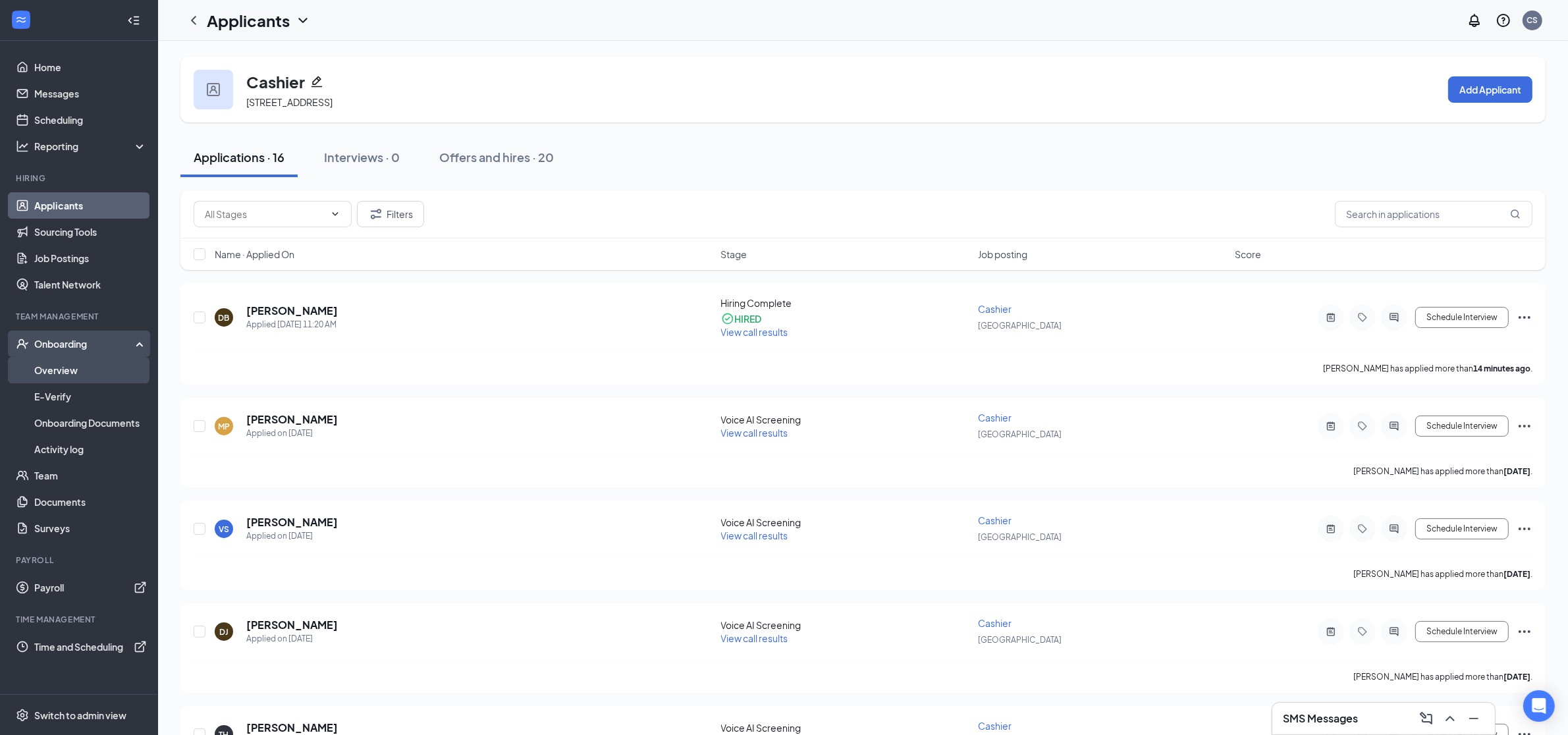
click at [78, 368] on link "Overview" at bounding box center [90, 370] width 113 height 26
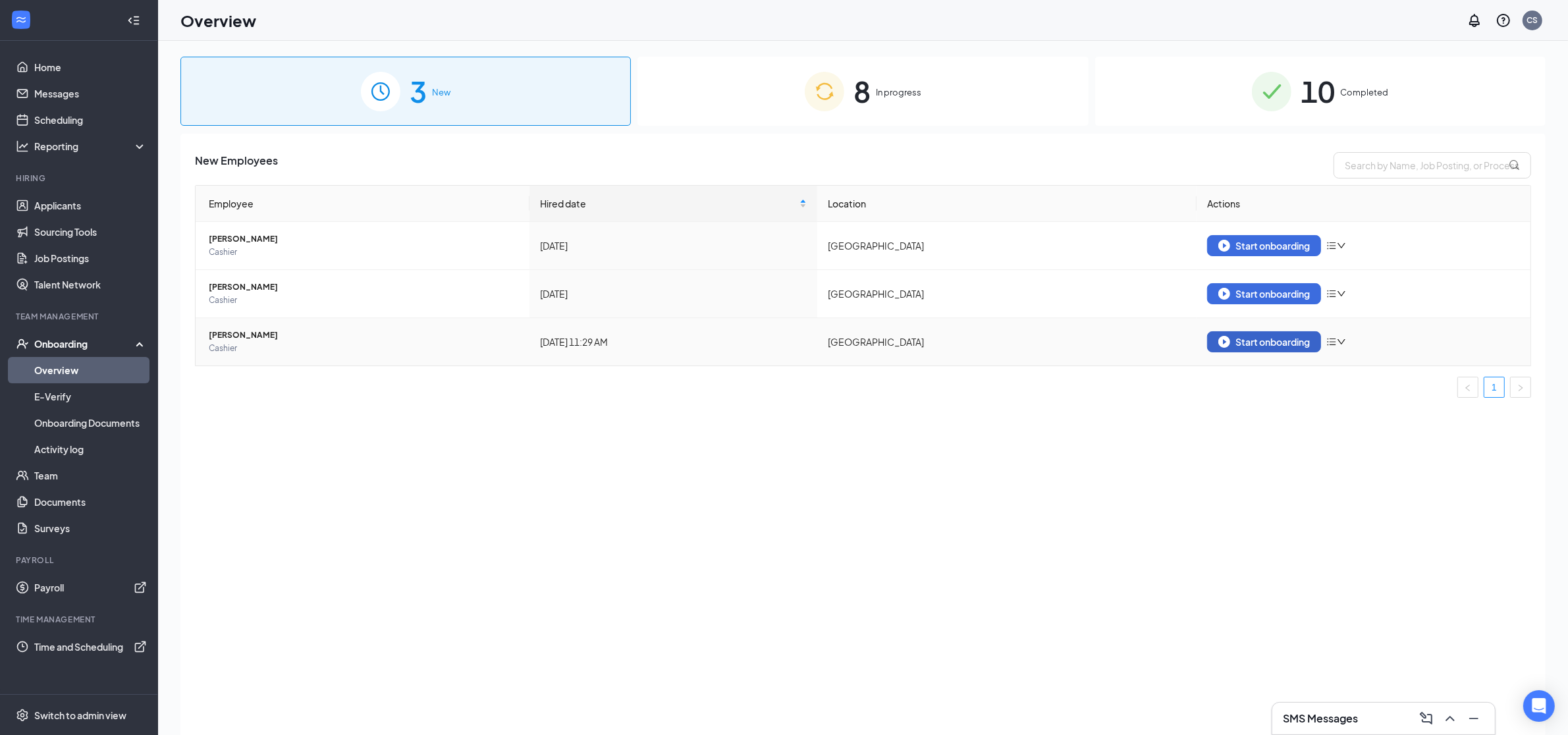
click at [1276, 343] on div "Start onboarding" at bounding box center [1264, 342] width 92 height 12
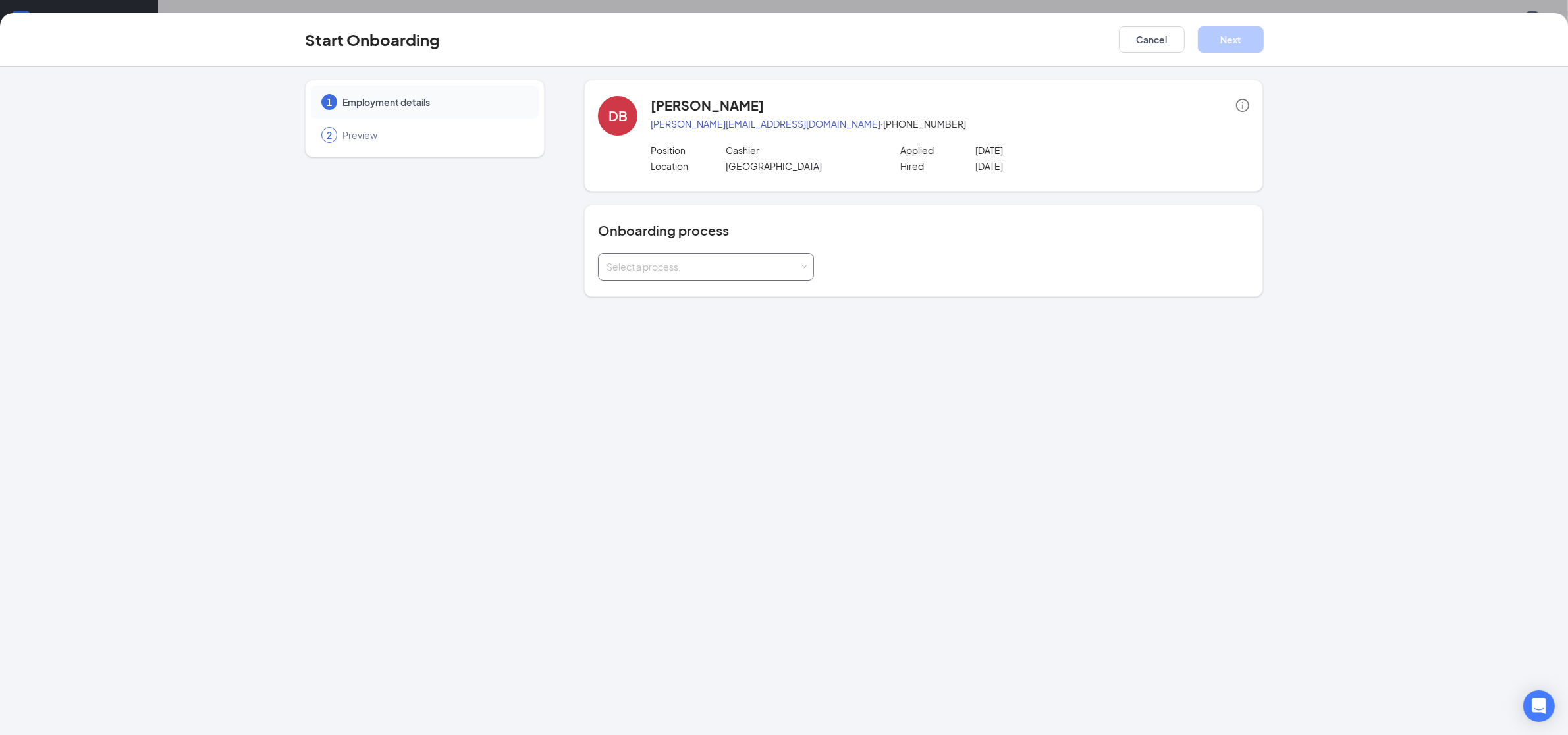
click at [674, 261] on div "Select a process" at bounding box center [703, 267] width 193 height 13
click at [670, 297] on span "Culvers Saratoga Springs" at bounding box center [668, 294] width 130 height 12
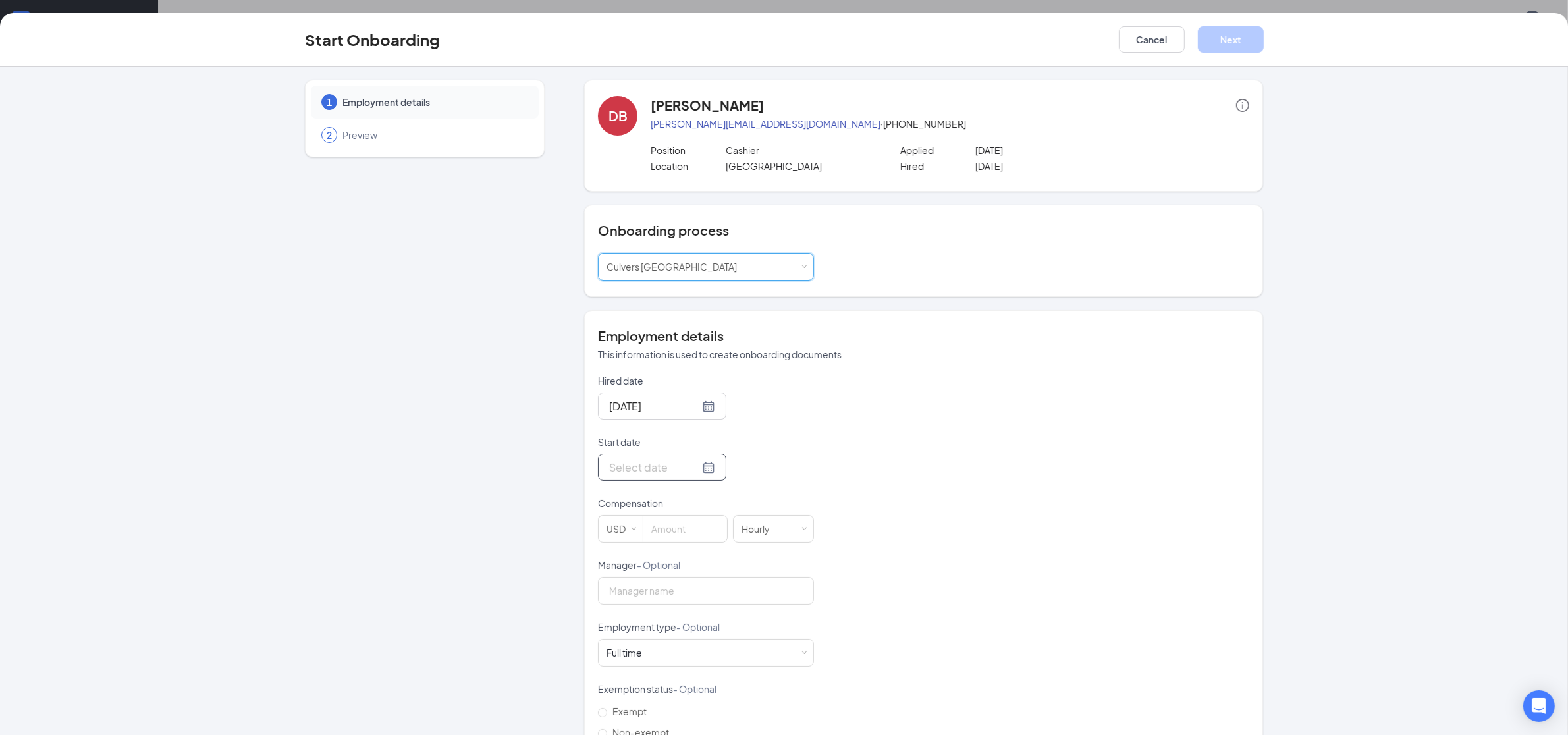
click at [640, 480] on div at bounding box center [662, 468] width 129 height 27
type input "Oct 15, 2025"
click at [681, 586] on div "15" at bounding box center [688, 584] width 16 height 16
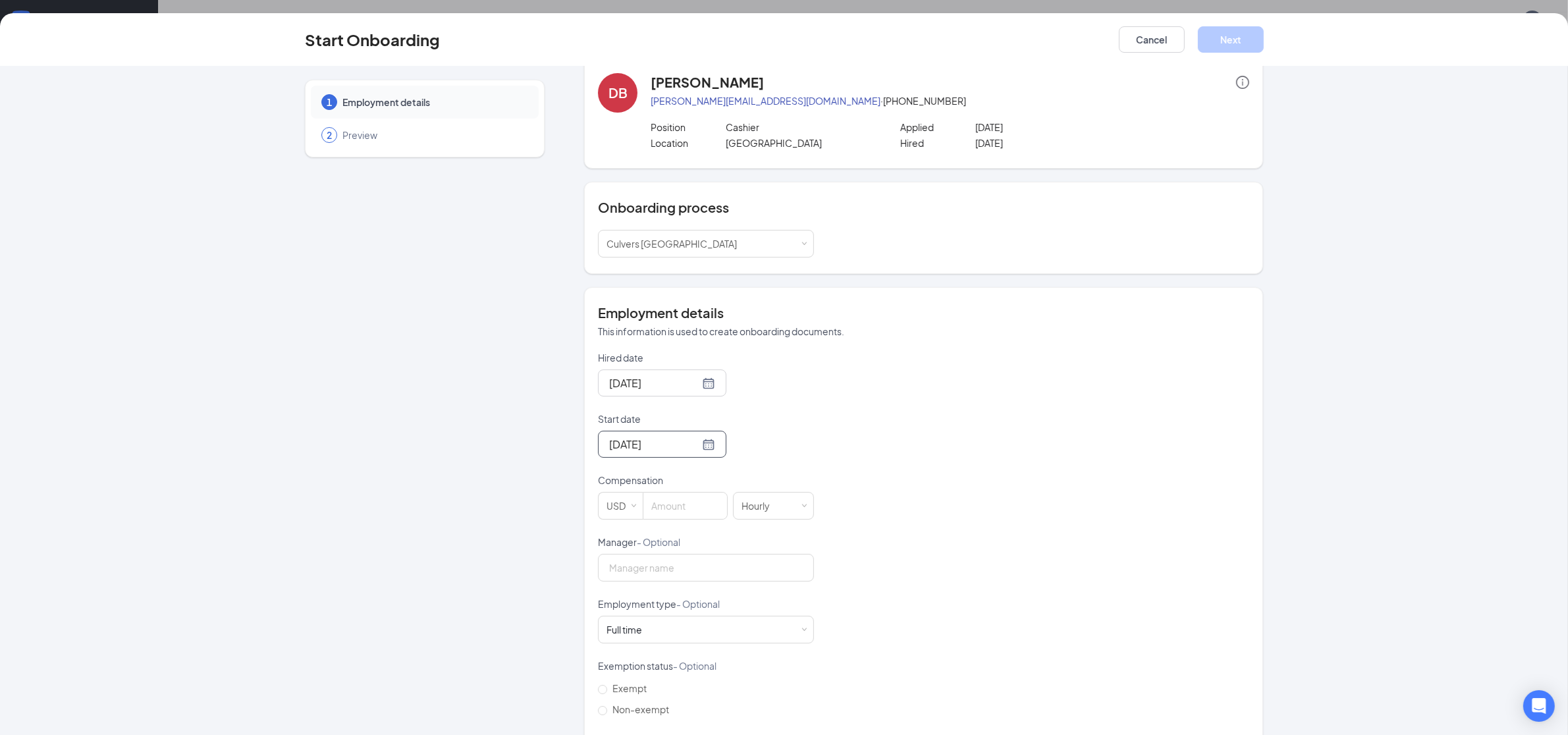
scroll to position [23, 0]
click at [683, 510] on input at bounding box center [685, 505] width 84 height 26
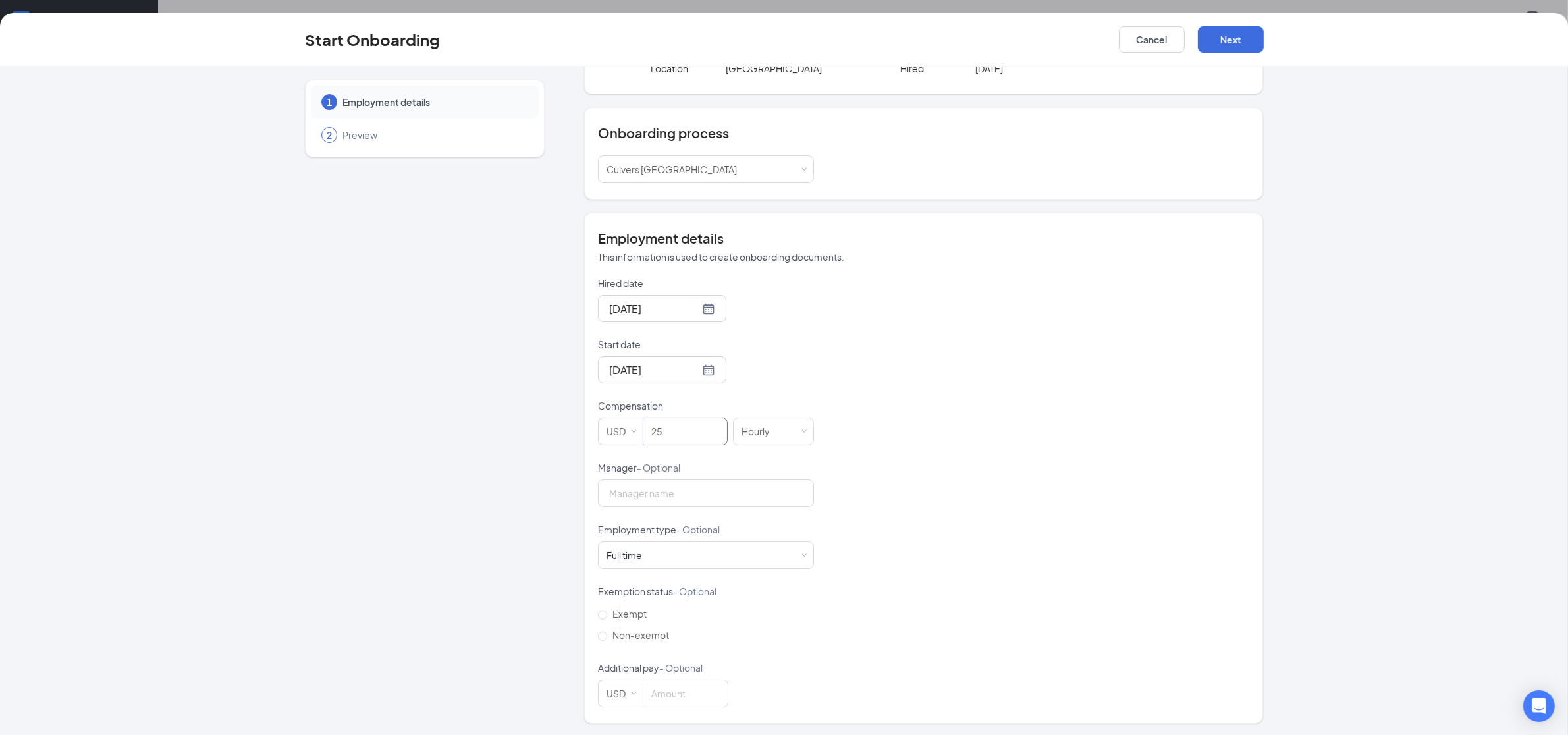
scroll to position [101, 0]
type input "25"
click at [1238, 32] on button "Next" at bounding box center [1230, 39] width 65 height 26
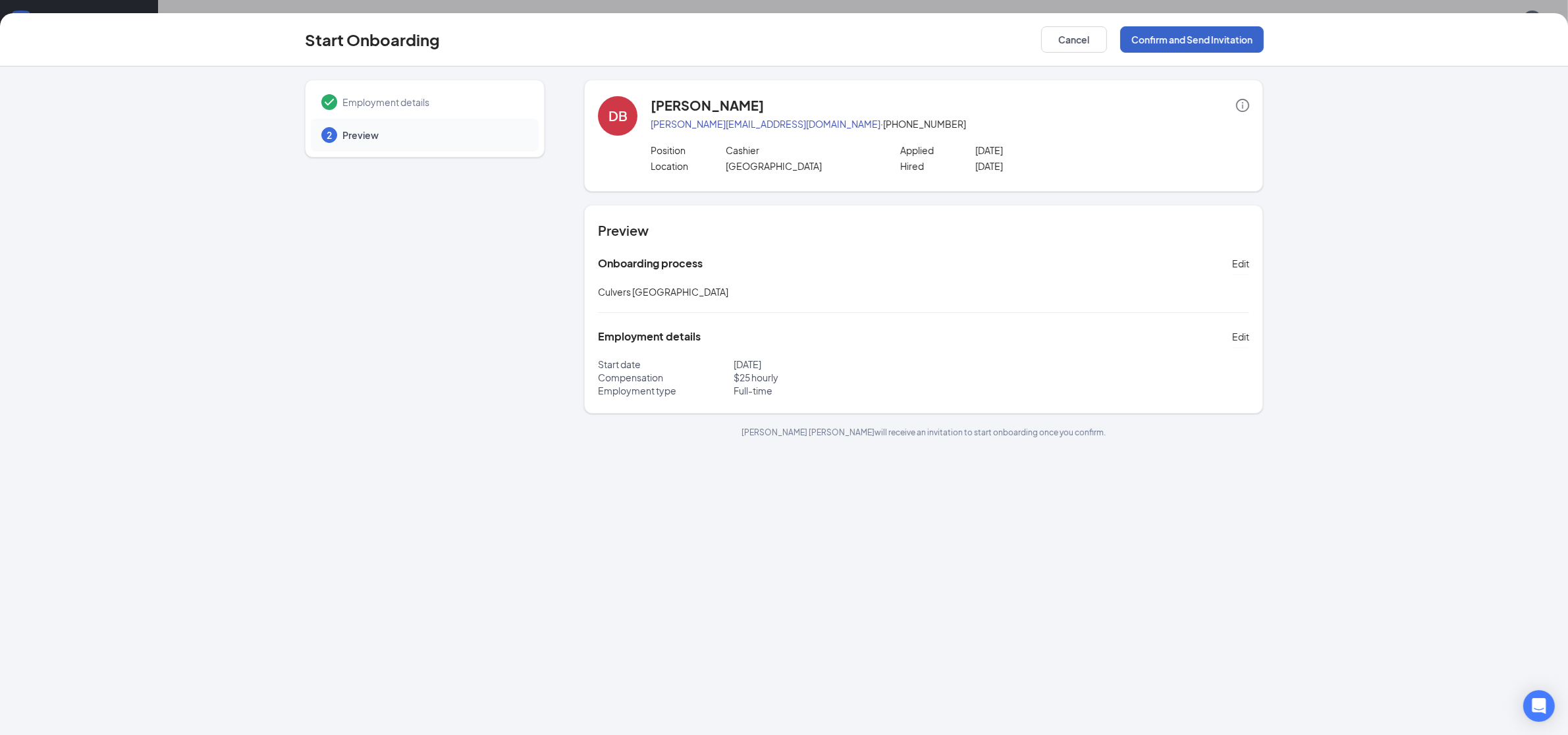
click at [1195, 35] on button "Confirm and Send Invitation" at bounding box center [1192, 39] width 144 height 26
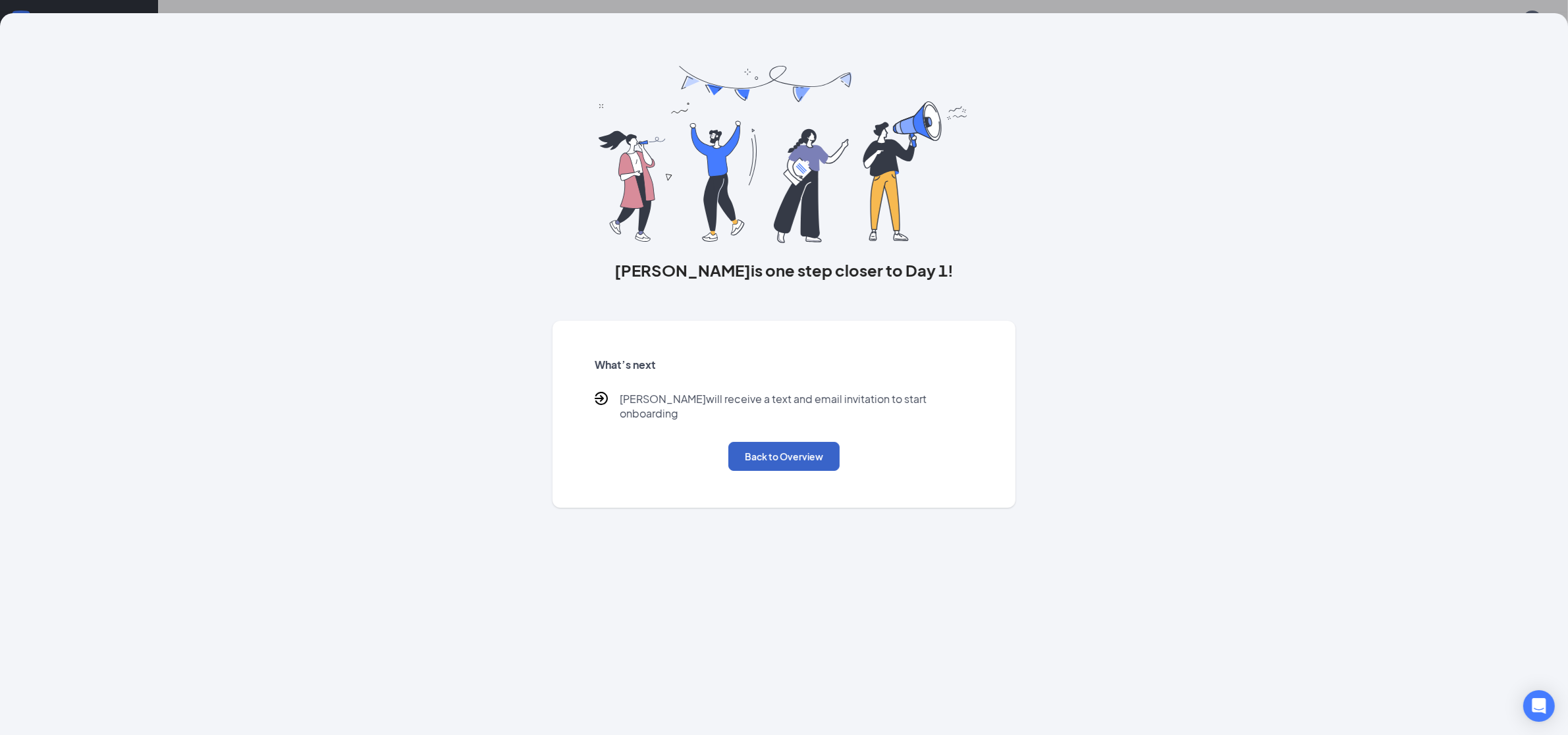
click at [789, 451] on button "Back to Overview" at bounding box center [784, 456] width 111 height 29
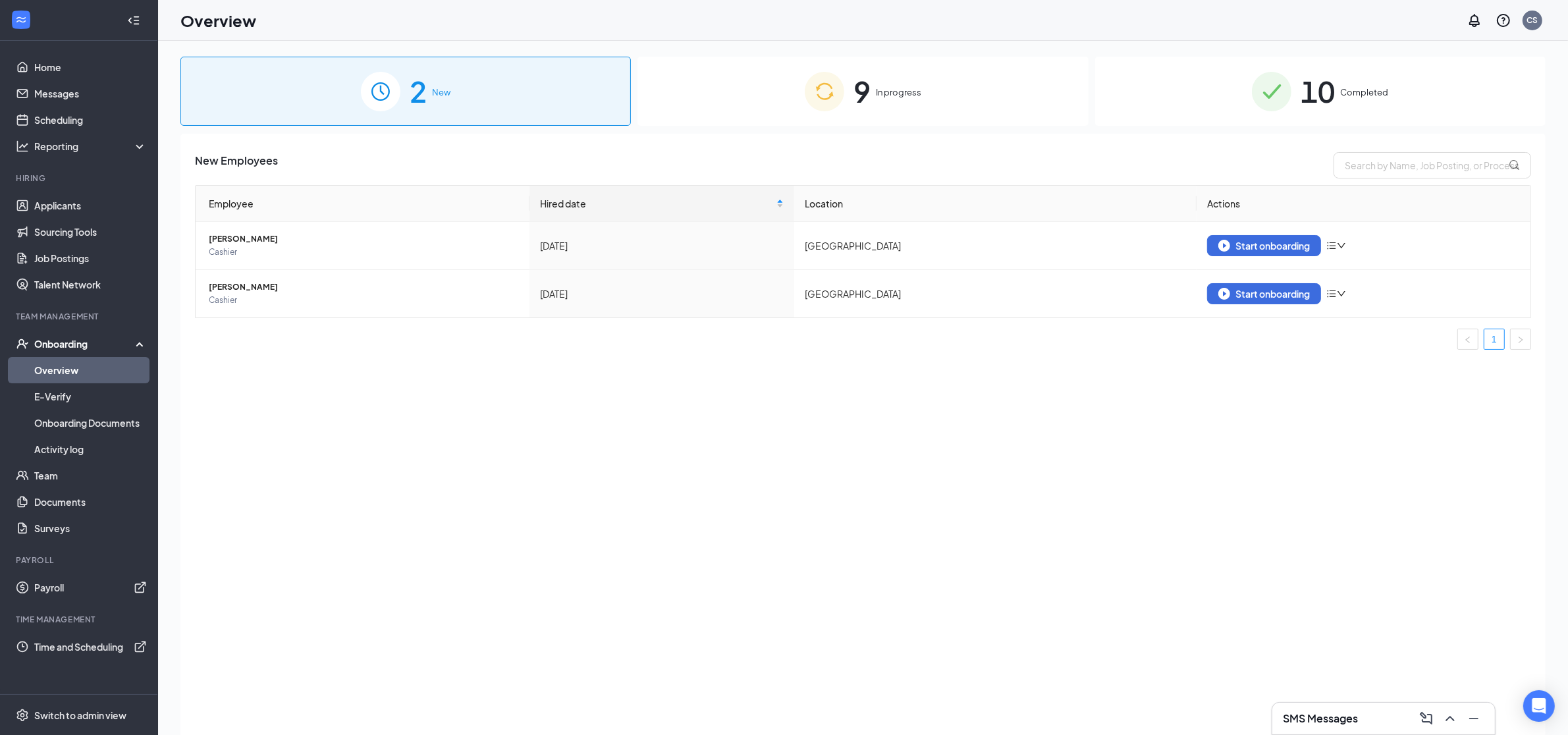
click at [921, 102] on div "9 In progress" at bounding box center [863, 91] width 450 height 69
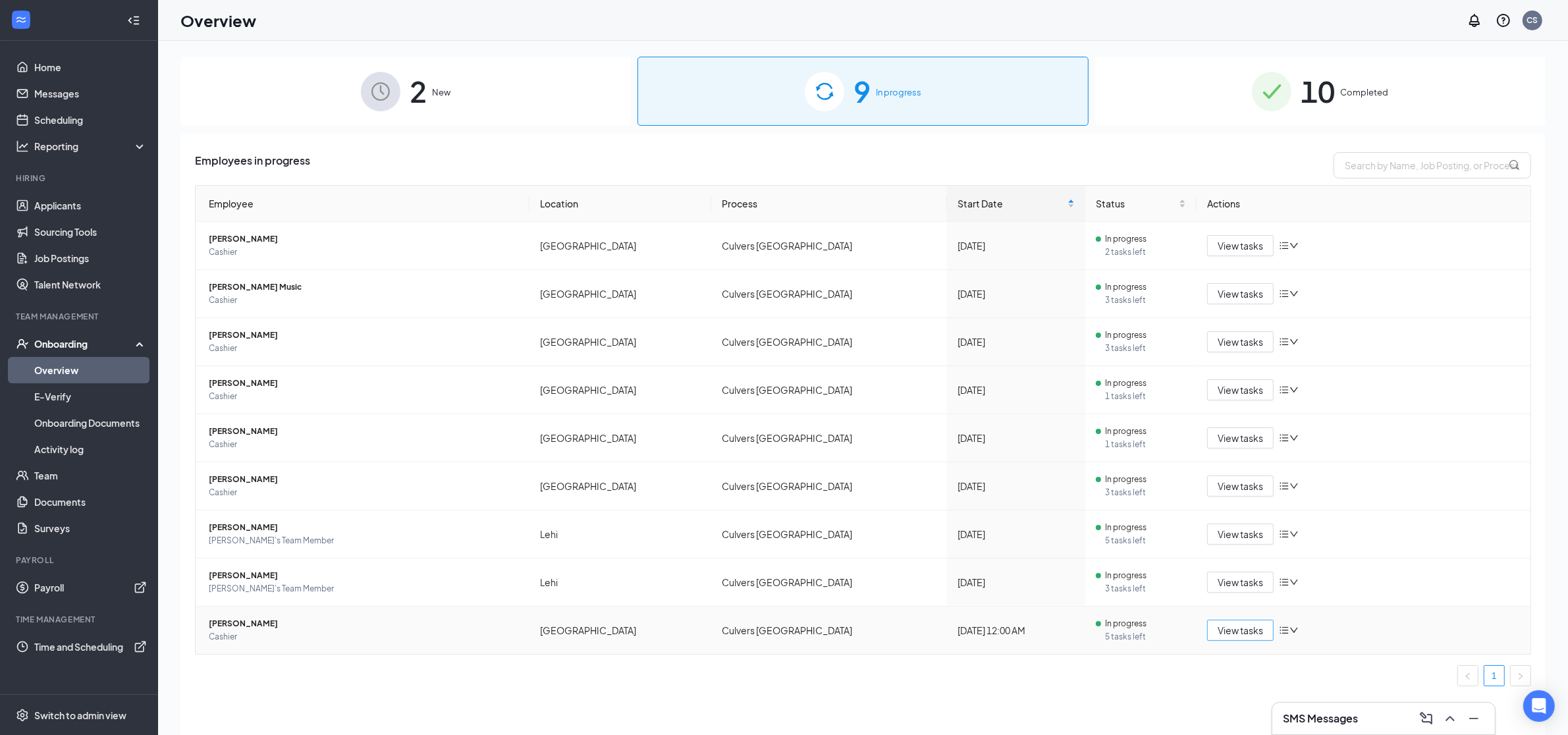
click at [1240, 631] on span "View tasks" at bounding box center [1240, 630] width 45 height 14
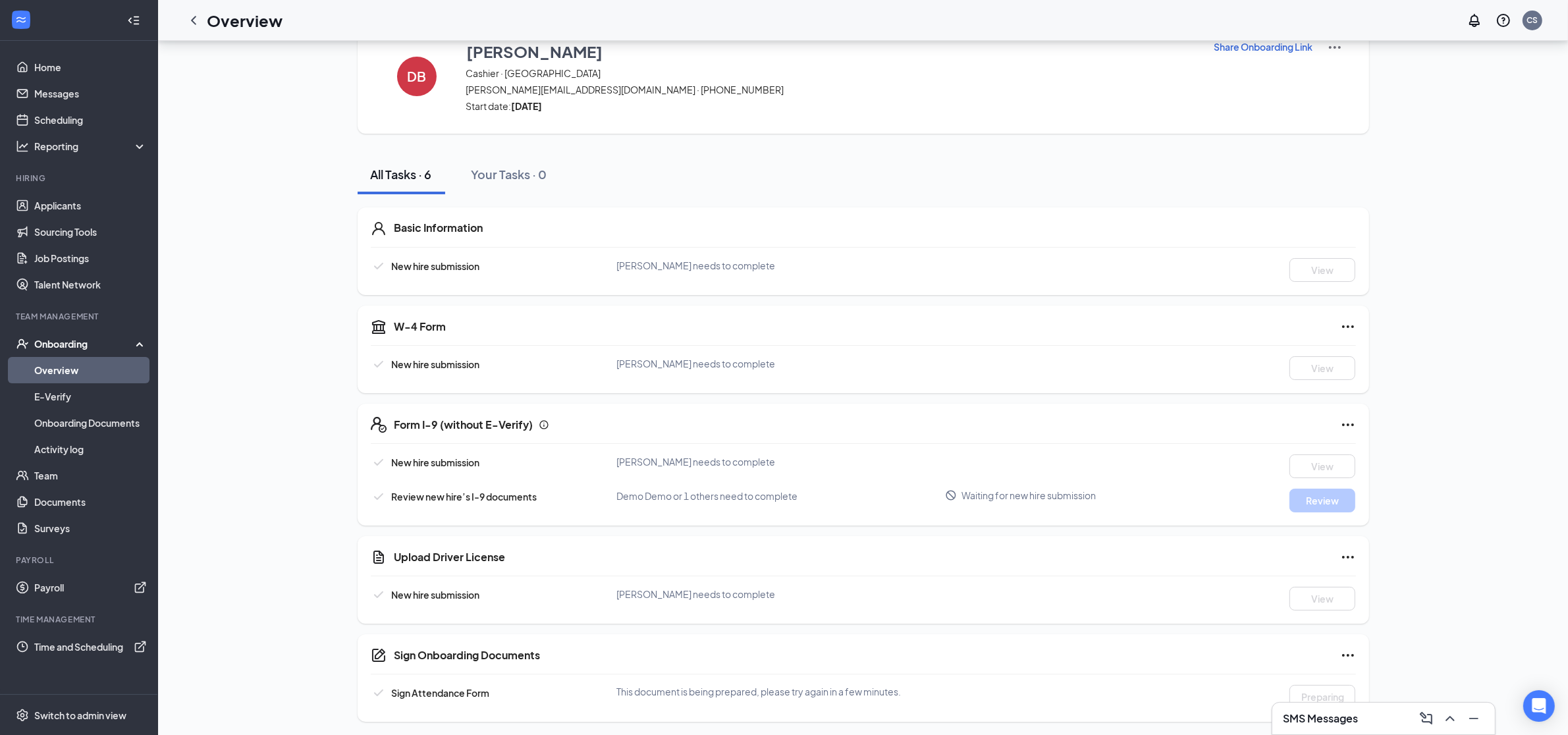
scroll to position [41, 0]
click at [1351, 325] on icon "Ellipses" at bounding box center [1347, 324] width 16 height 16
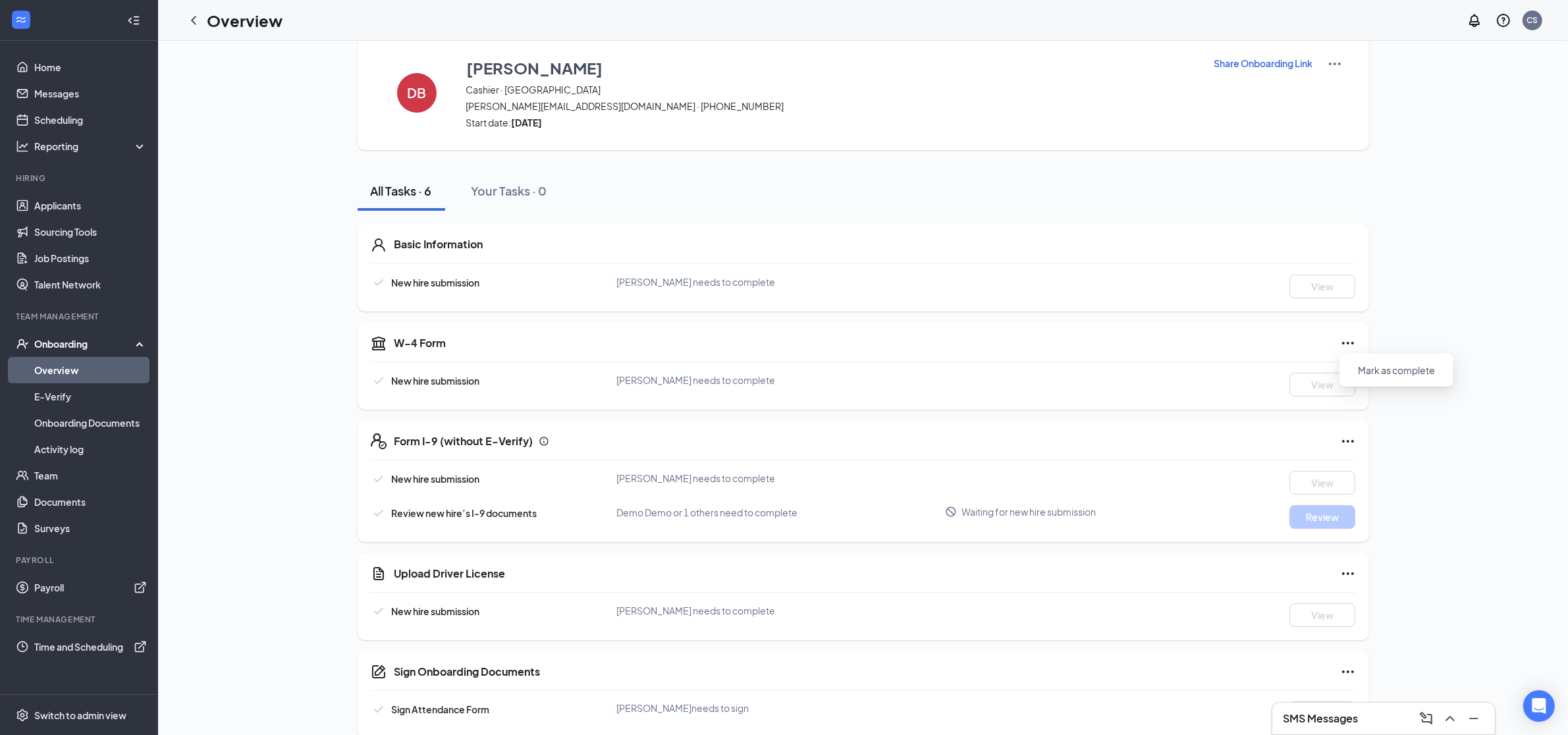
scroll to position [0, 0]
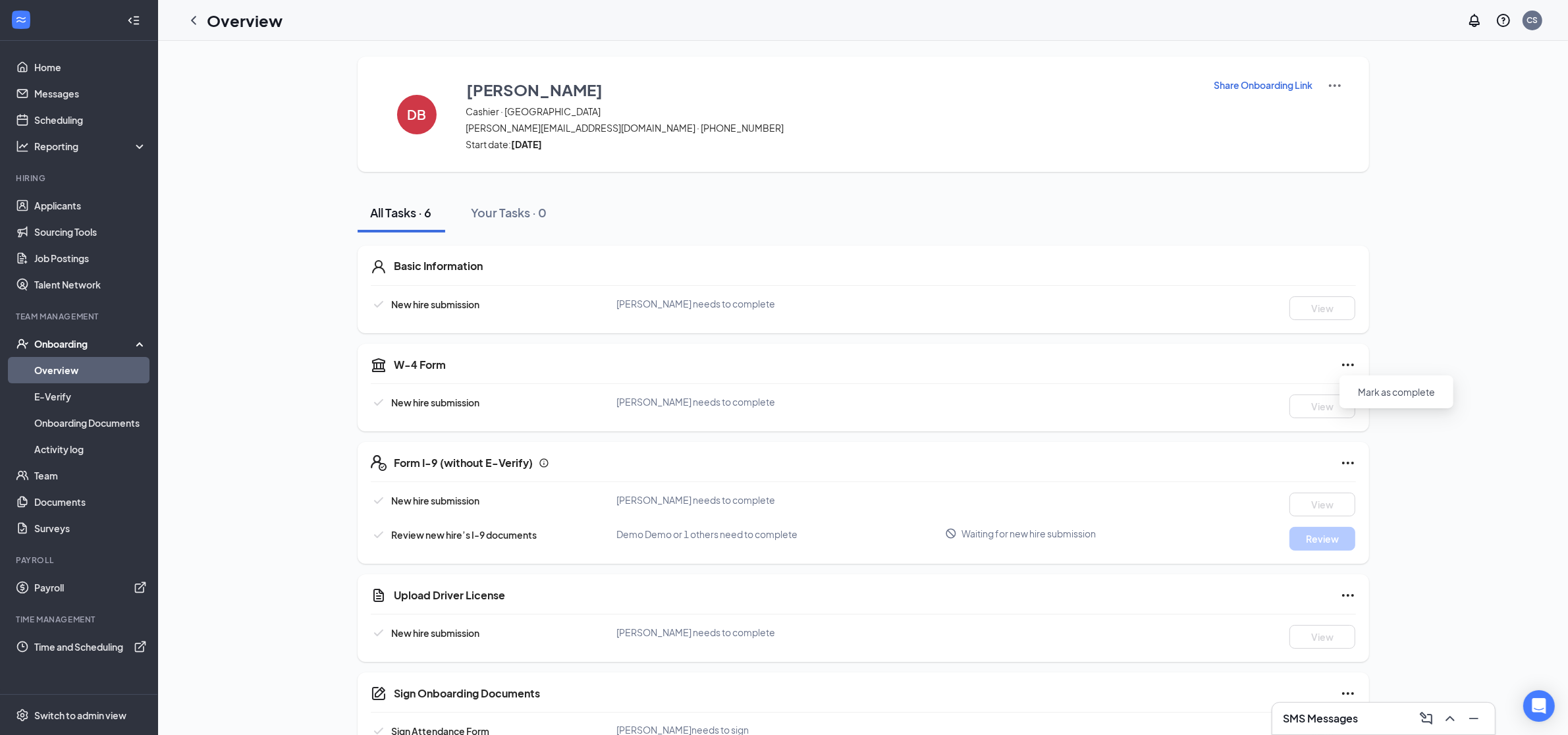
click at [1335, 87] on img at bounding box center [1335, 85] width 16 height 16
click at [1257, 88] on p "Share Onboarding Link" at bounding box center [1263, 84] width 99 height 13
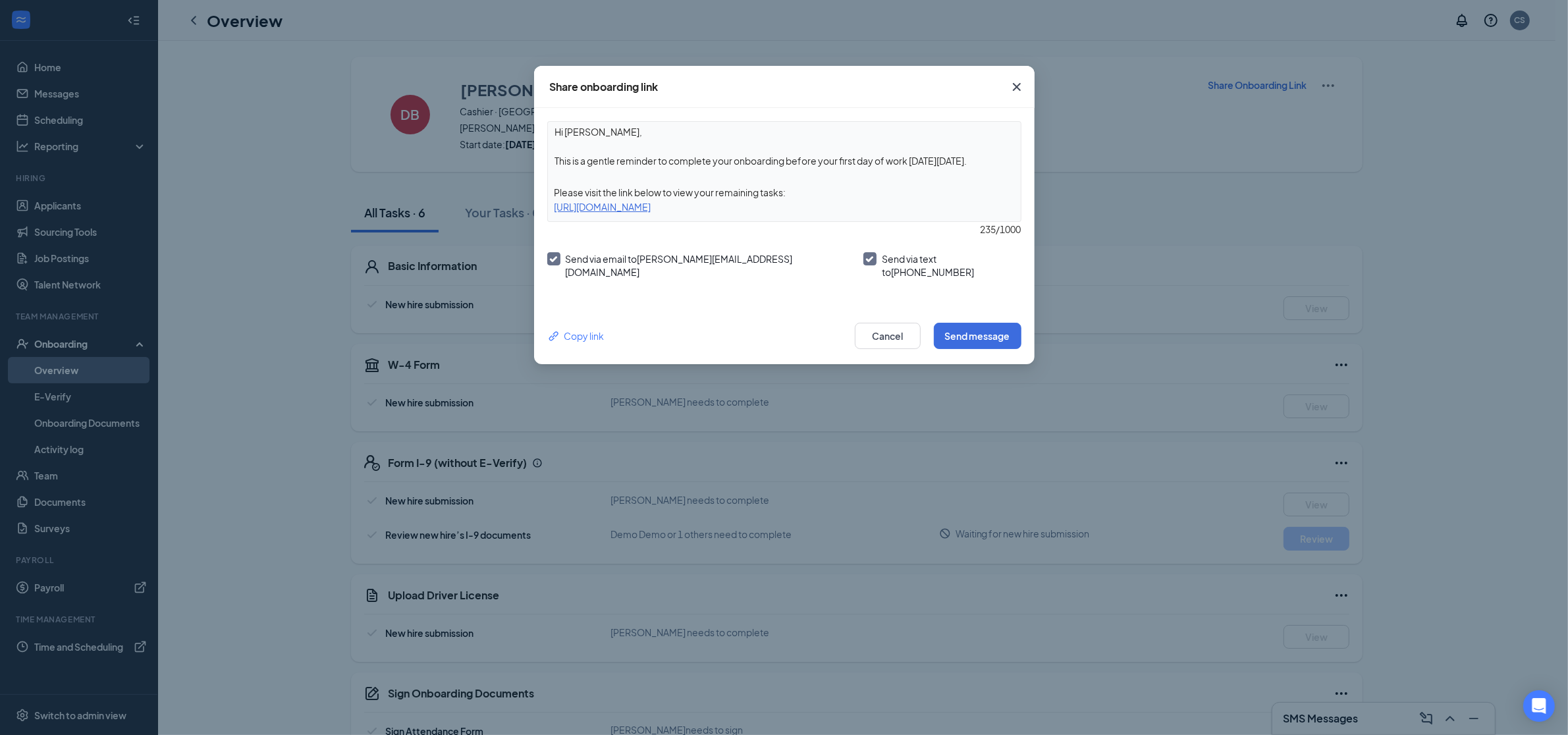
click at [775, 212] on div "https://www.workstream.us/j/onboarding/2d2fa56b/employee?locale=en" at bounding box center [784, 206] width 473 height 14
click at [775, 209] on div "https://www.workstream.us/j/onboarding/2d2fa56b/employee?locale=en" at bounding box center [784, 206] width 473 height 14
click at [775, 208] on div "https://www.workstream.us/j/onboarding/2d2fa56b/employee?locale=en" at bounding box center [784, 206] width 473 height 14
click at [814, 209] on div "https://www.workstream.us/j/onboarding/2d2fa56b/employee?locale=en" at bounding box center [784, 206] width 473 height 14
click at [814, 209] on div "https://www.workstream.us/j/onboarding/2d2fa56b/employee?locale=en" at bounding box center [784, 206] width 473 height 14
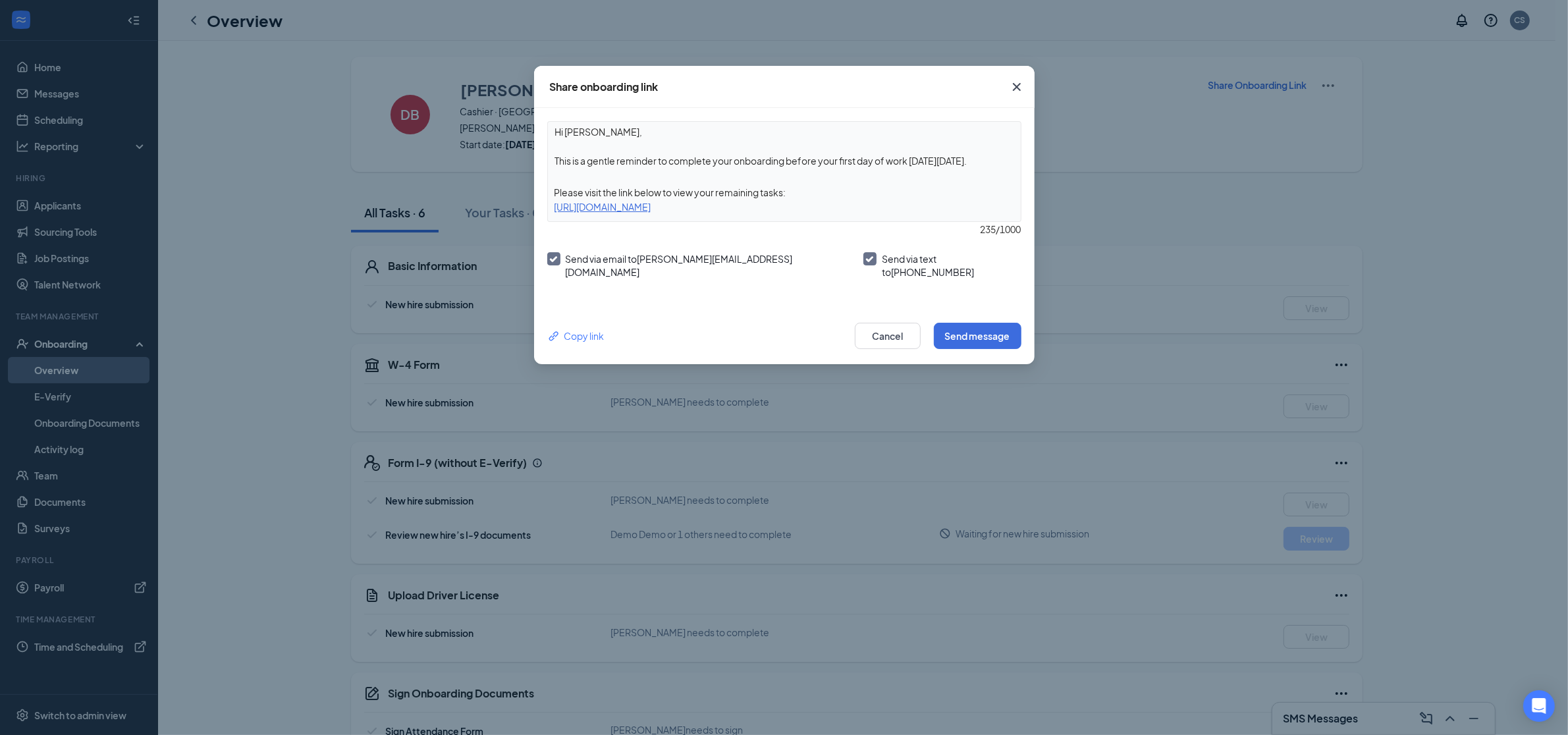
click at [816, 208] on div "https://www.workstream.us/j/onboarding/2d2fa56b/employee?locale=en" at bounding box center [784, 206] width 473 height 14
click at [824, 208] on div "https://www.workstream.us/j/onboarding/2d2fa56b/employee?locale=en" at bounding box center [784, 206] width 473 height 14
copy div "https://www.workstream.us/j/onboarding/2d2fa56b/employee?locale=en"
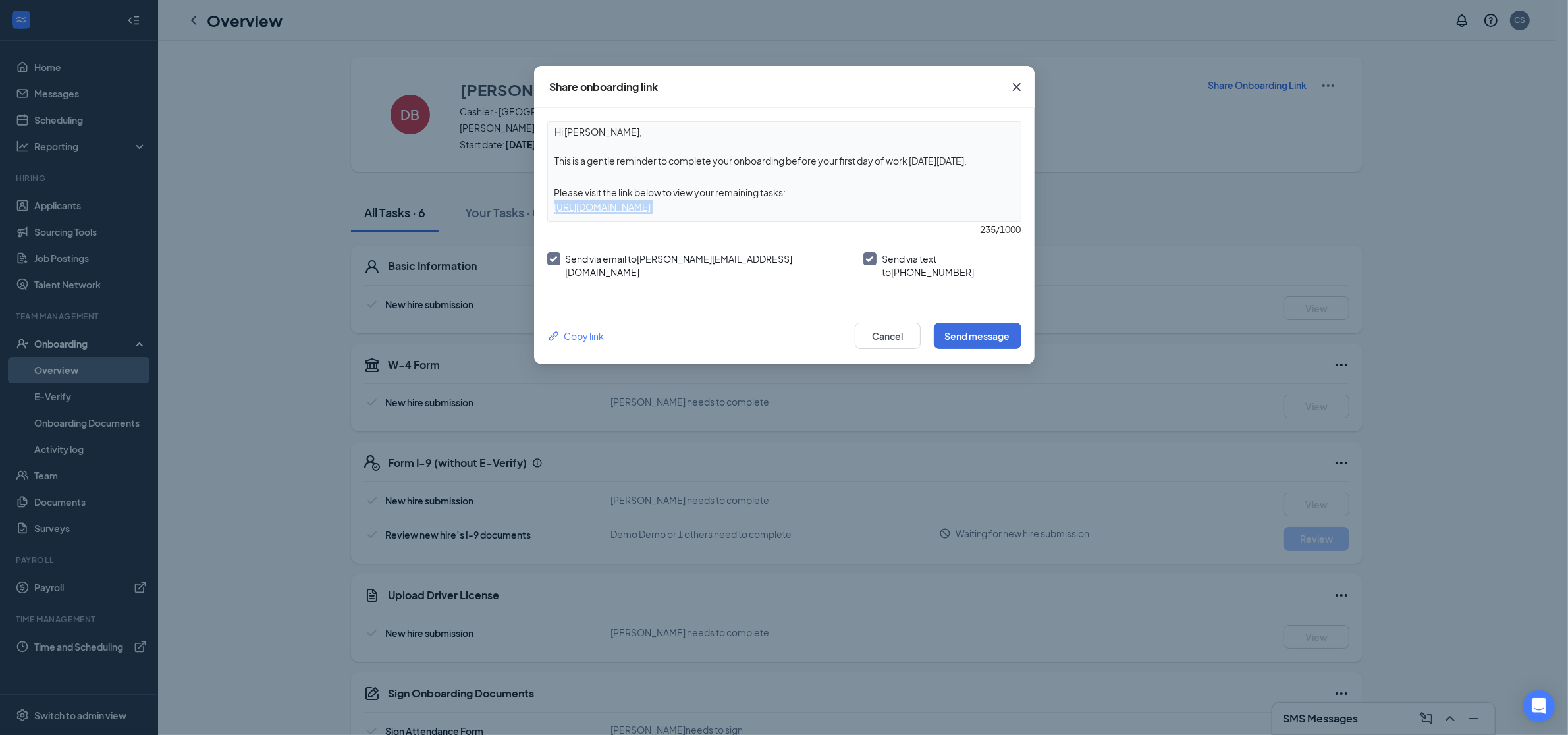
click at [1006, 90] on span "Close" at bounding box center [1016, 87] width 35 height 35
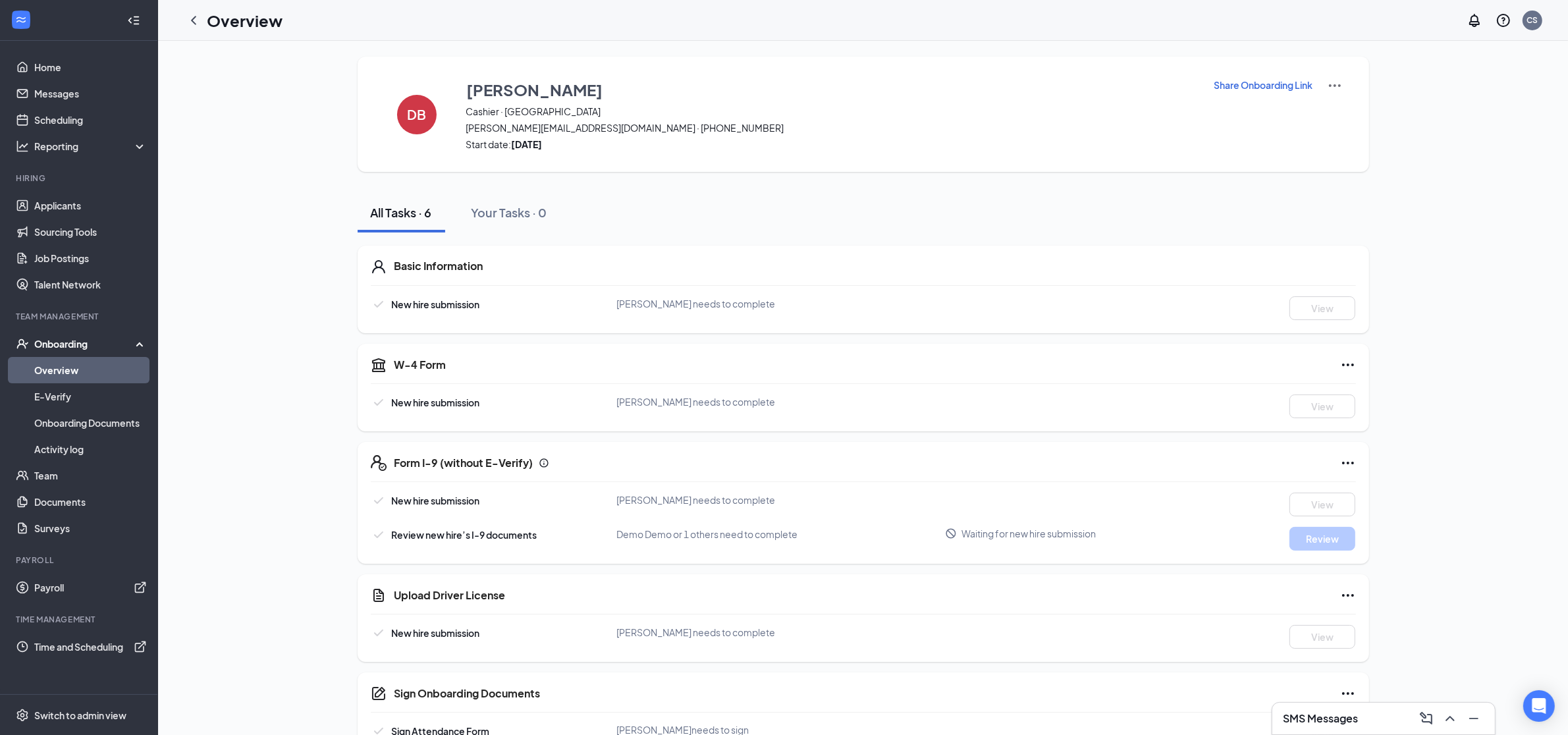
click at [1350, 364] on icon "Ellipses" at bounding box center [1347, 364] width 16 height 16
click at [1381, 386] on span "Mark as complete" at bounding box center [1396, 391] width 77 height 13
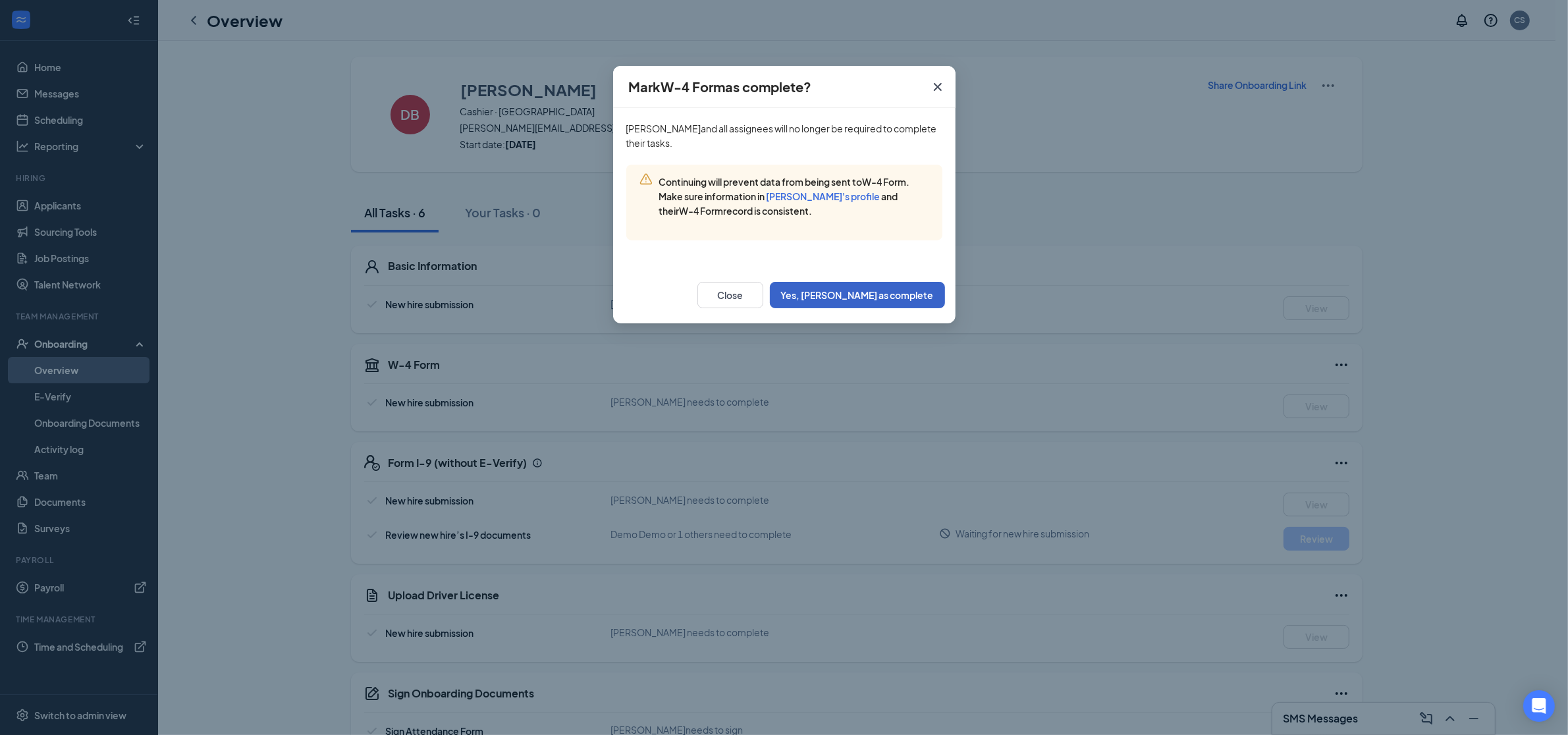
click at [878, 300] on button "Yes, mark as complete" at bounding box center [857, 294] width 175 height 26
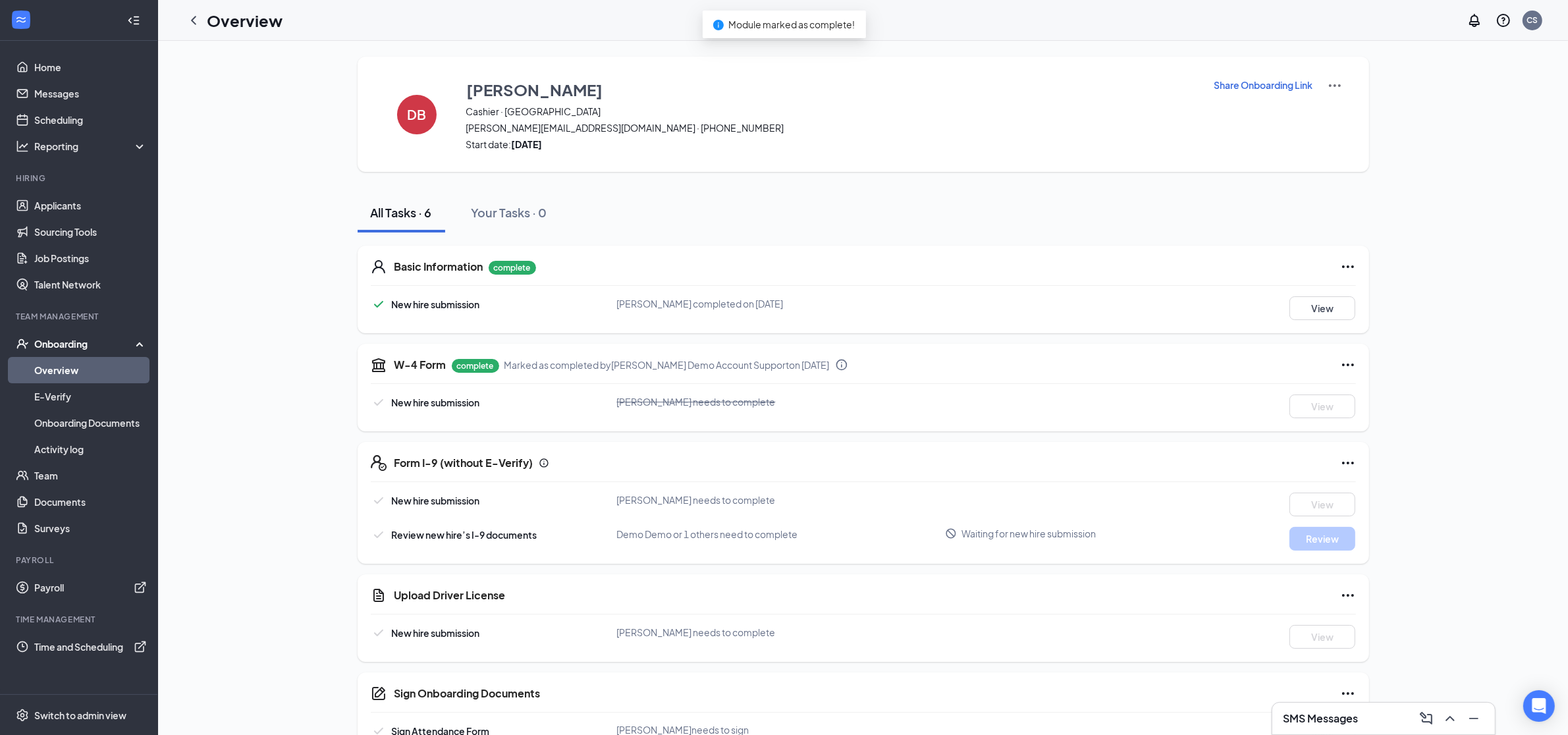
click at [1343, 464] on icon "Ellipses" at bounding box center [1348, 462] width 12 height 2
click at [1405, 489] on span "Mark as complete" at bounding box center [1396, 489] width 77 height 13
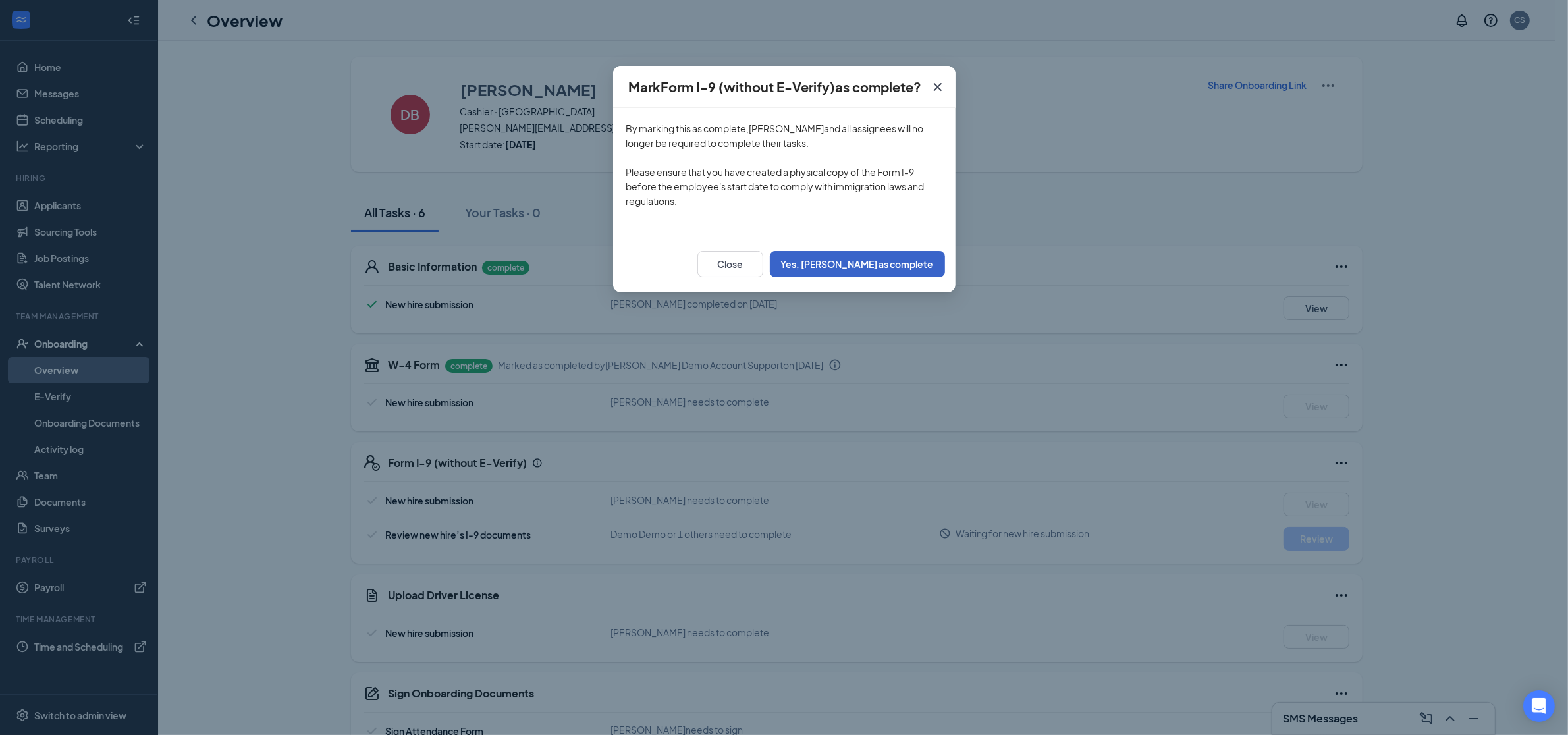
click at [910, 258] on button "Yes, mark as complete" at bounding box center [857, 264] width 175 height 26
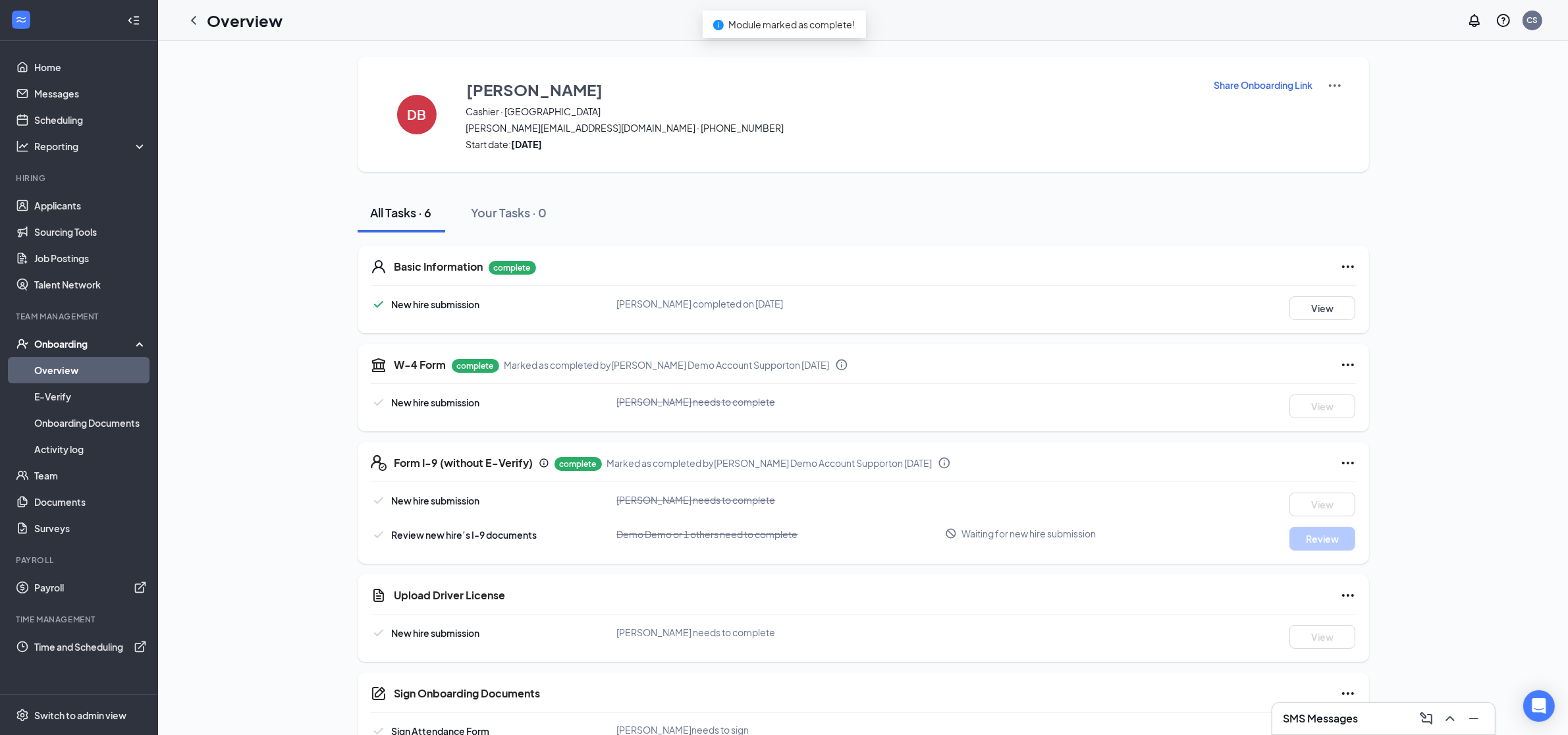
click at [1349, 594] on icon "Ellipses" at bounding box center [1347, 595] width 16 height 16
click at [1383, 618] on span "Mark as complete" at bounding box center [1396, 621] width 77 height 13
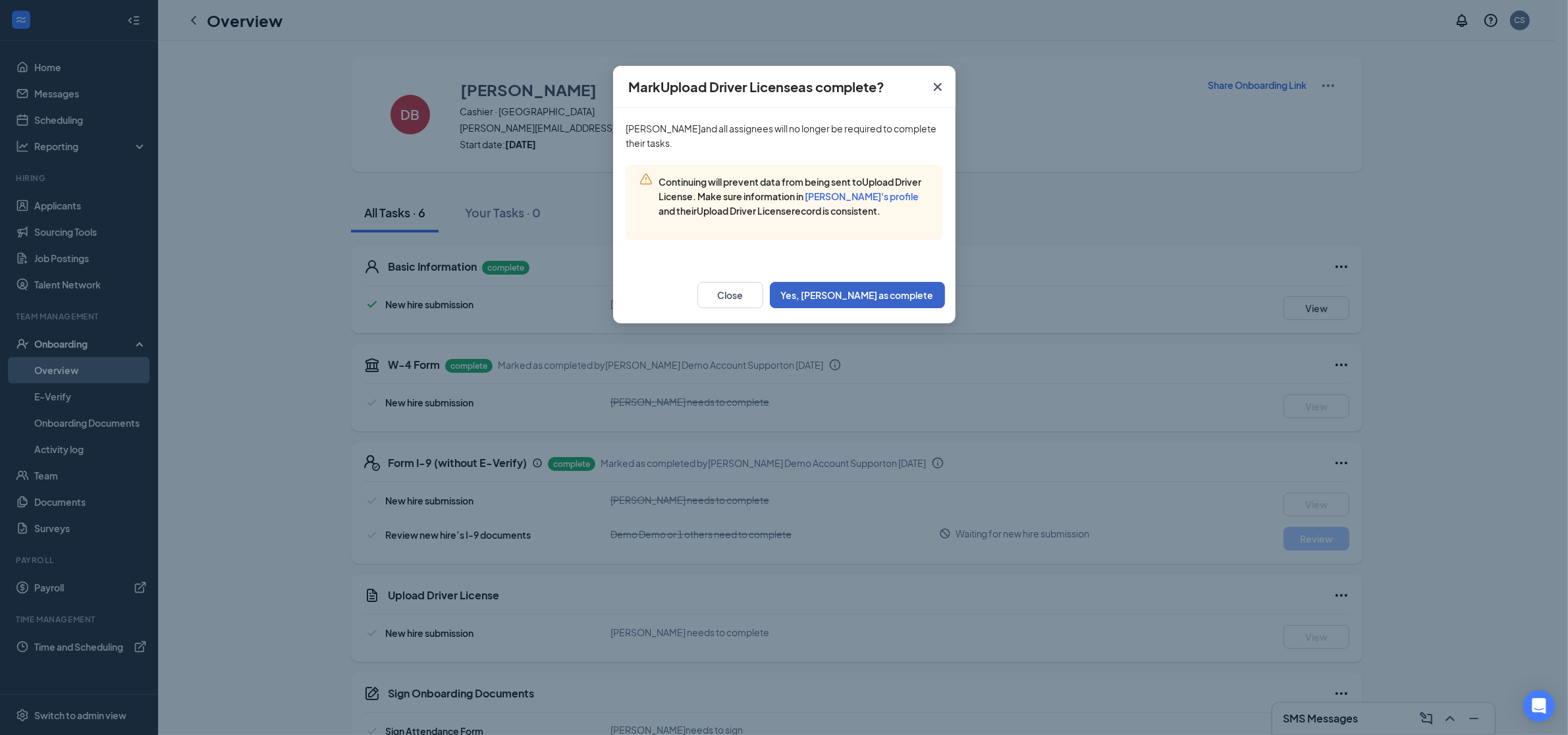
click at [908, 294] on button "Yes, mark as complete" at bounding box center [857, 294] width 175 height 26
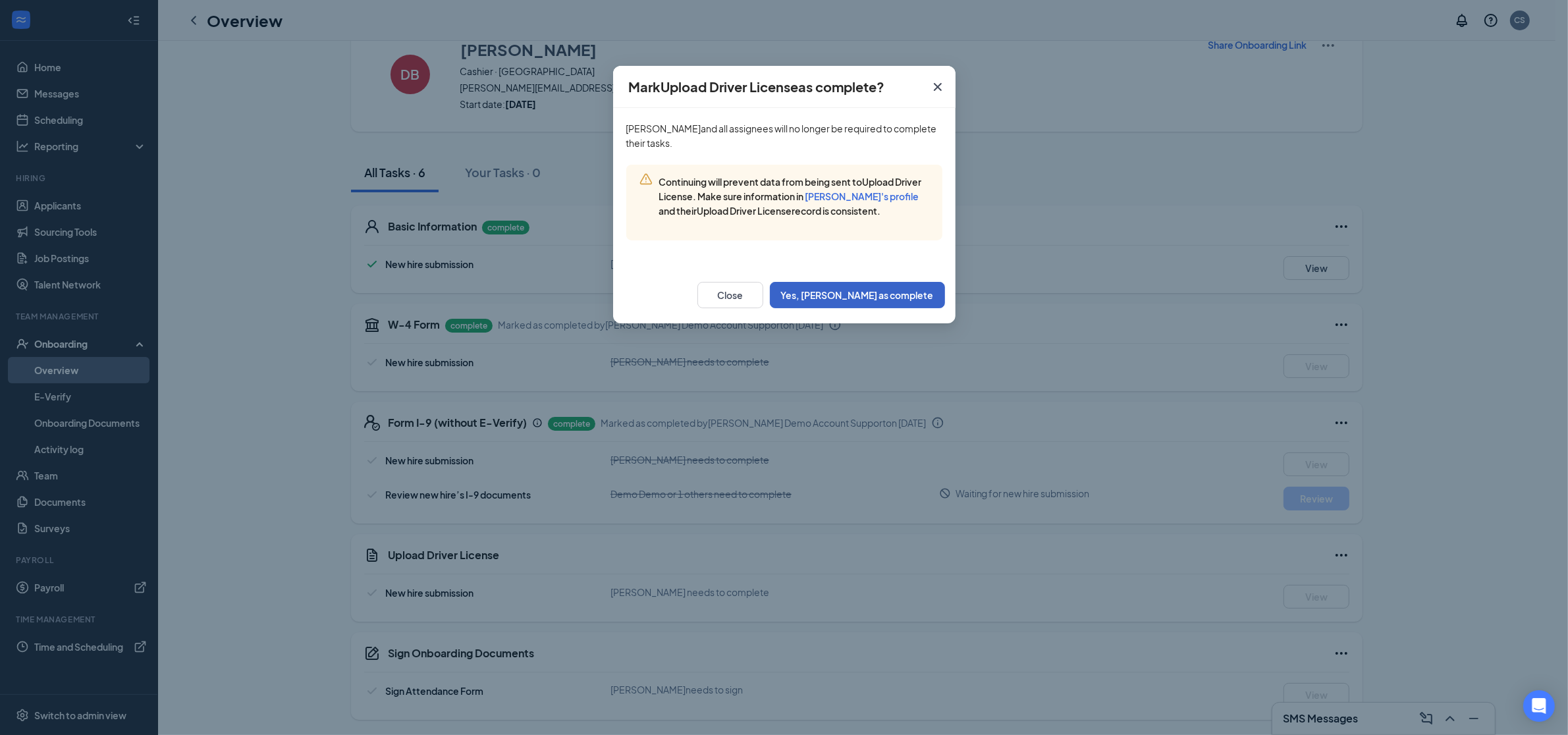
scroll to position [41, 0]
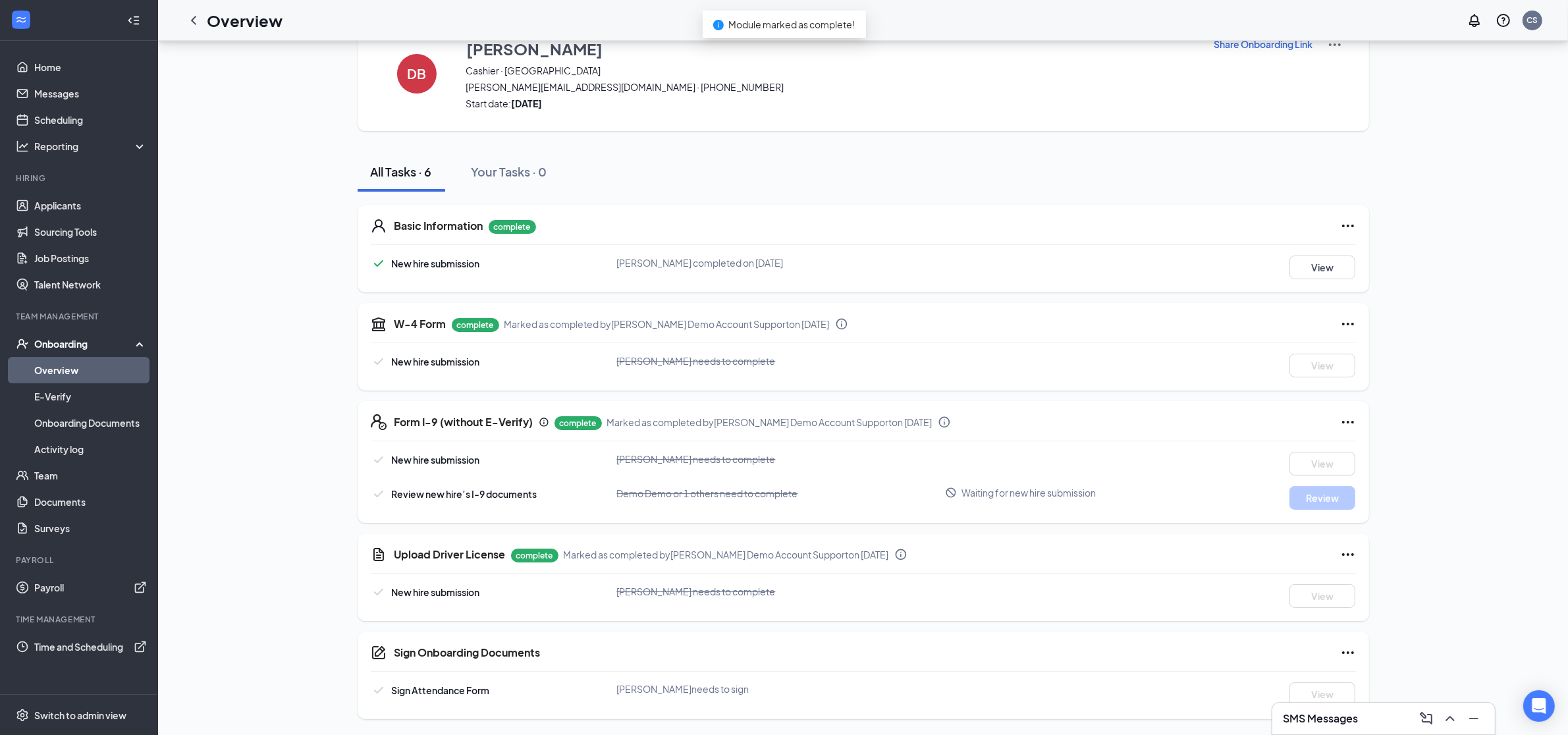
click at [1352, 654] on icon "Ellipses" at bounding box center [1348, 652] width 12 height 2
click at [1384, 674] on span "Mark as complete" at bounding box center [1396, 680] width 77 height 13
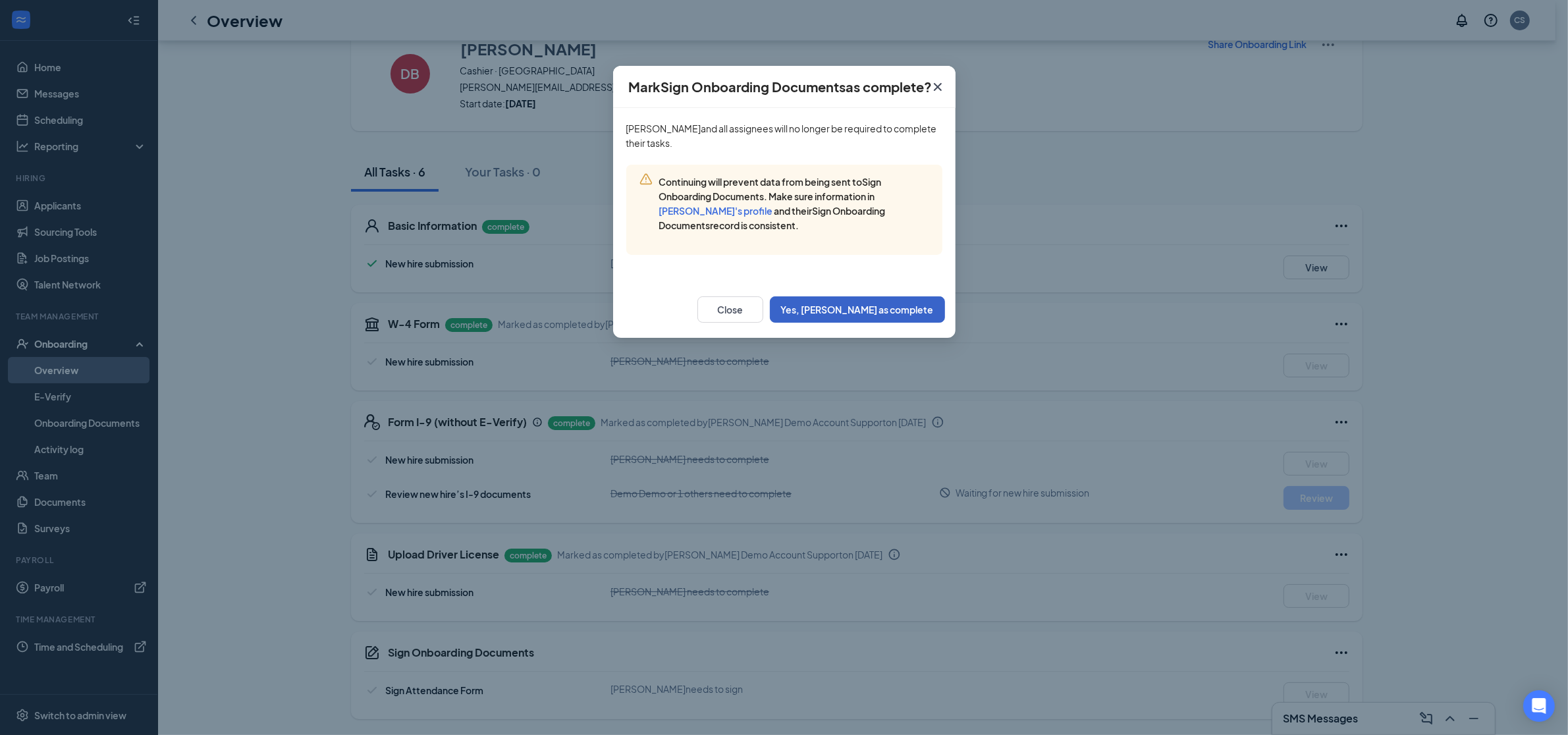
click at [903, 314] on button "Yes, mark as complete" at bounding box center [857, 310] width 175 height 26
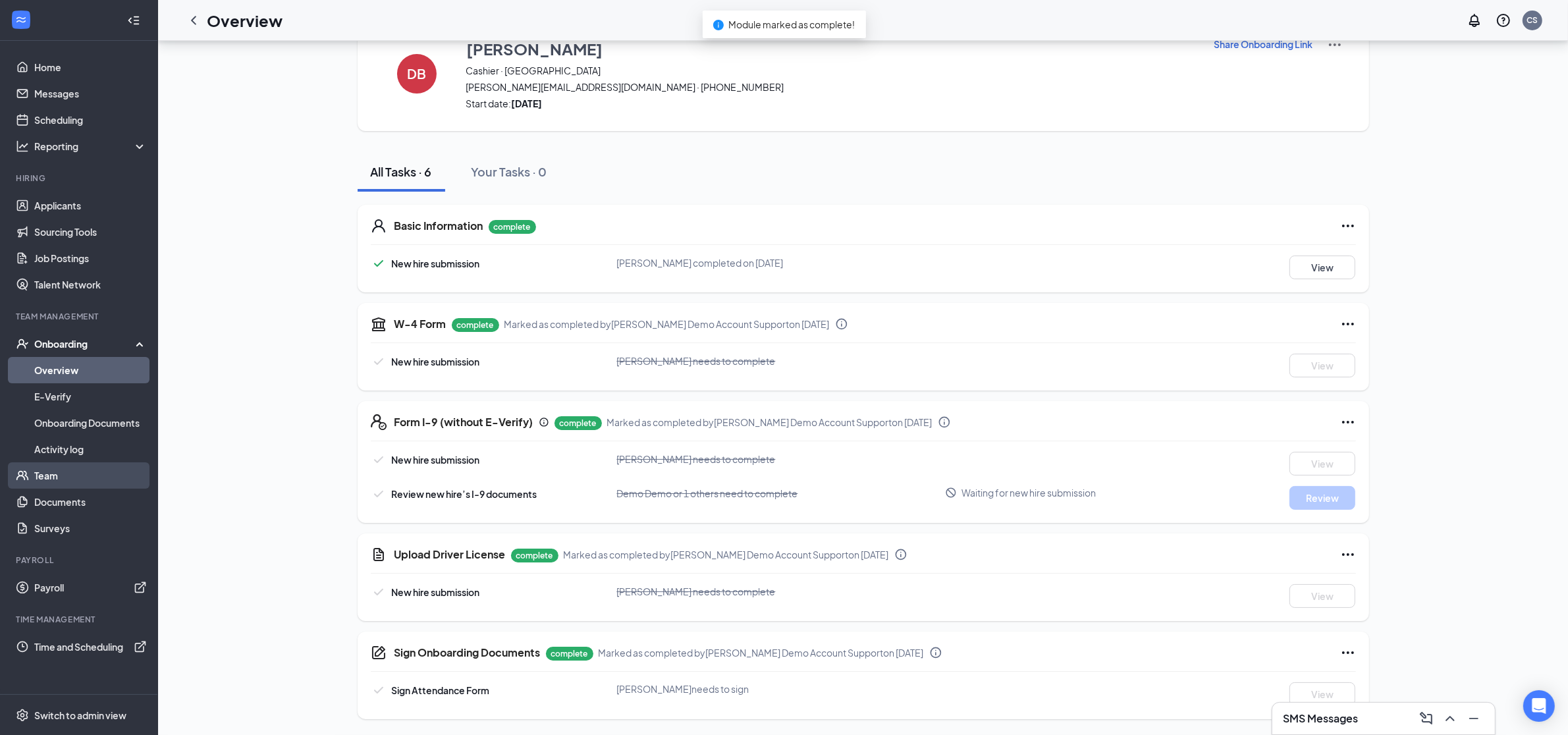
click at [66, 479] on link "Team" at bounding box center [90, 475] width 113 height 26
